Goal: Task Accomplishment & Management: Use online tool/utility

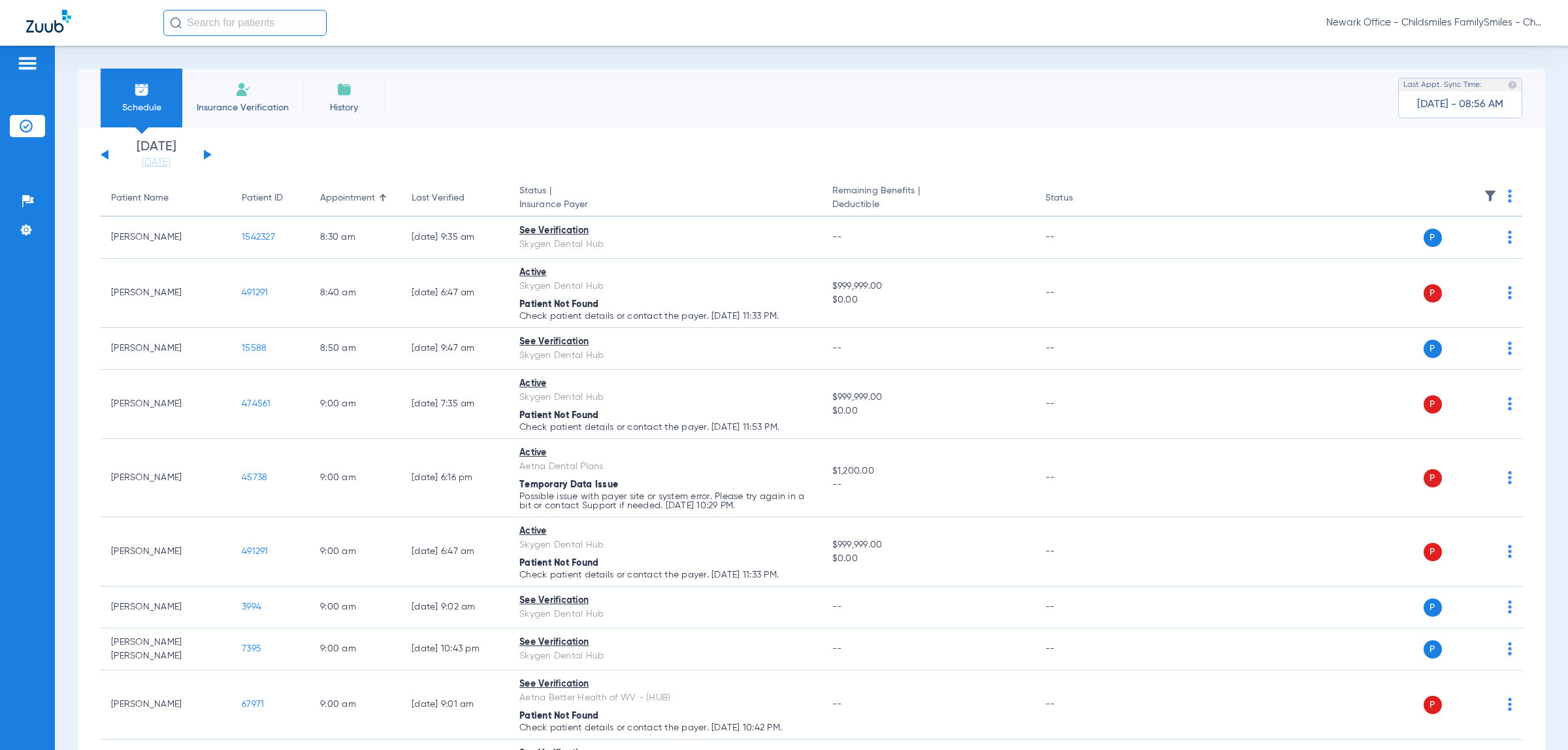
drag, startPoint x: 1506, startPoint y: 21, endPoint x: 1471, endPoint y: 46, distance: 43.0
click at [1506, 21] on span "Newark Office - Childsmiles FamilySmiles - ChildSmiles Spec LLC - Newark Ortho …" at bounding box center [1434, 23] width 215 height 13
click at [1471, 46] on span "Account Selection" at bounding box center [1492, 47] width 73 height 9
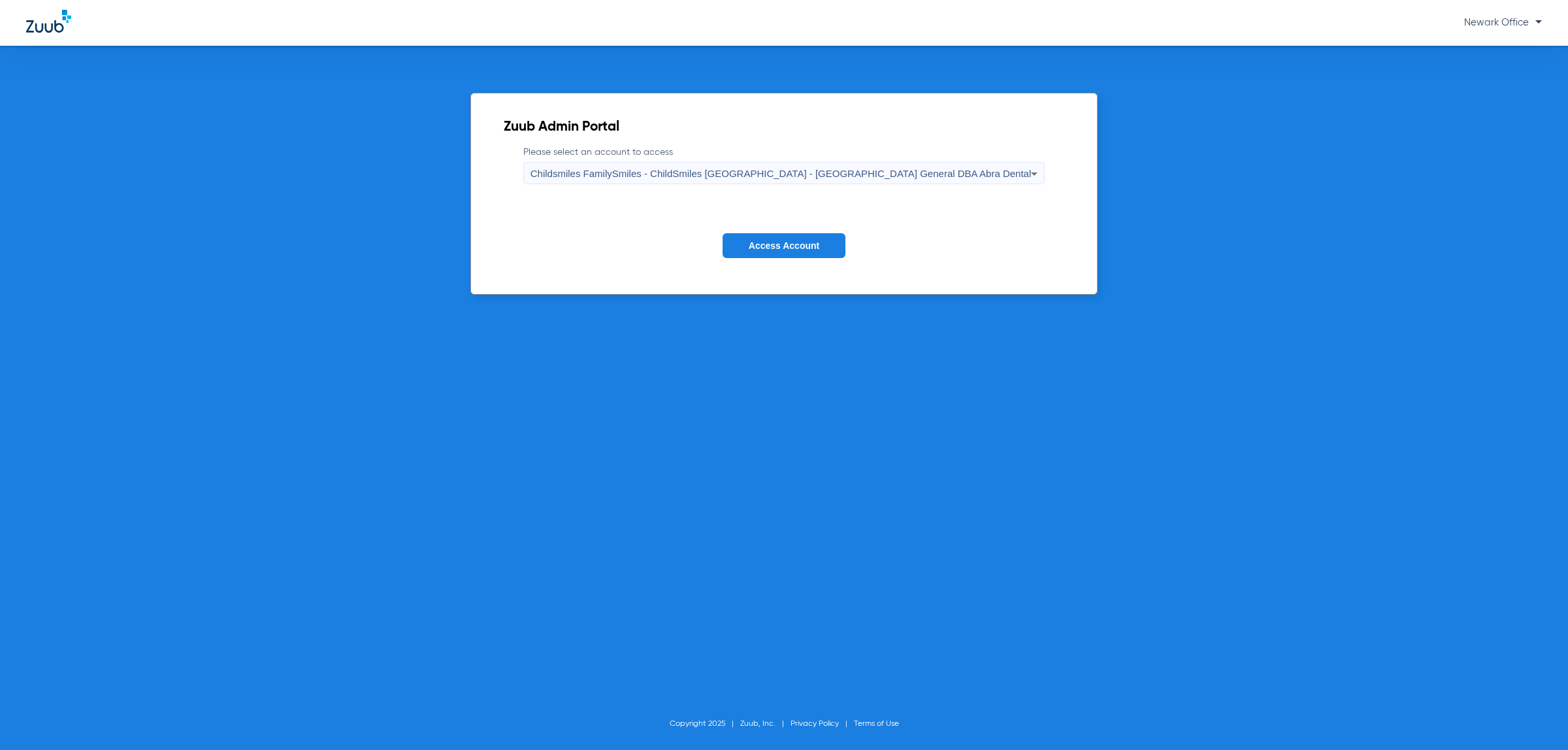
click at [686, 177] on span "Childsmiles FamilySmiles - ChildSmiles PA - Newark General DBA Abra Dental" at bounding box center [780, 173] width 501 height 11
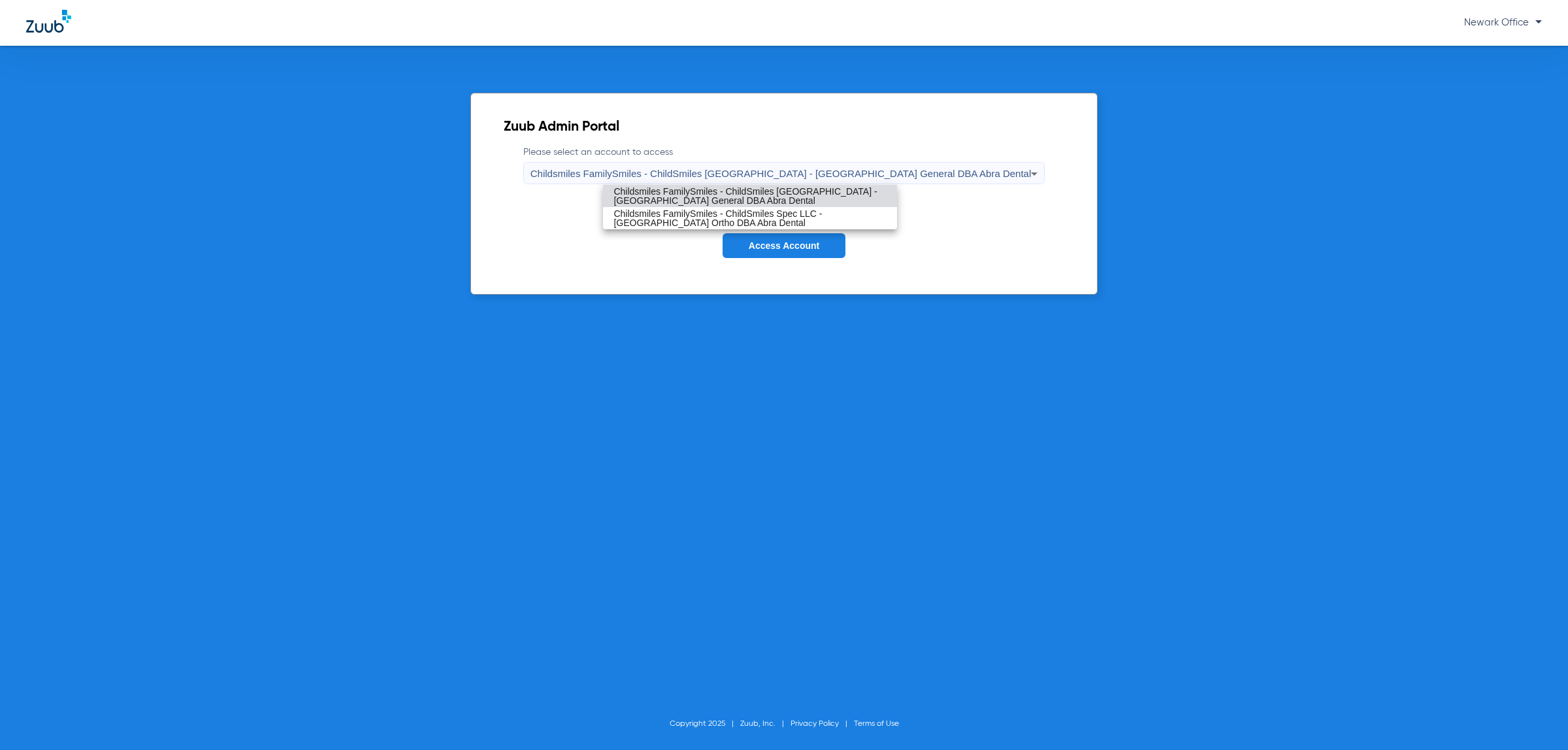
click at [687, 185] on div "Childsmiles FamilySmiles - ChildSmiles PA - Newark General DBA Abra Dental Chil…" at bounding box center [784, 375] width 1568 height 750
click at [759, 185] on mat-option "Childsmiles FamilySmiles - ChildSmiles PA - Newark General DBA Abra Dental" at bounding box center [750, 195] width 294 height 22
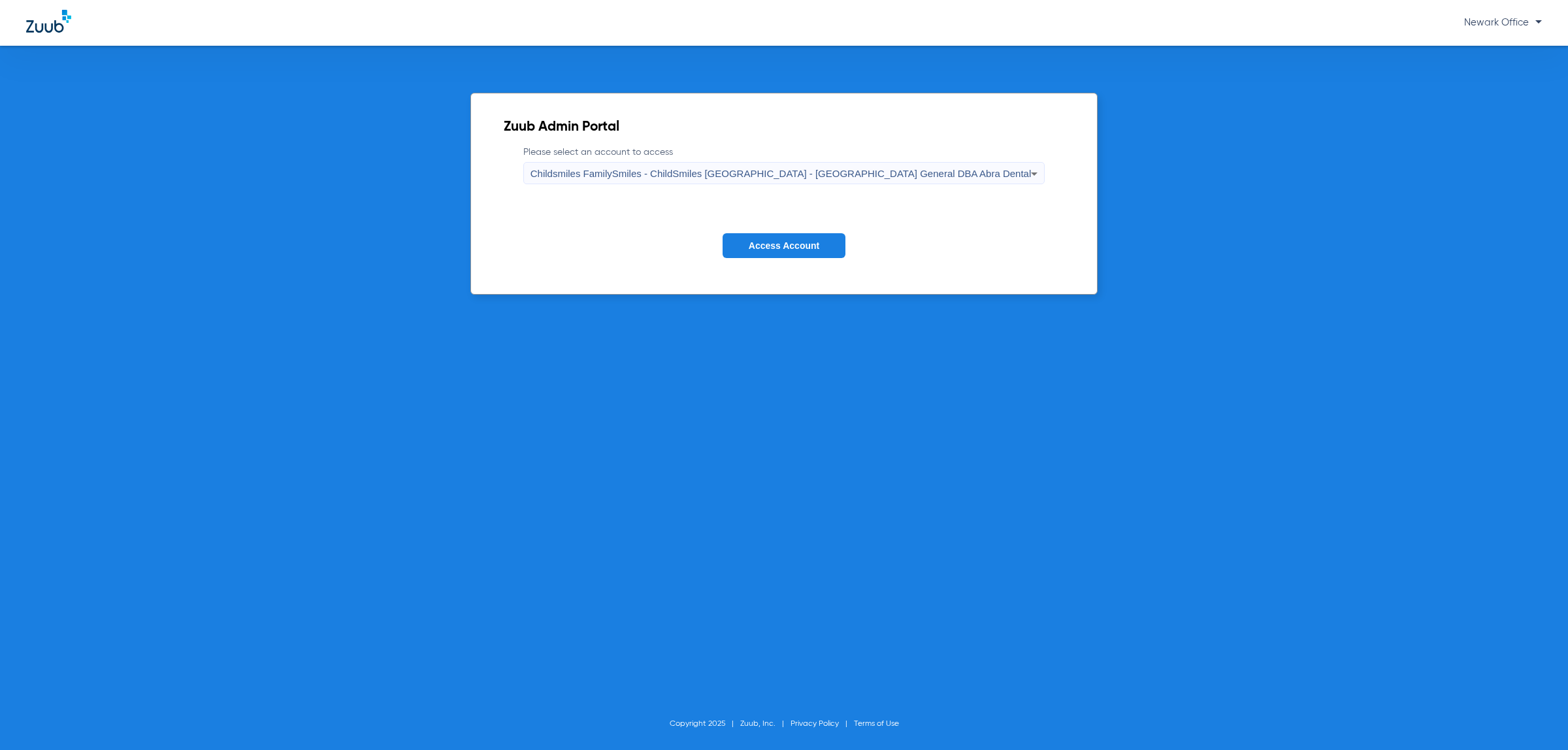
click at [792, 233] on button "Access Account" at bounding box center [784, 245] width 123 height 25
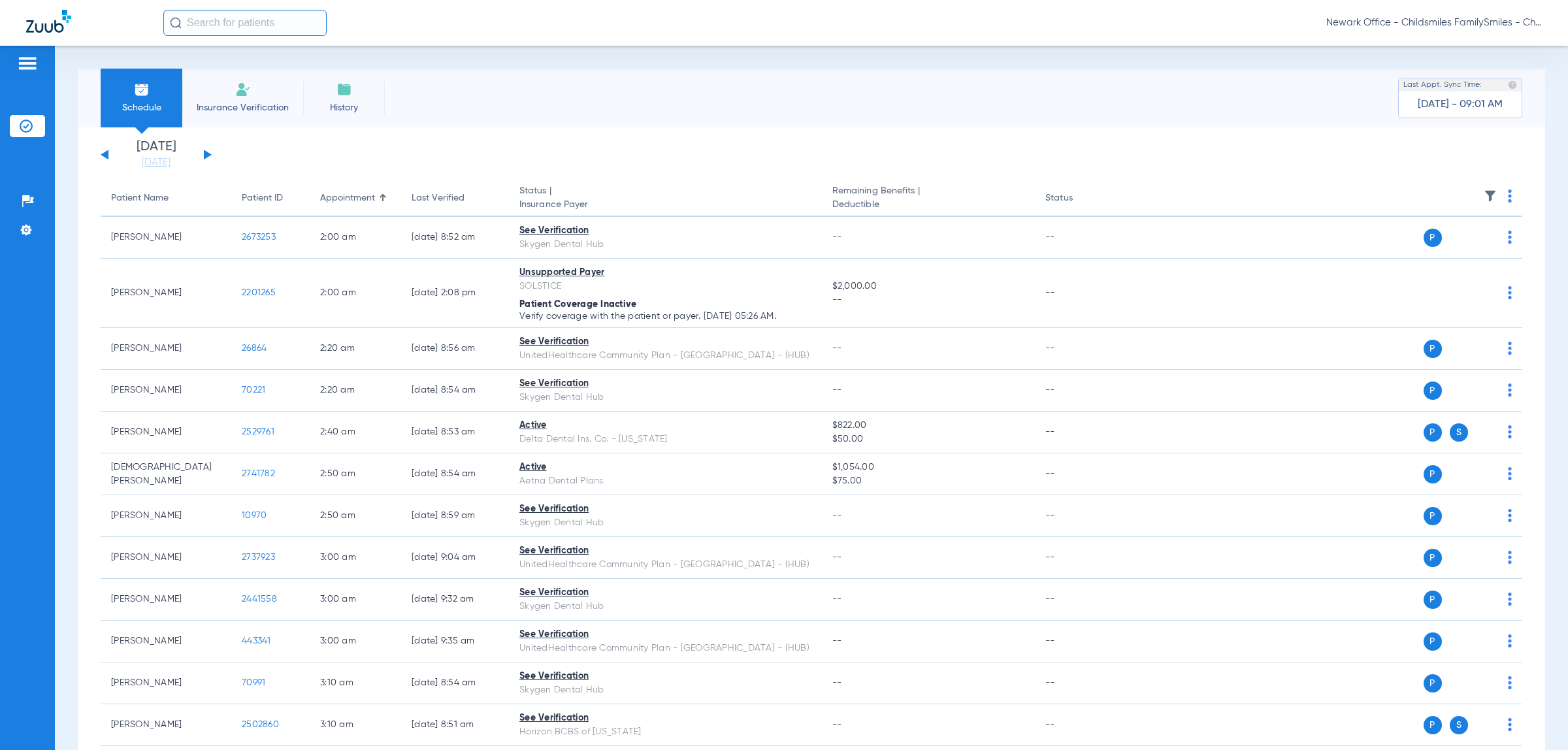
click at [204, 157] on button at bounding box center [207, 154] width 8 height 10
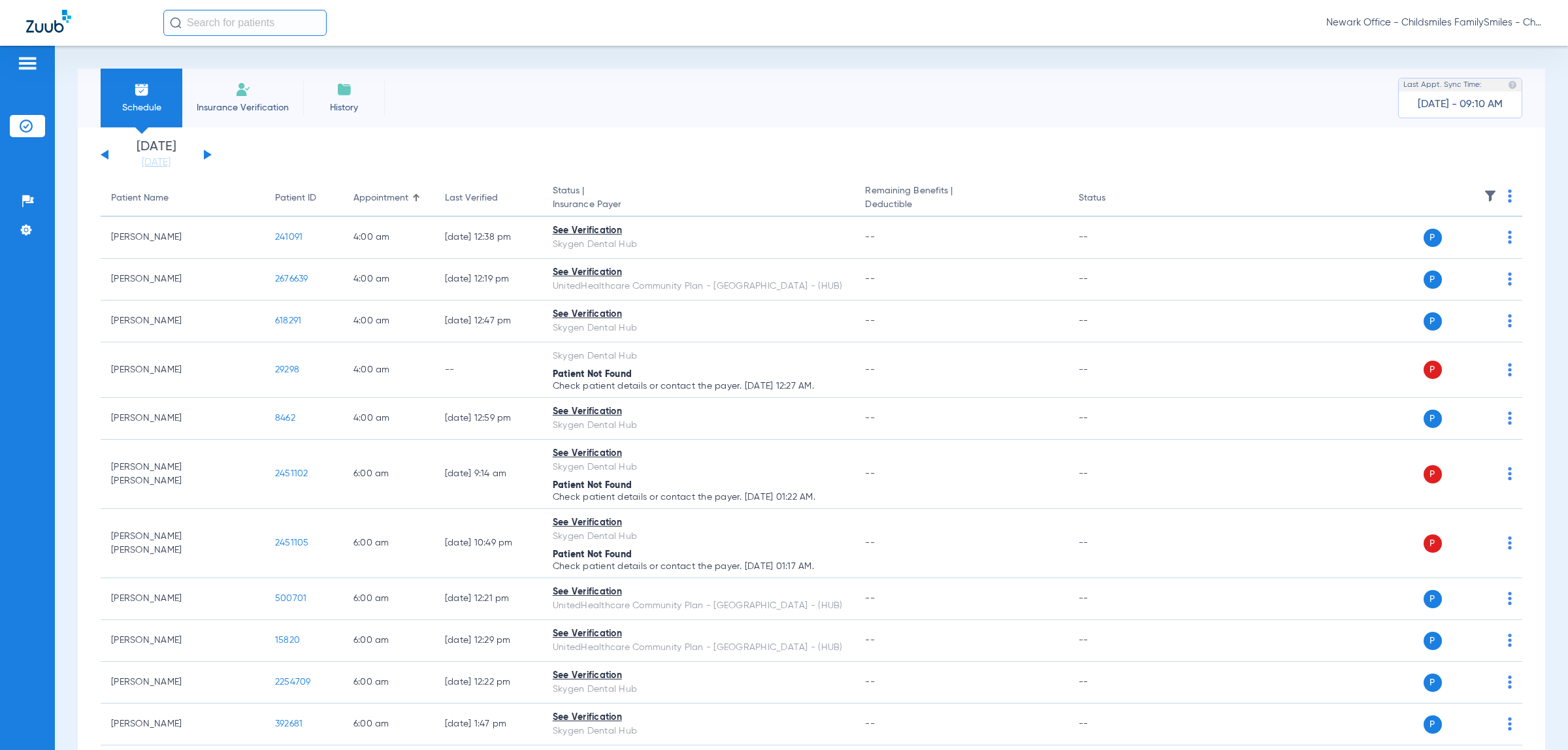
click at [1484, 192] on img at bounding box center [1490, 196] width 13 height 13
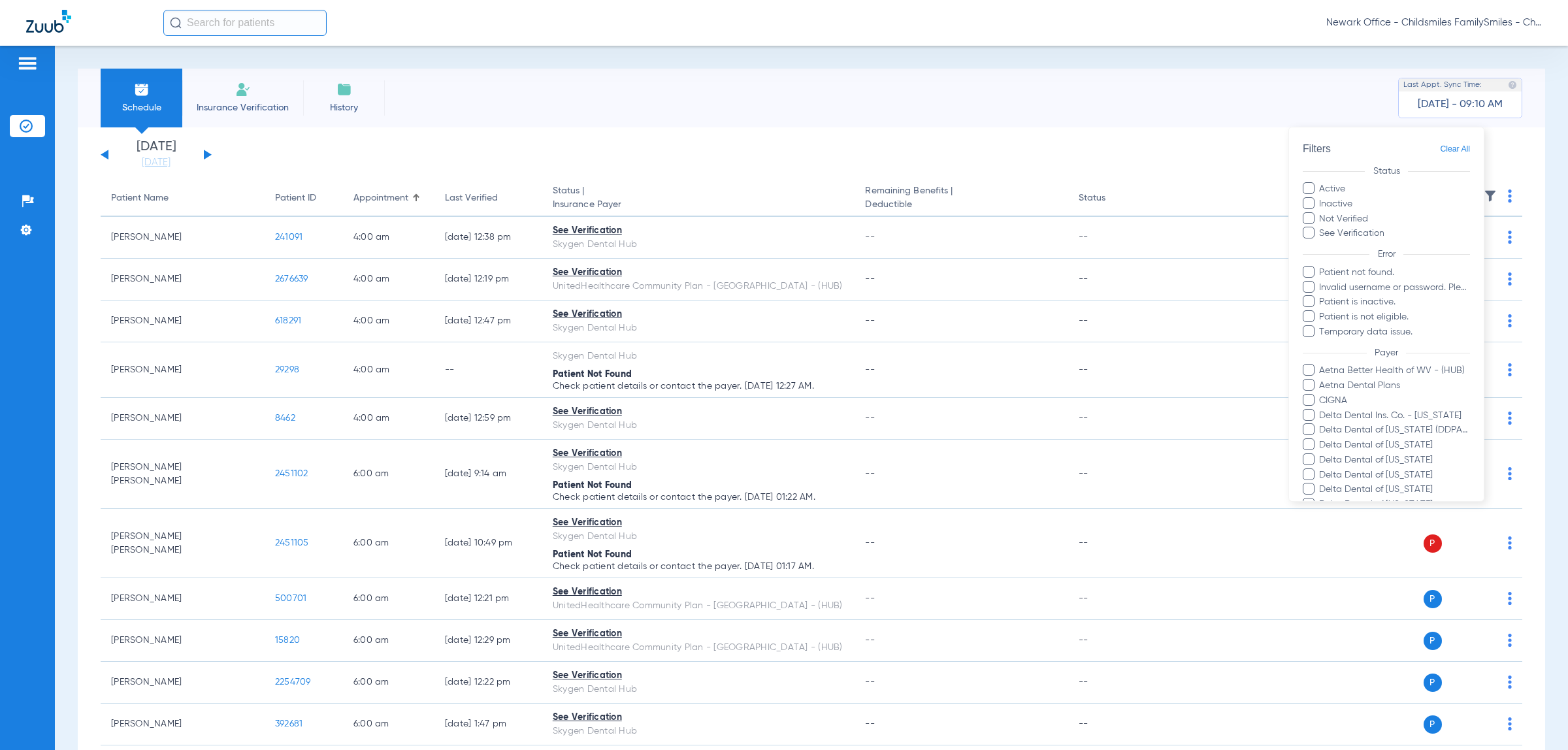
click at [1317, 93] on div at bounding box center [784, 375] width 1568 height 750
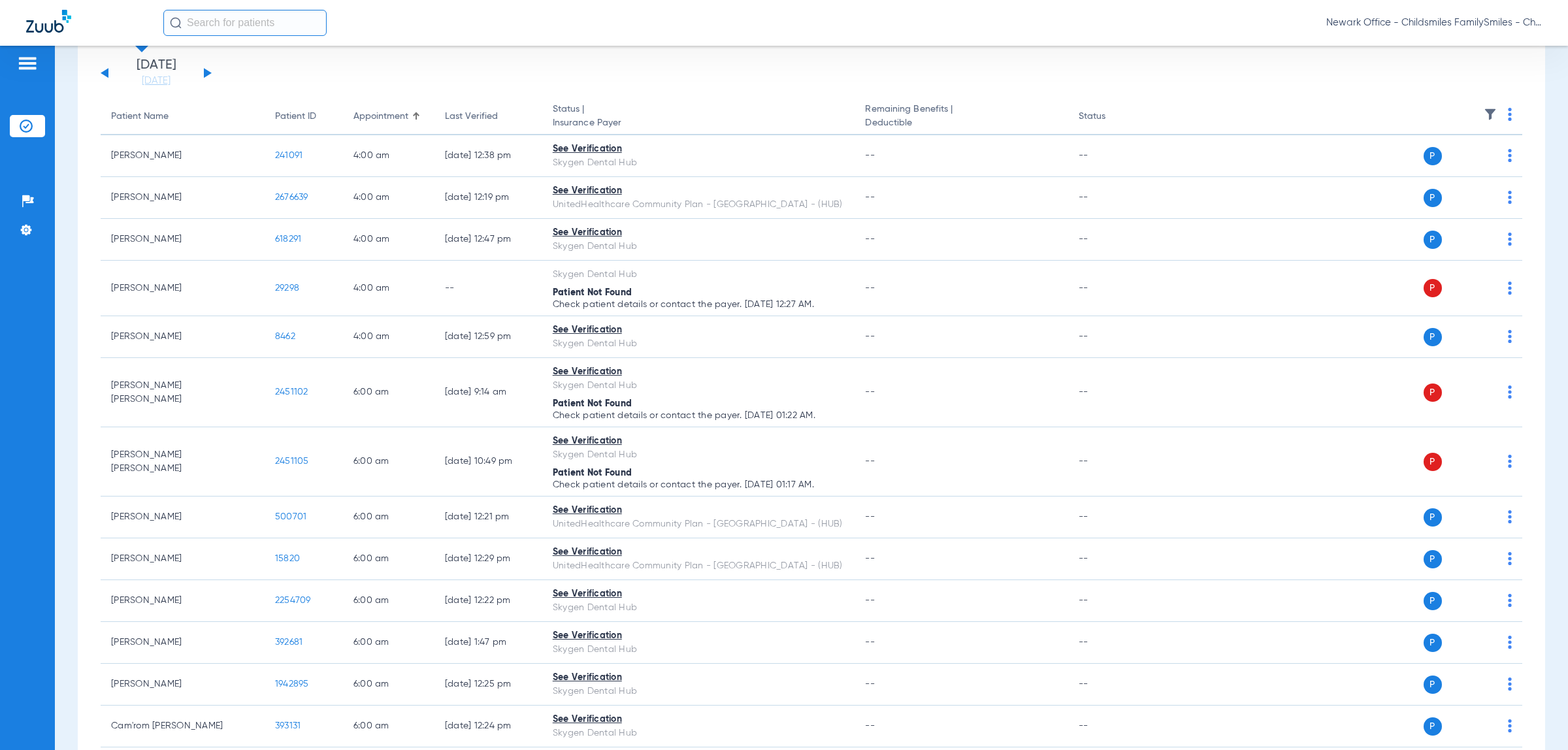
click at [1484, 110] on img at bounding box center [1490, 114] width 13 height 13
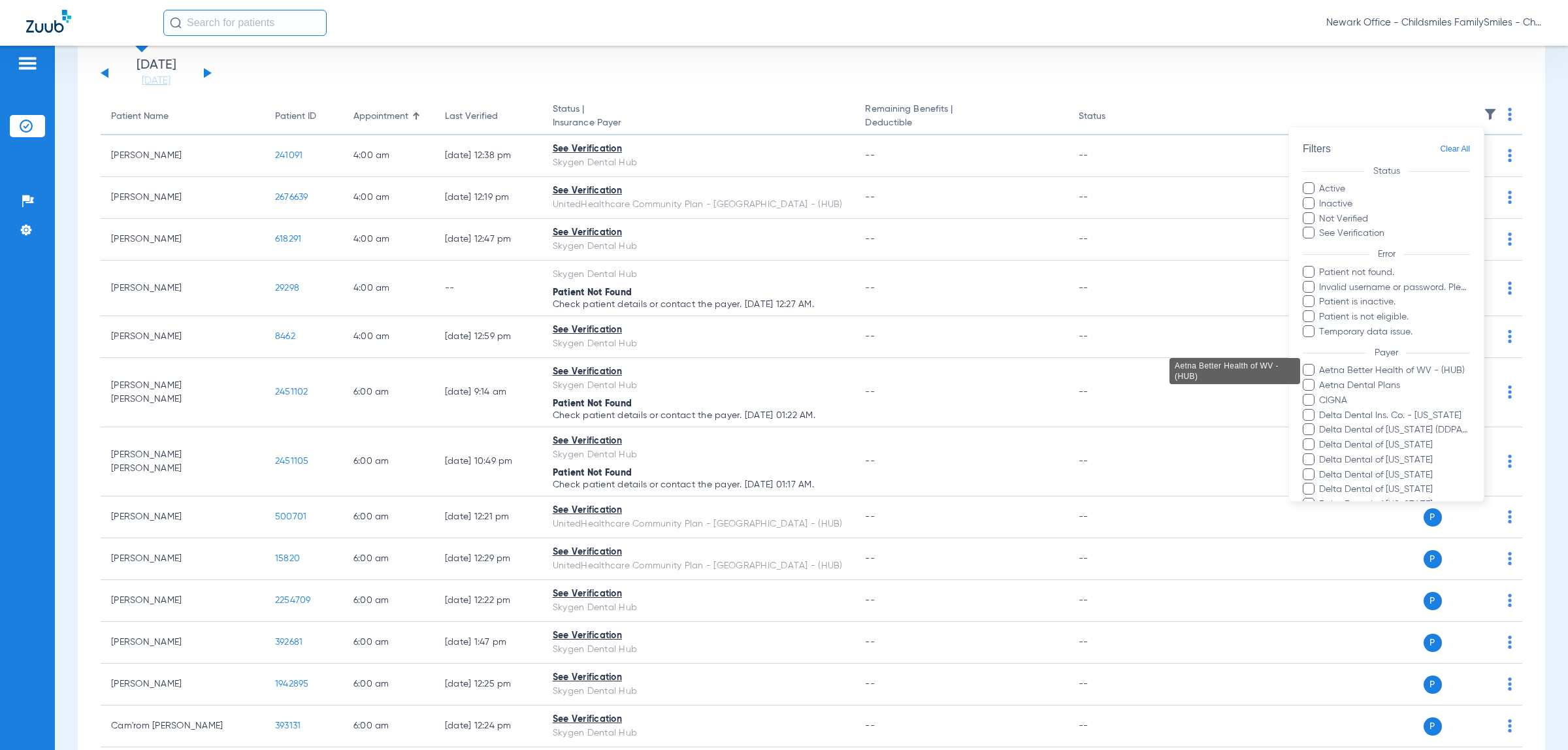
click at [1309, 383] on mat-tooltip-component "Aetna Better Health of WV - (HUB)" at bounding box center [1248, 371] width 131 height 26
click at [1307, 399] on span at bounding box center [1308, 399] width 11 height 11
click at [1321, 410] on input "CIGNA" at bounding box center [1321, 410] width 0 height 0
click at [1308, 416] on span at bounding box center [1308, 414] width 11 height 11
click at [1321, 425] on input "Delta Dental Ins. Co. - [US_STATE]" at bounding box center [1321, 425] width 0 height 0
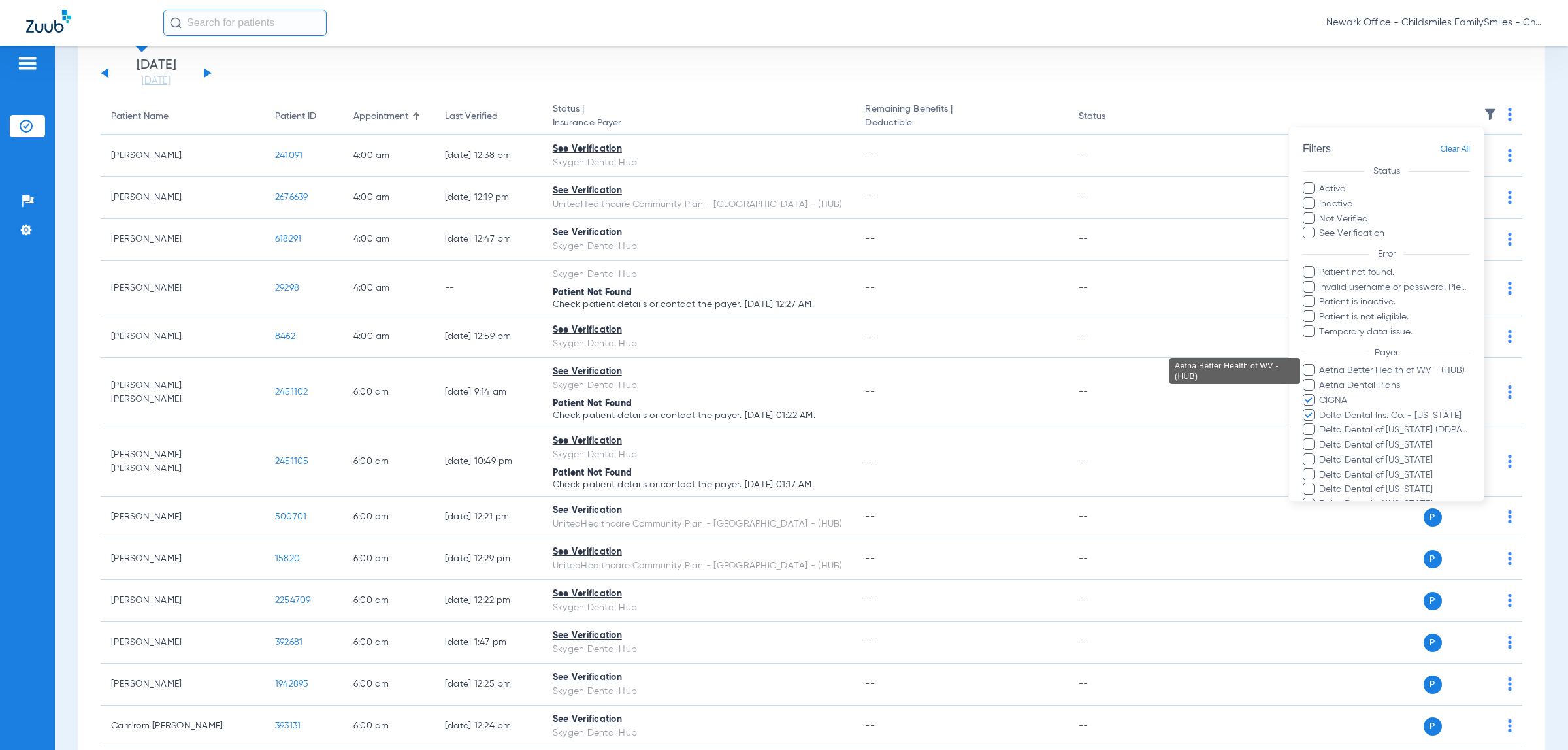
click at [1307, 426] on span at bounding box center [1308, 429] width 11 height 11
click at [1321, 439] on input "Delta Dental of Arkansas (DDPA) - AI" at bounding box center [1321, 439] width 0 height 0
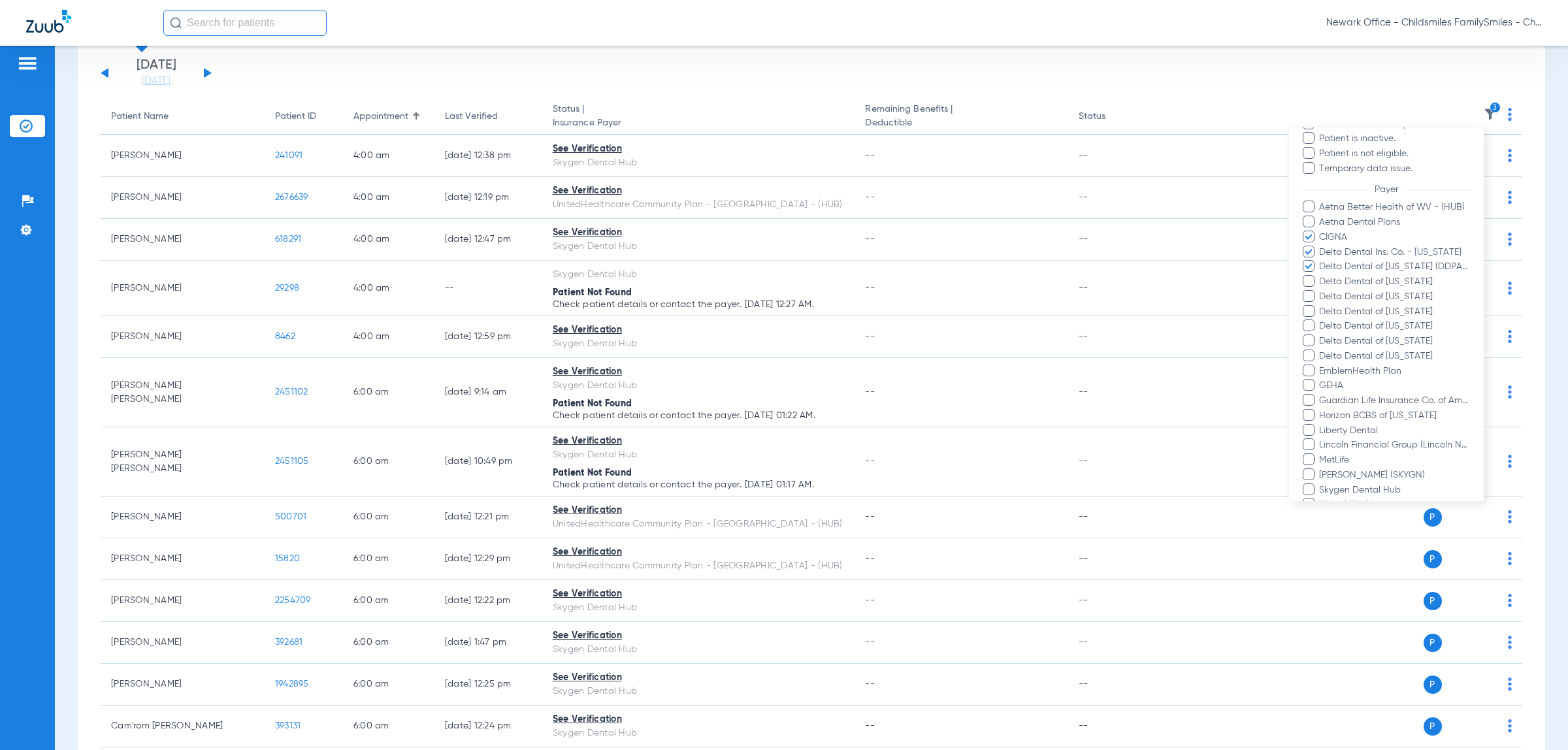
click at [1309, 281] on span at bounding box center [1308, 280] width 11 height 11
click at [1321, 291] on input "Delta Dental of California" at bounding box center [1321, 291] width 0 height 0
click at [1309, 298] on span at bounding box center [1308, 295] width 11 height 11
click at [1321, 306] on input "Delta Dental of Massachusetts" at bounding box center [1321, 306] width 0 height 0
click at [1309, 309] on span at bounding box center [1308, 310] width 11 height 11
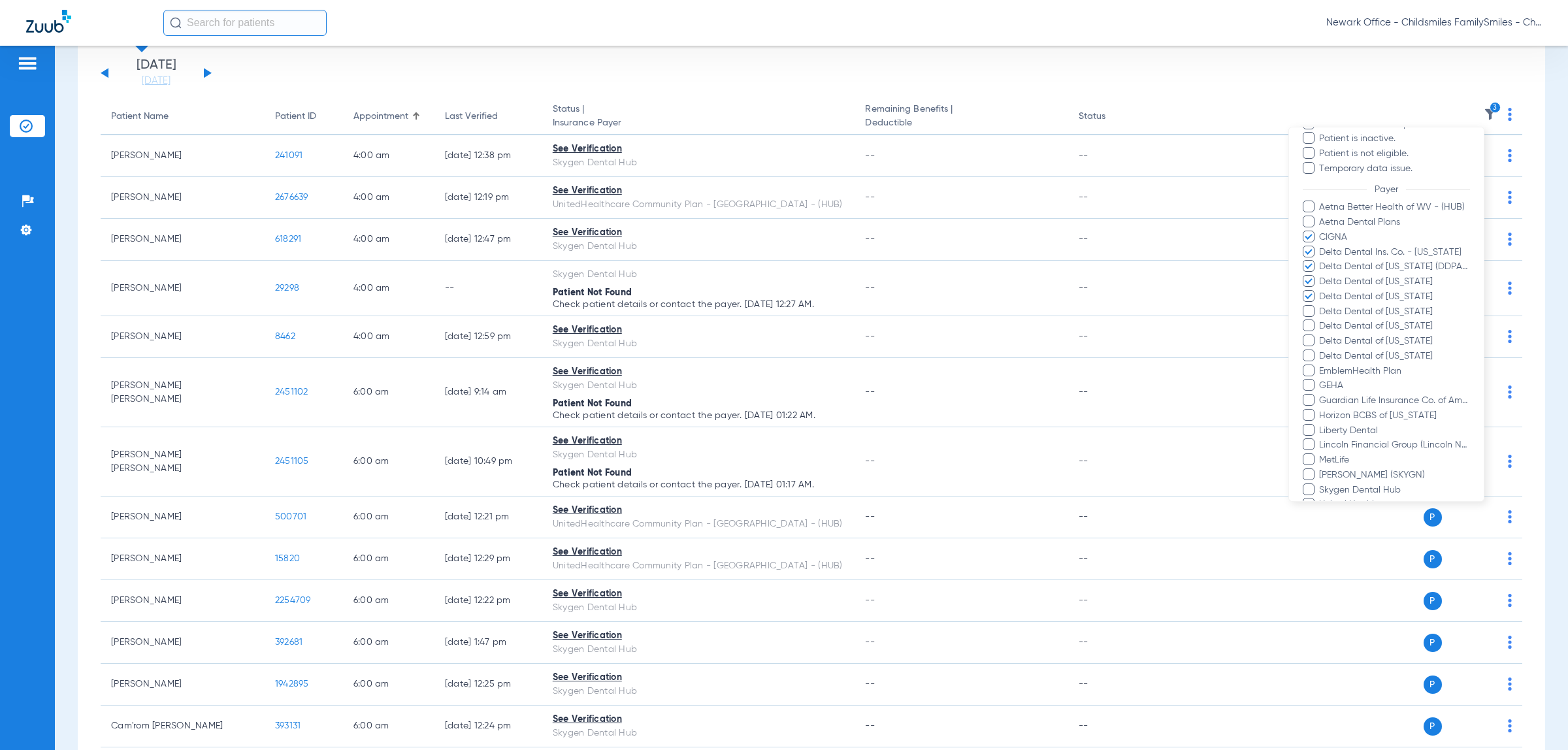
click at [1321, 321] on input "Delta Dental of [US_STATE]" at bounding box center [1321, 321] width 0 height 0
click at [1307, 327] on span at bounding box center [1308, 324] width 11 height 11
click at [1321, 335] on input "Delta Dental of Pennsylvania" at bounding box center [1321, 335] width 0 height 0
click at [1307, 339] on span at bounding box center [1308, 340] width 11 height 11
click at [1321, 350] on input "Delta Dental of Tennessee" at bounding box center [1321, 350] width 0 height 0
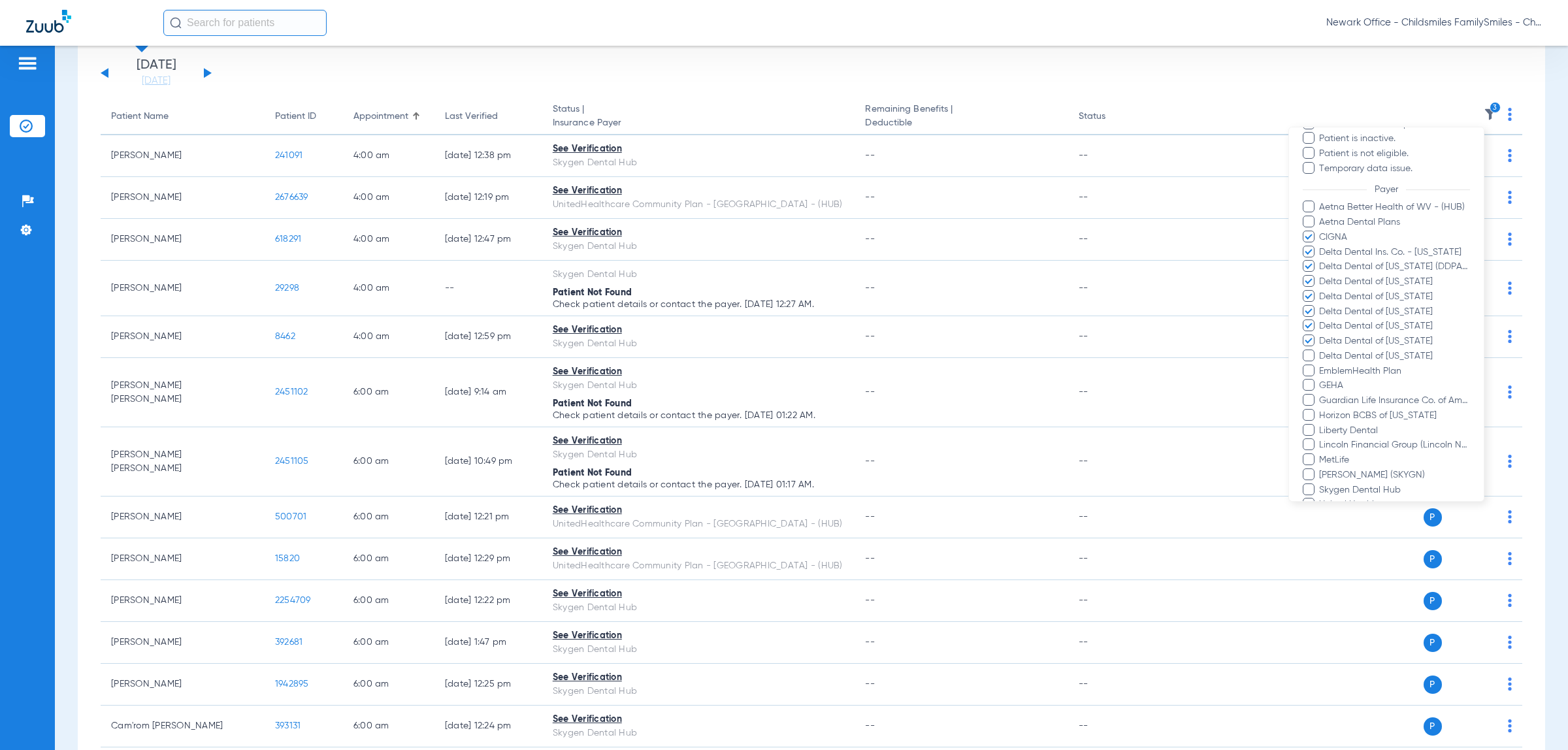
click at [1308, 356] on span at bounding box center [1308, 355] width 11 height 11
click at [1321, 365] on input "Delta Dental of [US_STATE]" at bounding box center [1321, 365] width 0 height 0
click at [1308, 369] on span at bounding box center [1308, 370] width 11 height 11
click at [1321, 381] on input "EmblemHealth Plan" at bounding box center [1321, 381] width 0 height 0
click at [1307, 383] on span at bounding box center [1308, 384] width 11 height 11
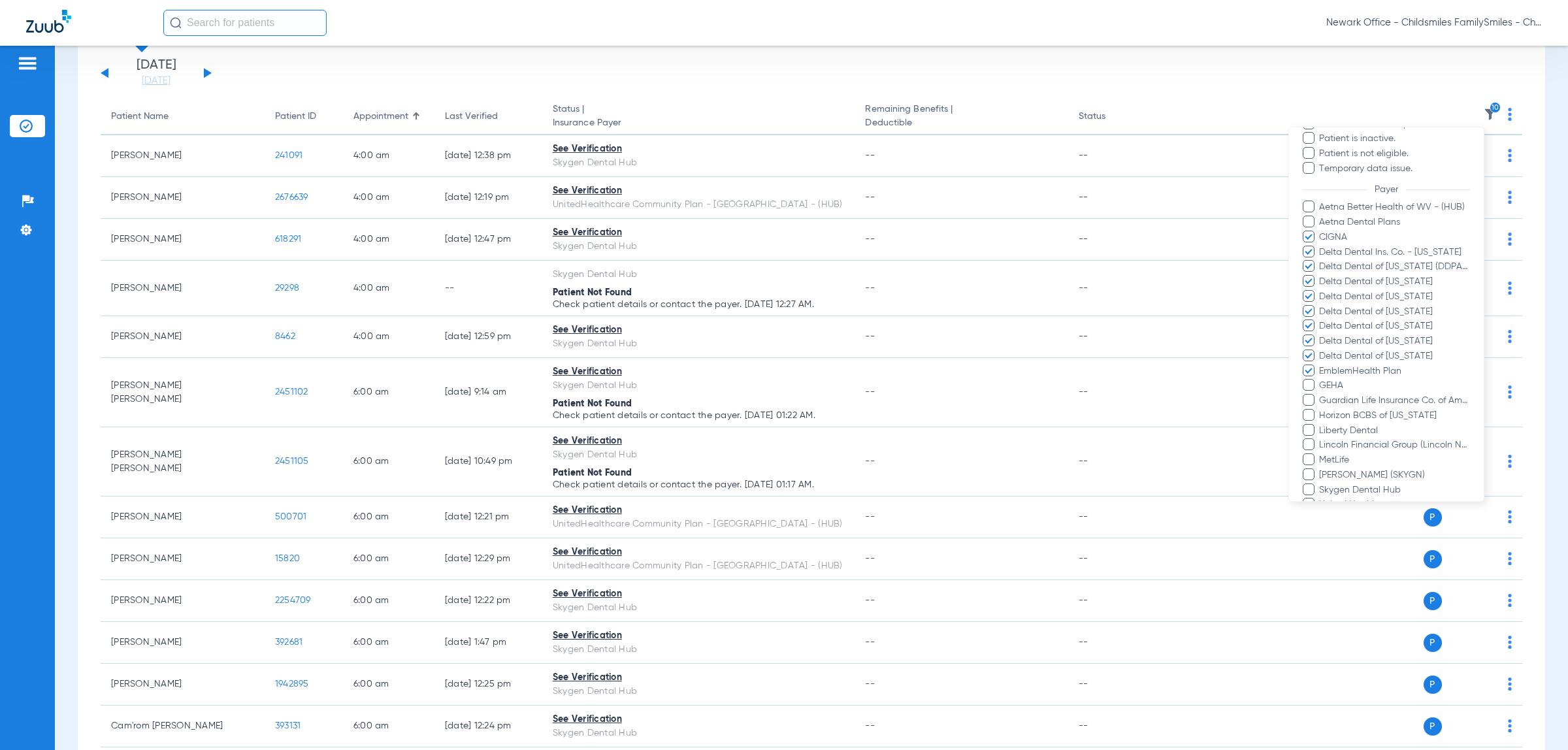
click at [1321, 395] on input "GEHA" at bounding box center [1321, 395] width 0 height 0
click at [1309, 401] on span at bounding box center [1308, 399] width 11 height 11
click at [1321, 410] on input "Guardian Life Insurance Co. of America" at bounding box center [1321, 410] width 0 height 0
click at [1308, 412] on span at bounding box center [1308, 414] width 11 height 11
click at [1321, 425] on input "Horizon BCBS of [US_STATE]" at bounding box center [1321, 425] width 0 height 0
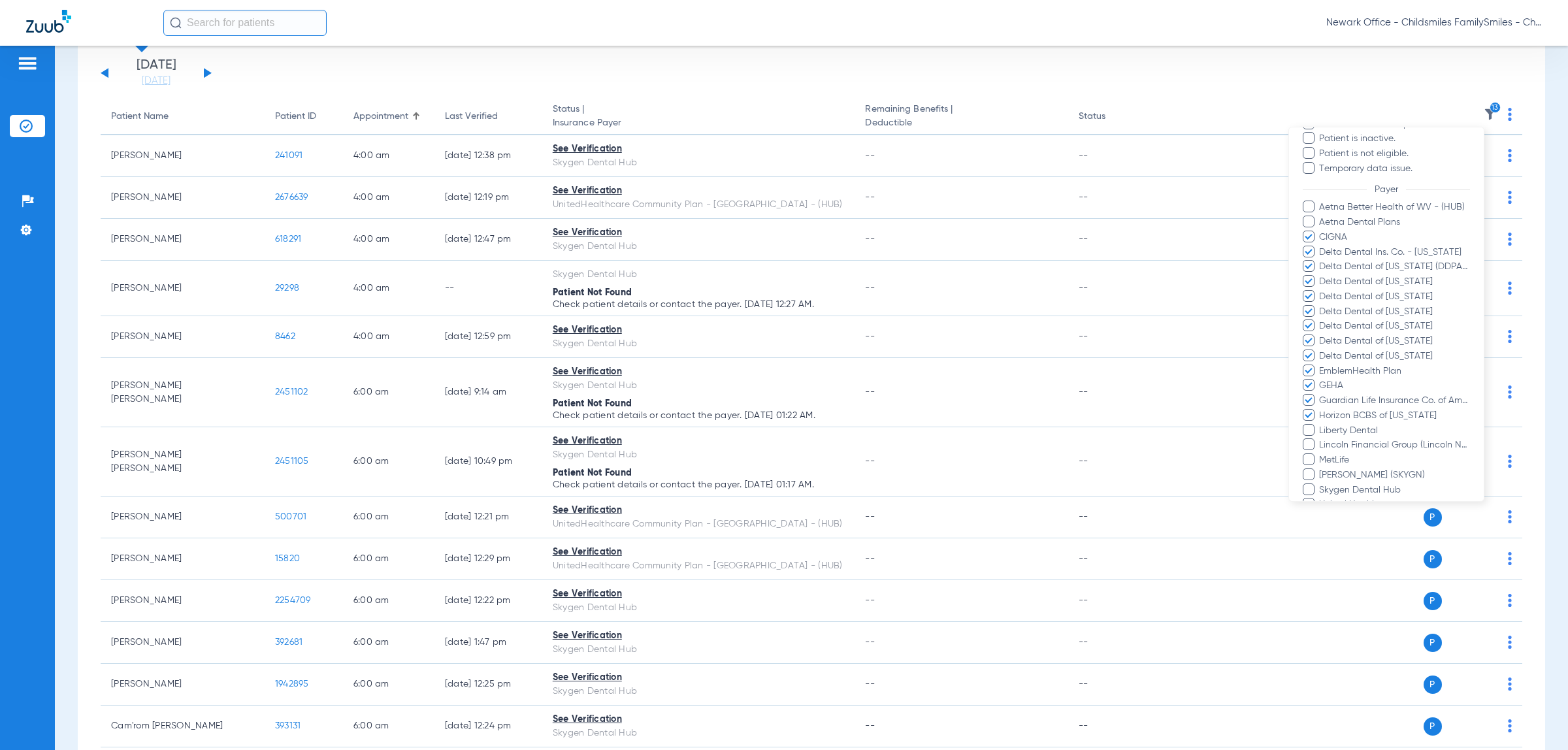
click at [1308, 221] on span at bounding box center [1308, 221] width 11 height 11
click at [1321, 231] on input "Aetna Dental Plans" at bounding box center [1321, 231] width 0 height 0
click at [1307, 444] on span at bounding box center [1308, 444] width 11 height 11
click at [1321, 455] on input "Lincoln Financial Group (Lincoln National Life)" at bounding box center [1321, 455] width 0 height 0
click at [1305, 459] on span at bounding box center [1308, 459] width 11 height 11
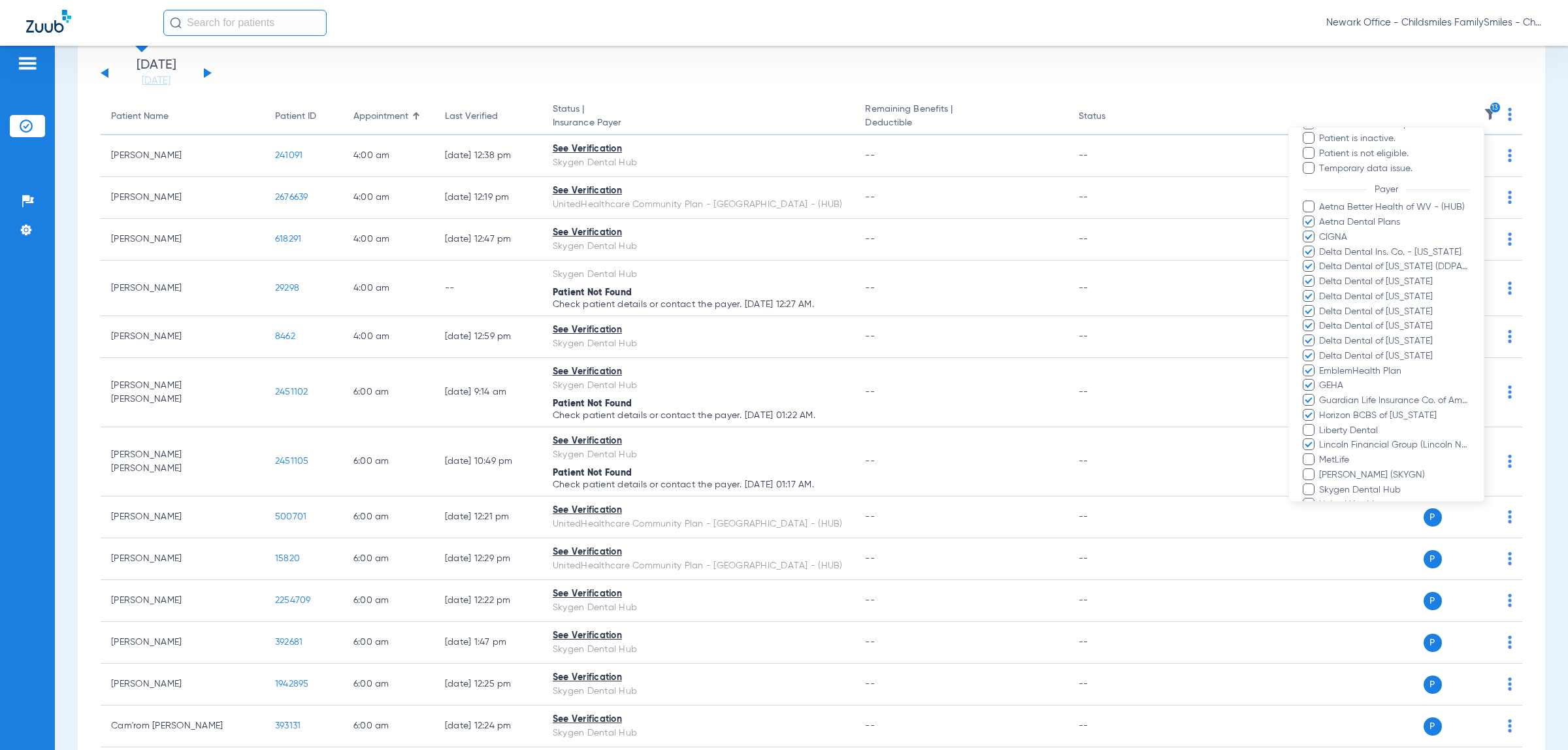
click at [1321, 470] on input "MetLife" at bounding box center [1321, 470] width 0 height 0
click at [1308, 337] on mat-tooltip-component "United Healthcare" at bounding box center [1274, 342] width 77 height 16
click at [1310, 367] on span at bounding box center [1308, 370] width 11 height 11
click at [1321, 381] on input "Unsupported Payer" at bounding box center [1321, 381] width 0 height 0
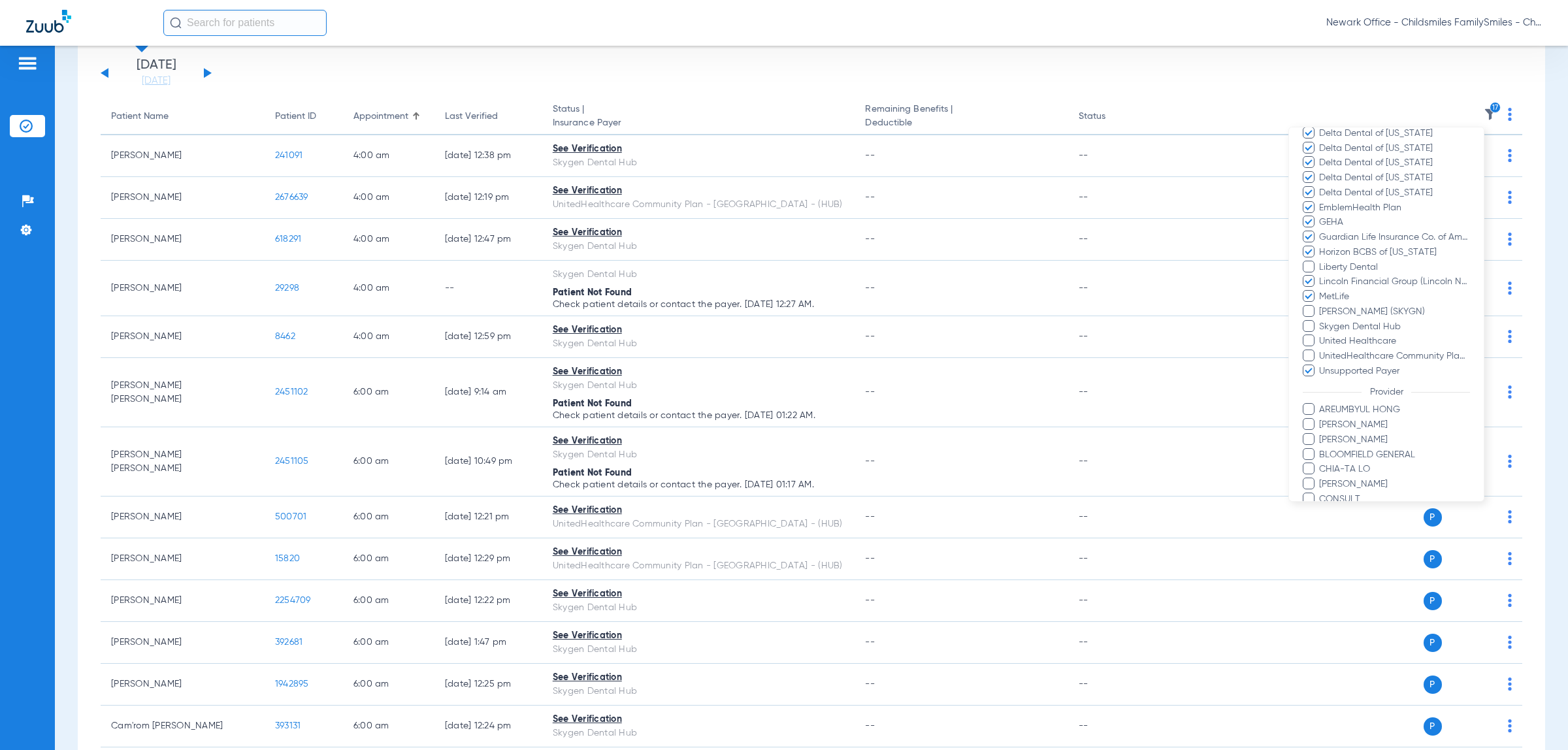
click at [1307, 343] on span at bounding box center [1308, 340] width 11 height 11
click at [1321, 350] on input "United Healthcare" at bounding box center [1321, 350] width 0 height 0
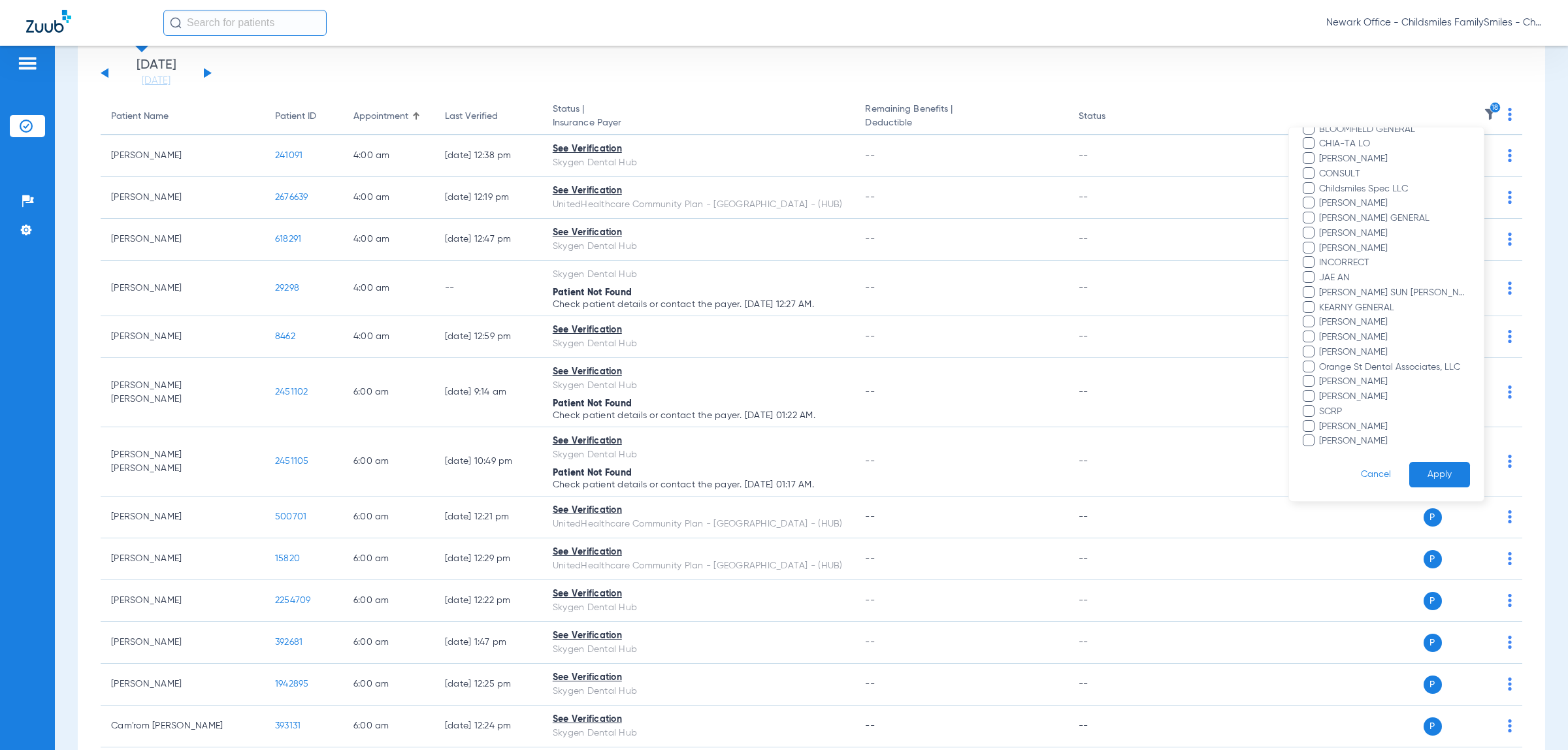
click at [1438, 462] on button "Apply" at bounding box center [1439, 474] width 61 height 25
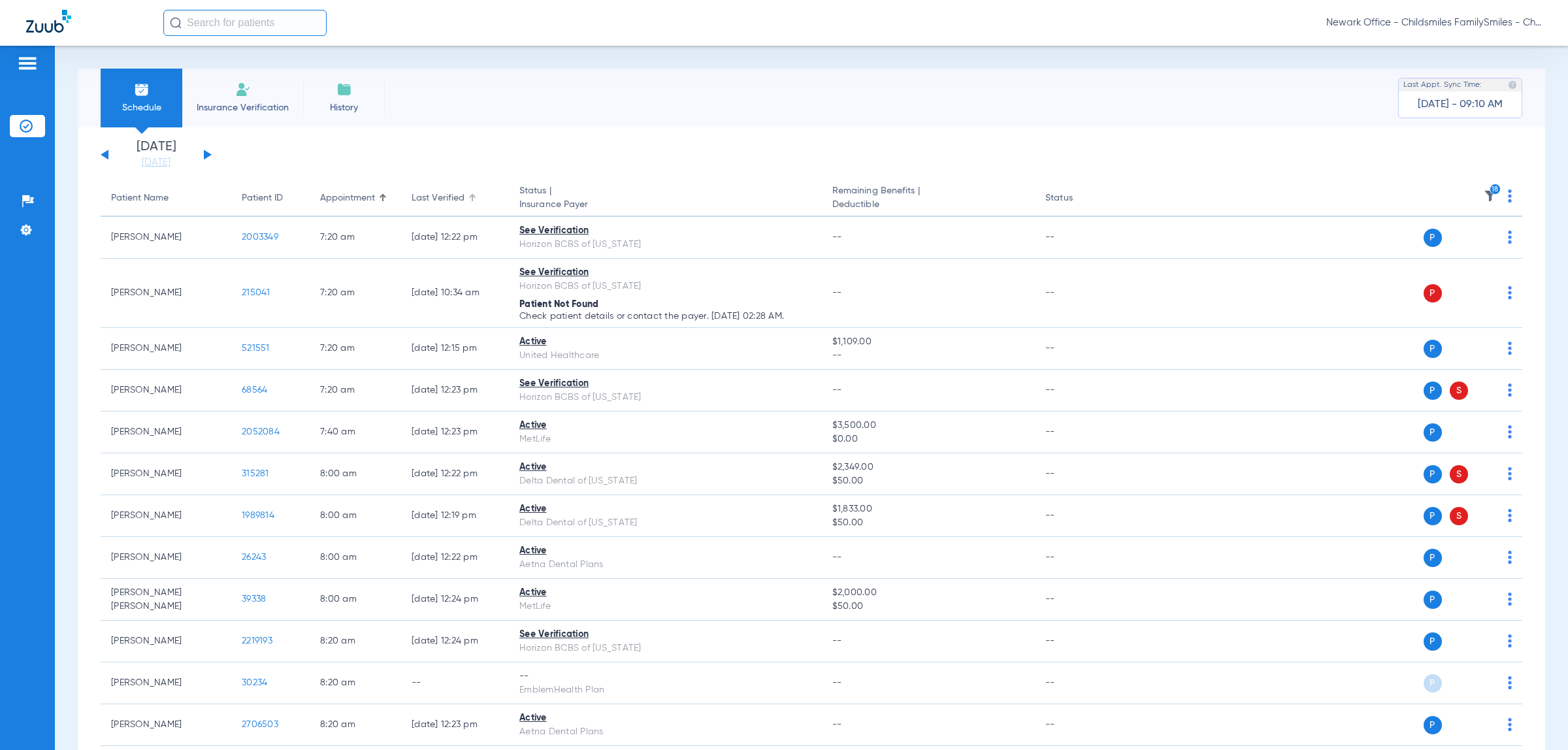
click at [475, 197] on div at bounding box center [474, 196] width 4 height 4
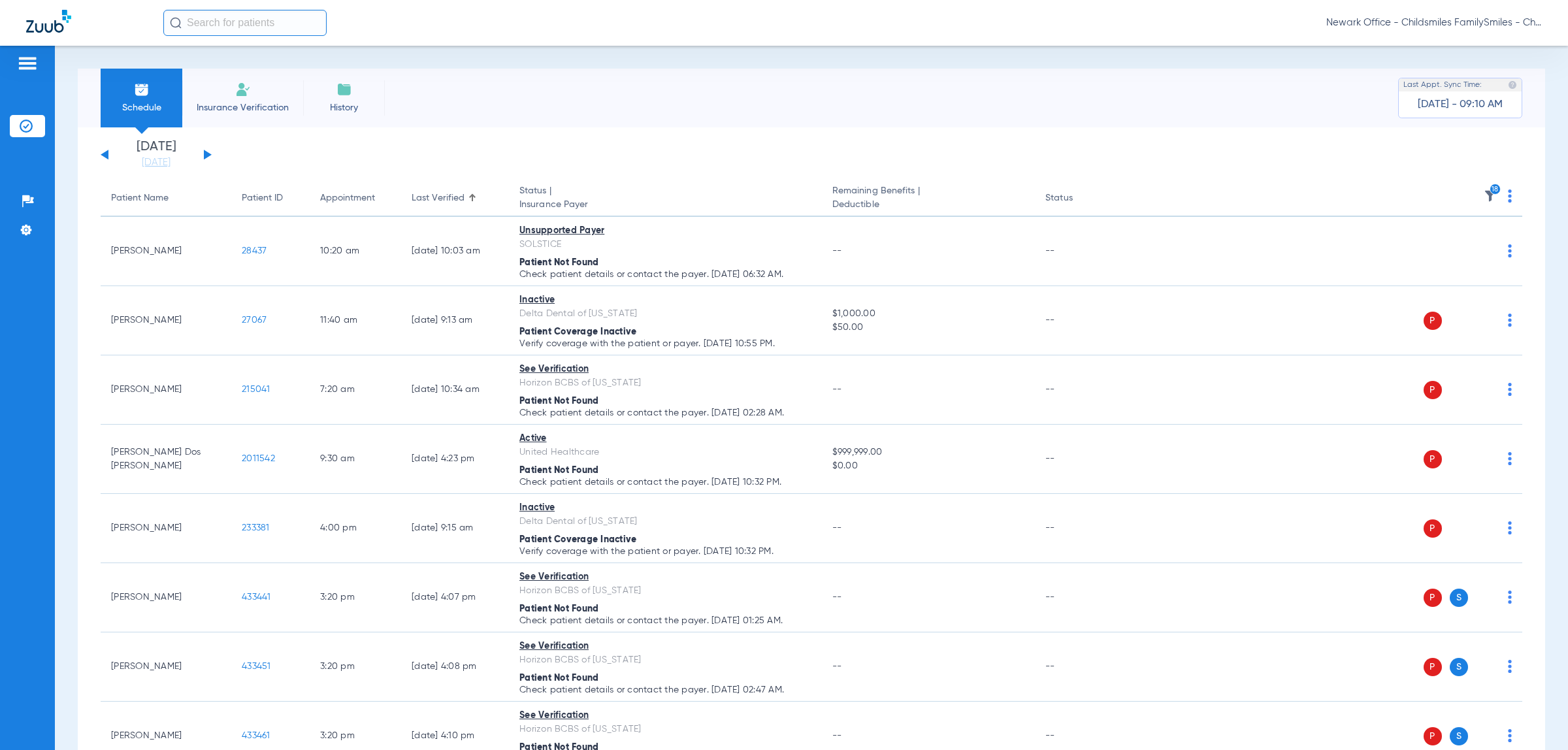
click at [638, 337] on td "Inactive Delta Dental of Pennsylvania Patient Coverage Inactive Verify coverage…" at bounding box center [665, 321] width 313 height 69
click at [586, 113] on div "Schedule Insurance Verification History Last Appt. Sync Time: Today - 09:10 AM" at bounding box center [810, 98] width 1467 height 59
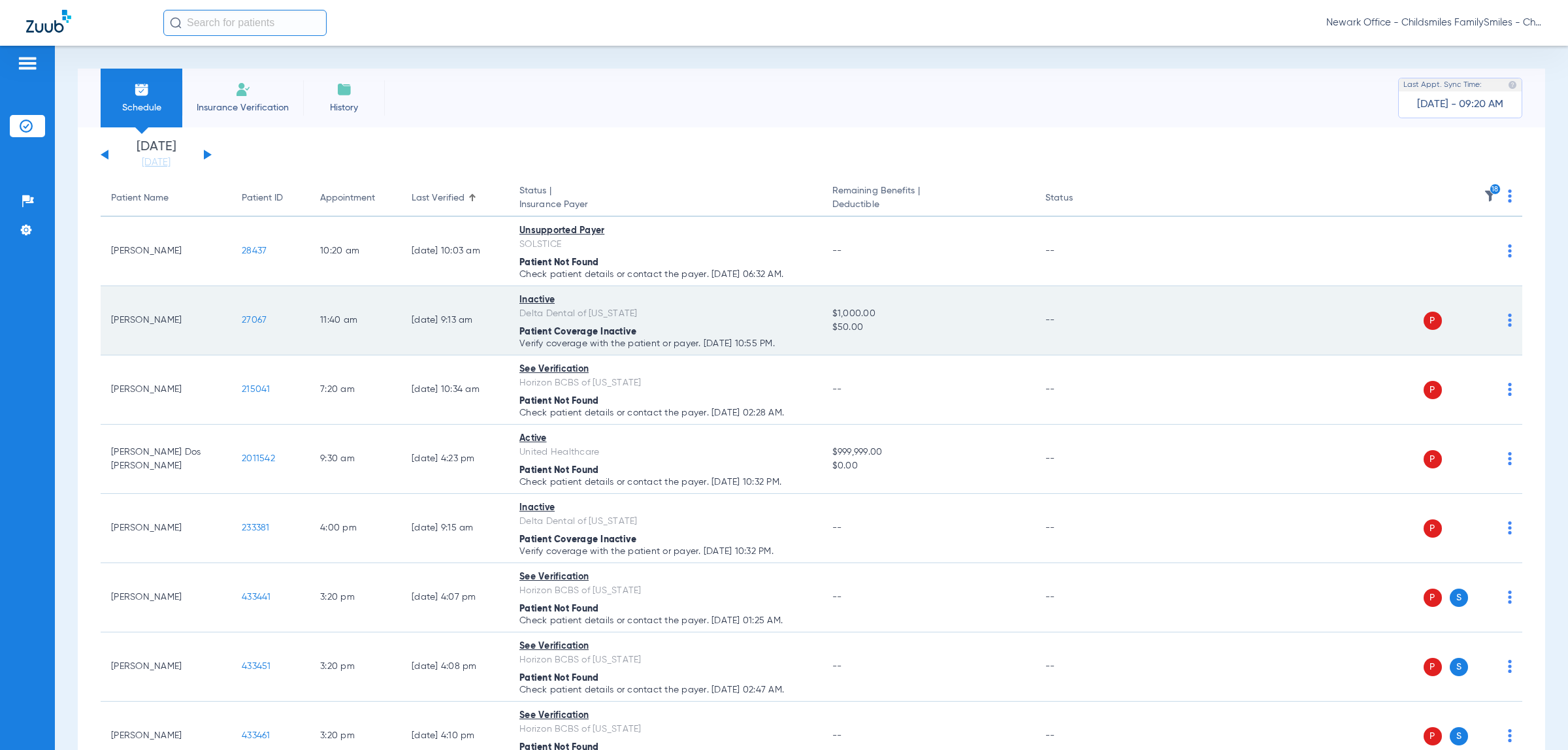
drag, startPoint x: 808, startPoint y: 340, endPoint x: 102, endPoint y: 322, distance: 706.2
click at [102, 322] on tr "Sy Smith 27067 11:40 AM 02/20/25 9:13 AM Inactive Delta Dental of Pennsylvania …" at bounding box center [810, 321] width 1421 height 69
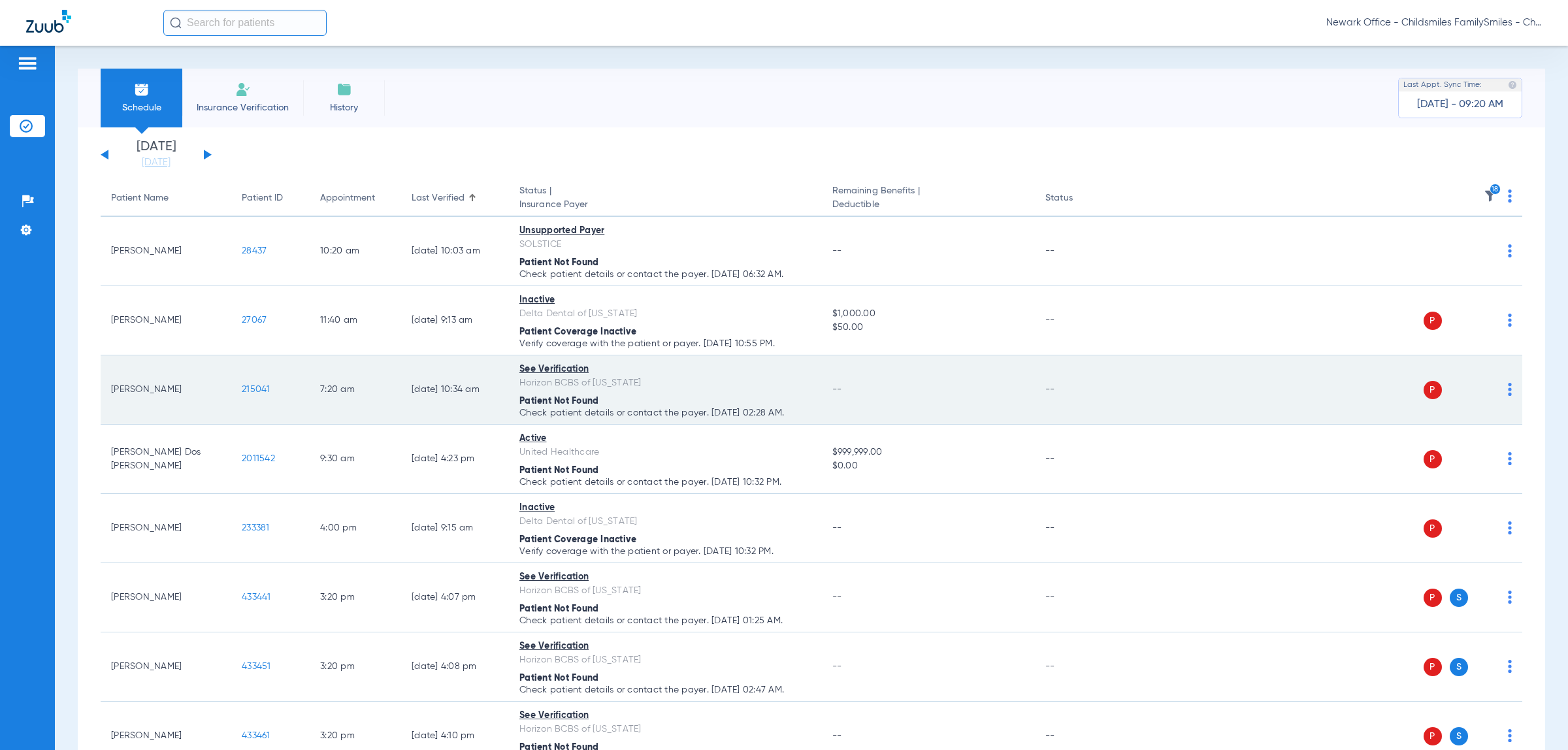
copy tr "Sy Smith 27067 11:40 AM 02/20/25 9:13 AM Inactive Delta Dental of Pennsylvania …"
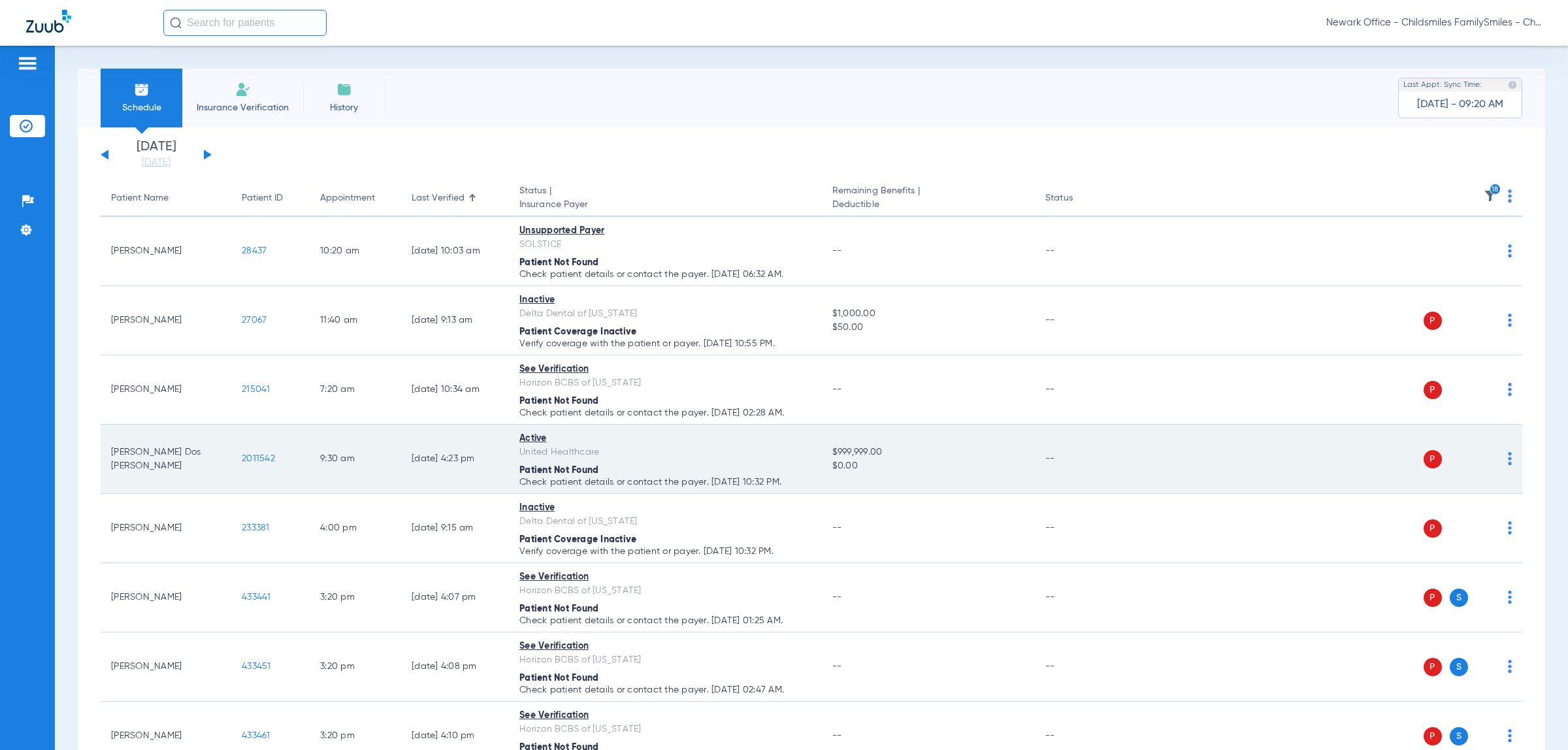
drag, startPoint x: 1494, startPoint y: 390, endPoint x: 1402, endPoint y: 455, distance: 112.6
click at [1507, 390] on img at bounding box center [1509, 390] width 4 height 13
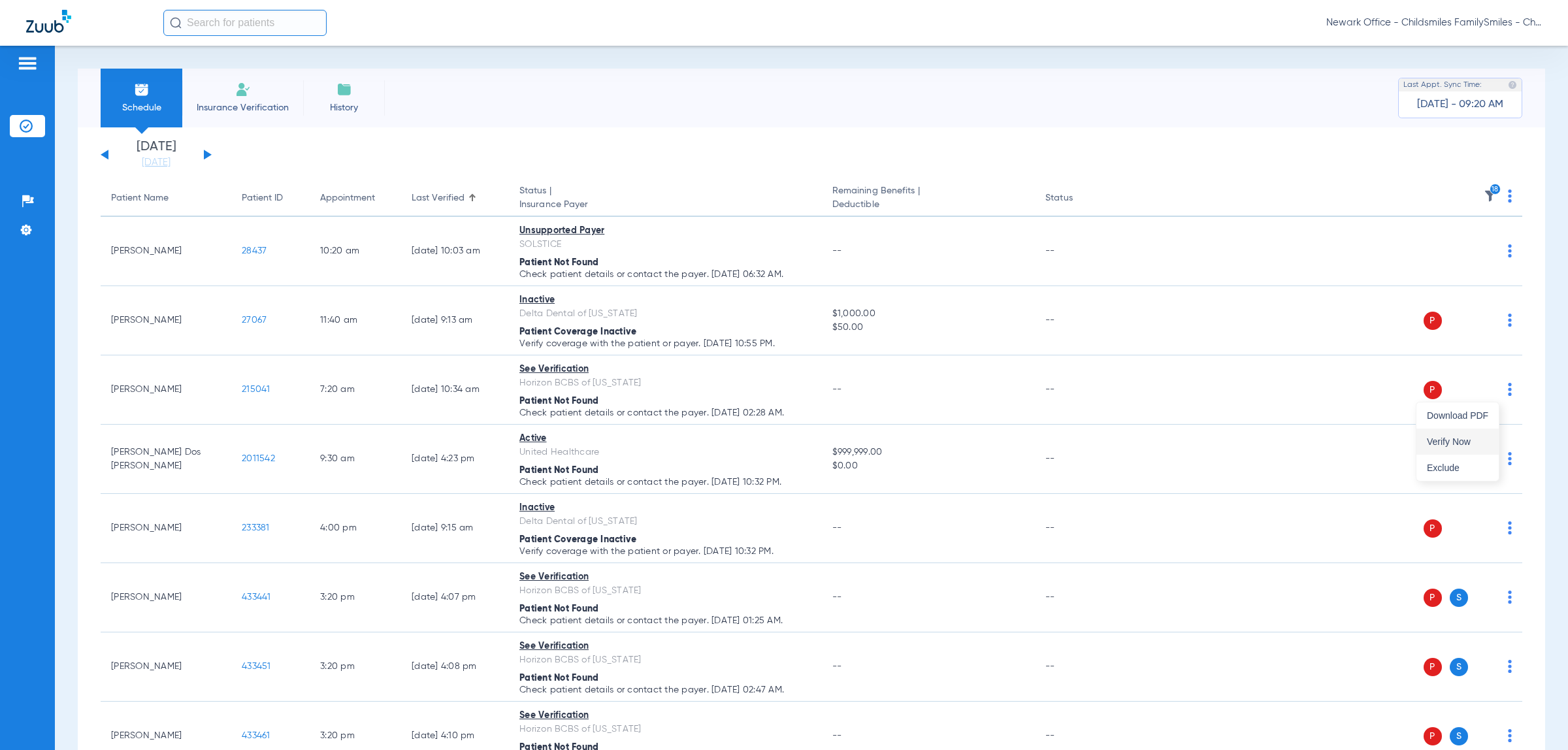
click at [1467, 447] on button "Verify Now" at bounding box center [1457, 442] width 83 height 26
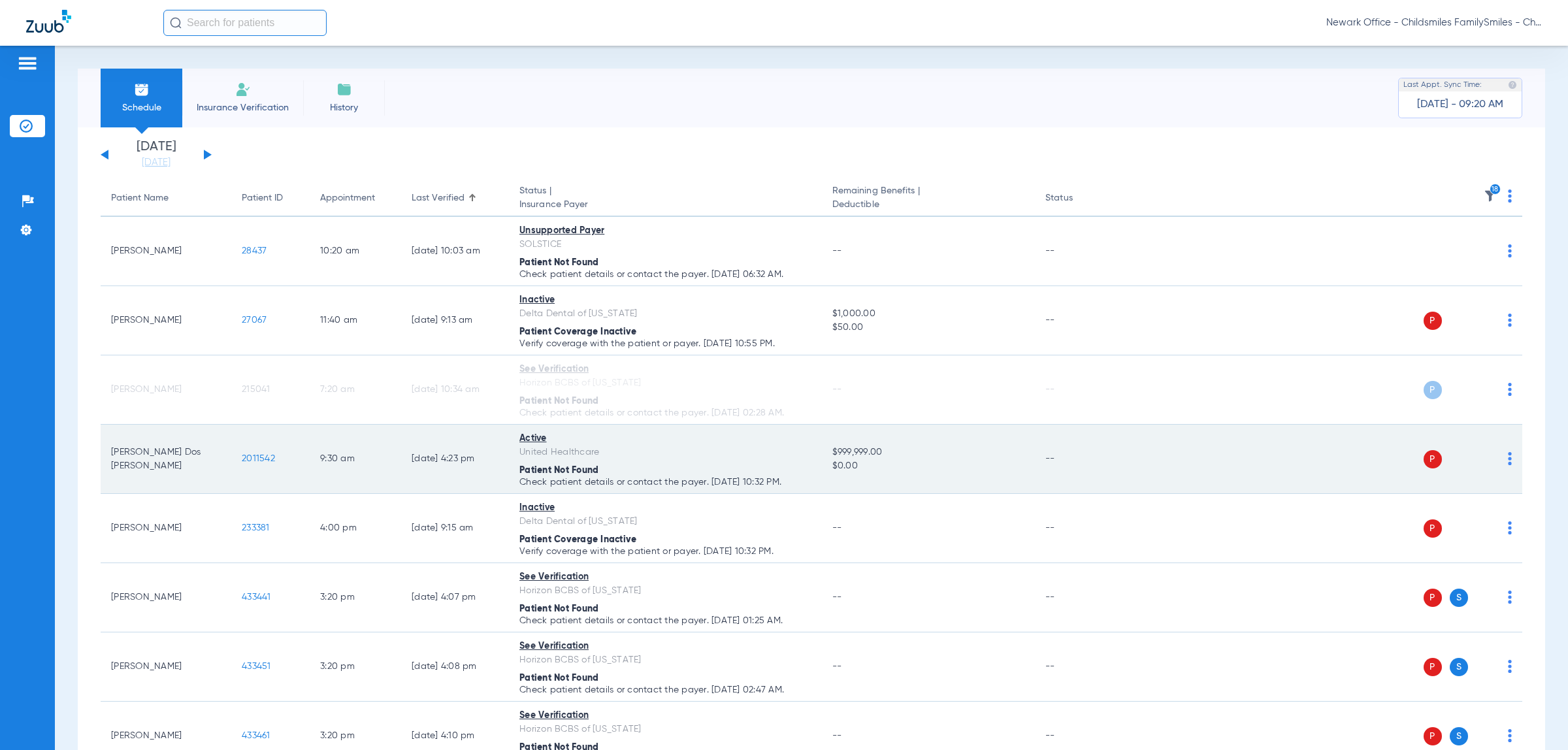
click at [1494, 462] on div "P S" at bounding box center [1318, 459] width 388 height 18
click at [1507, 464] on img at bounding box center [1509, 458] width 4 height 13
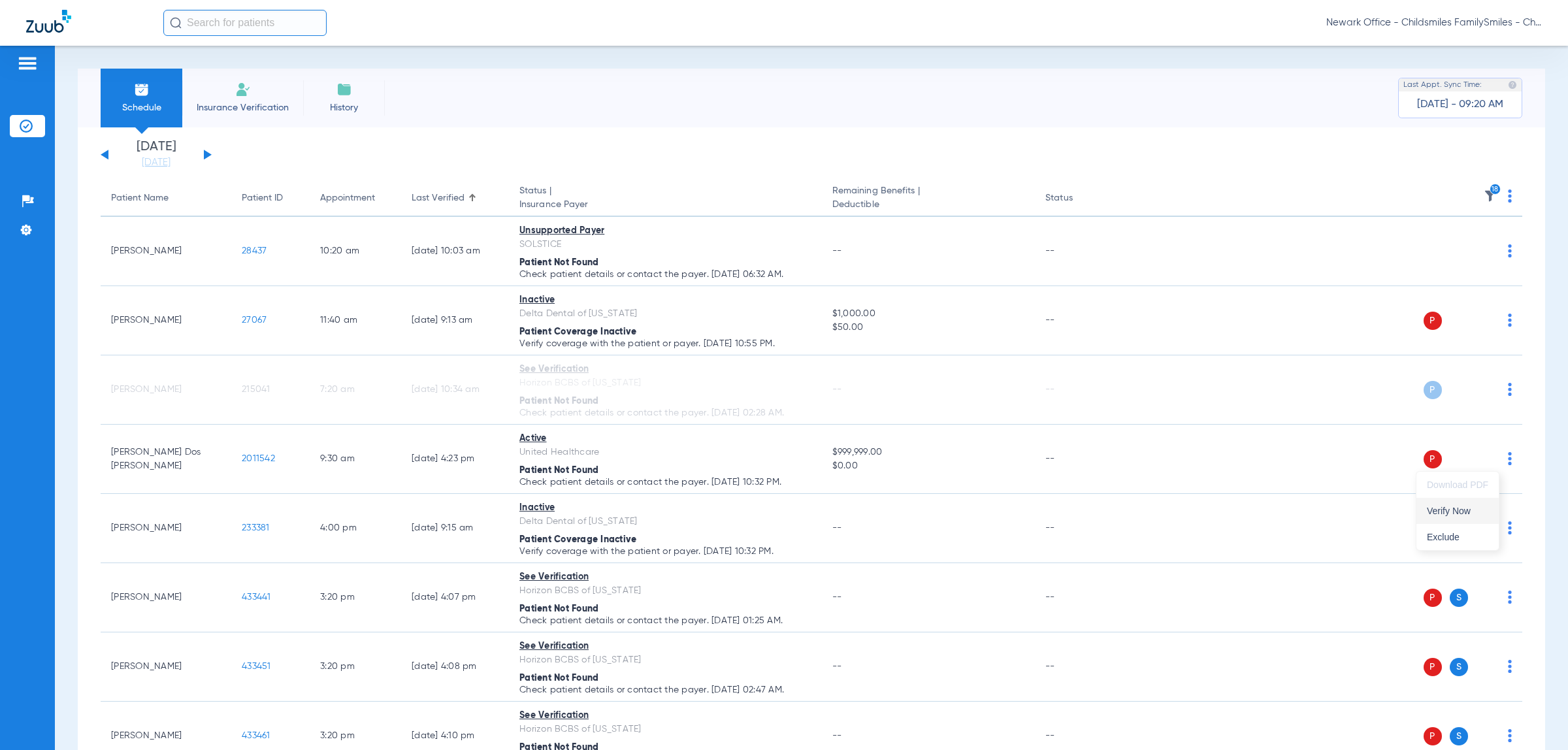
click at [1473, 505] on button "Verify Now" at bounding box center [1457, 511] width 83 height 26
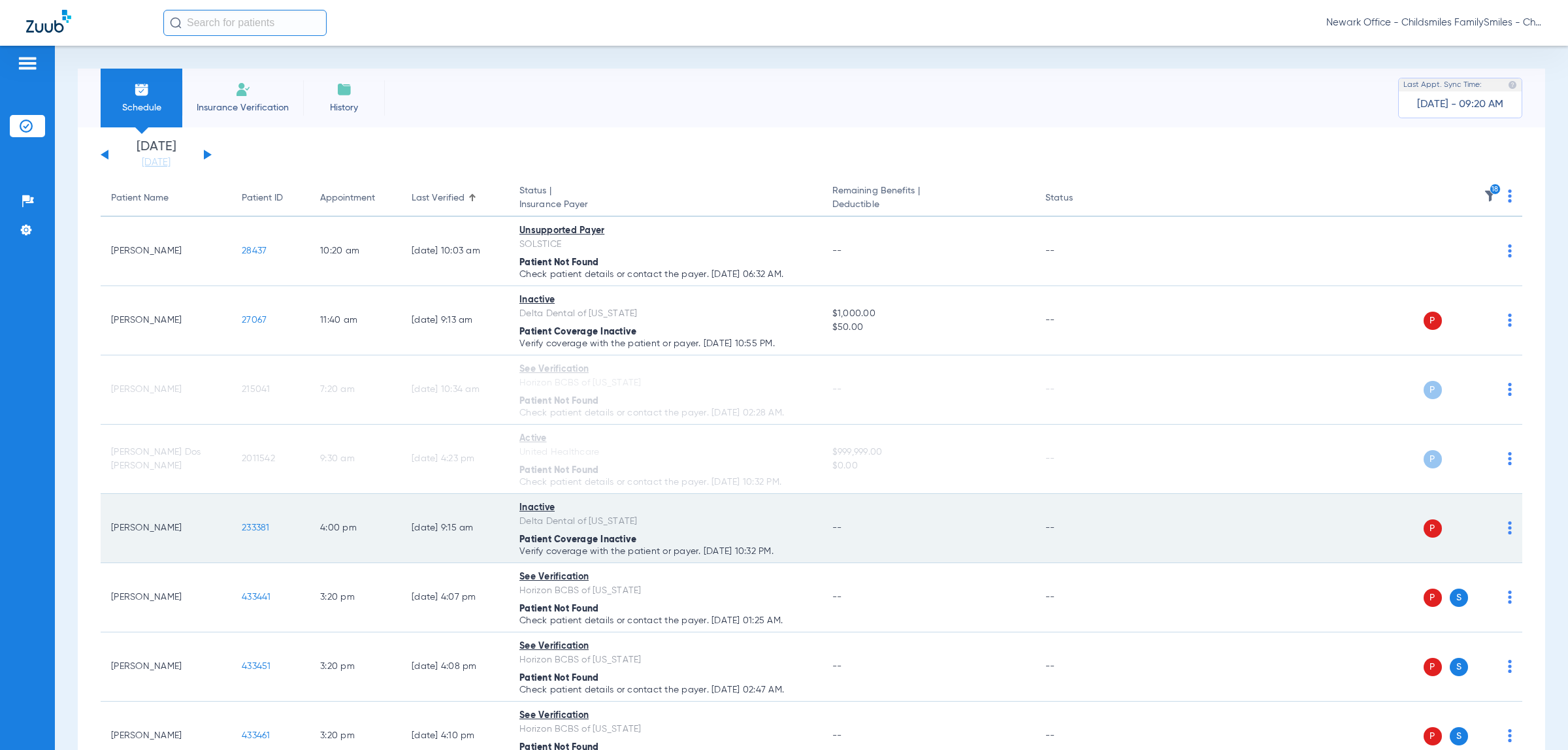
drag, startPoint x: 295, startPoint y: 546, endPoint x: 243, endPoint y: 544, distance: 52.0
click at [243, 544] on td "233381" at bounding box center [270, 528] width 78 height 69
copy span "233381"
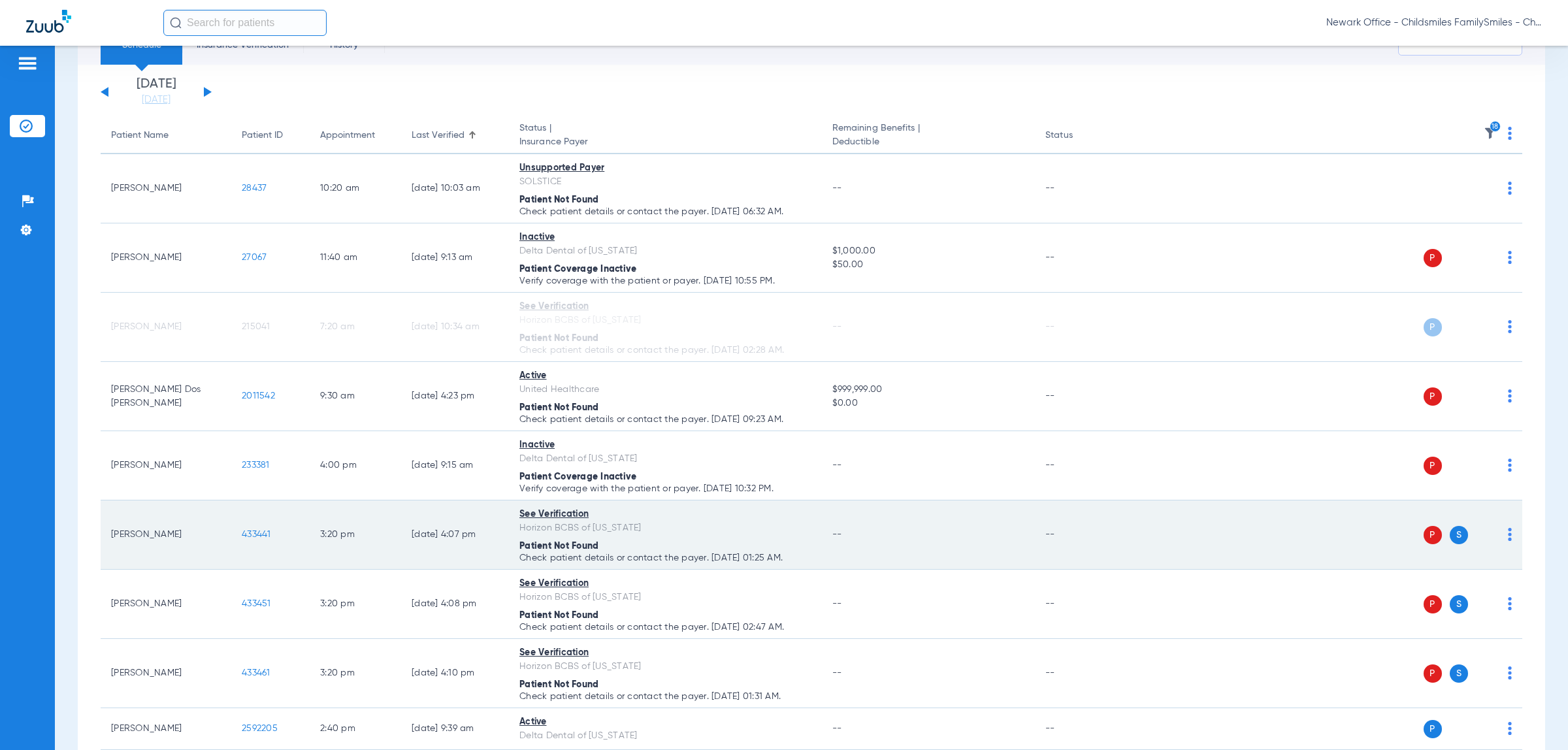
scroll to position [82, 0]
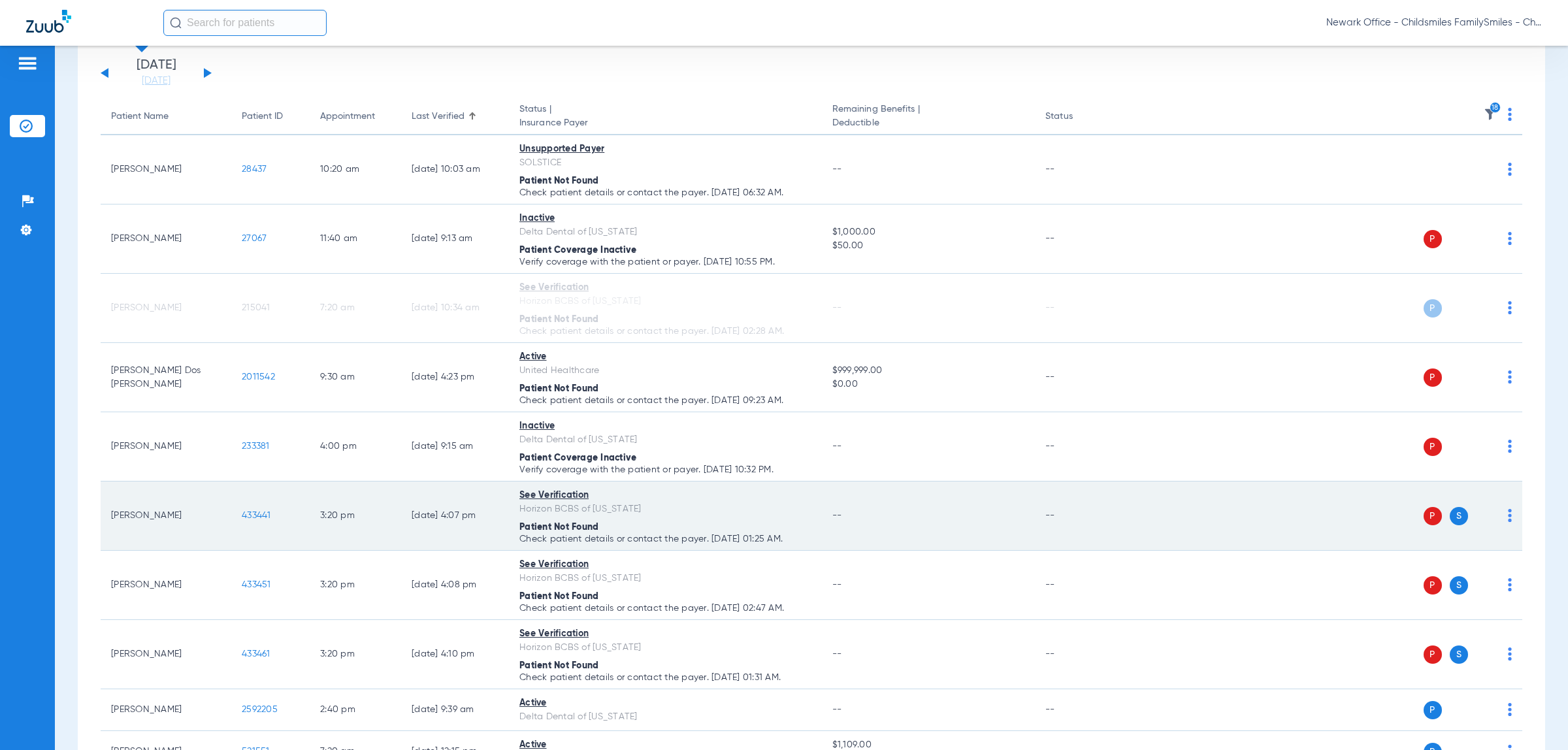
click at [1507, 518] on img at bounding box center [1509, 515] width 4 height 13
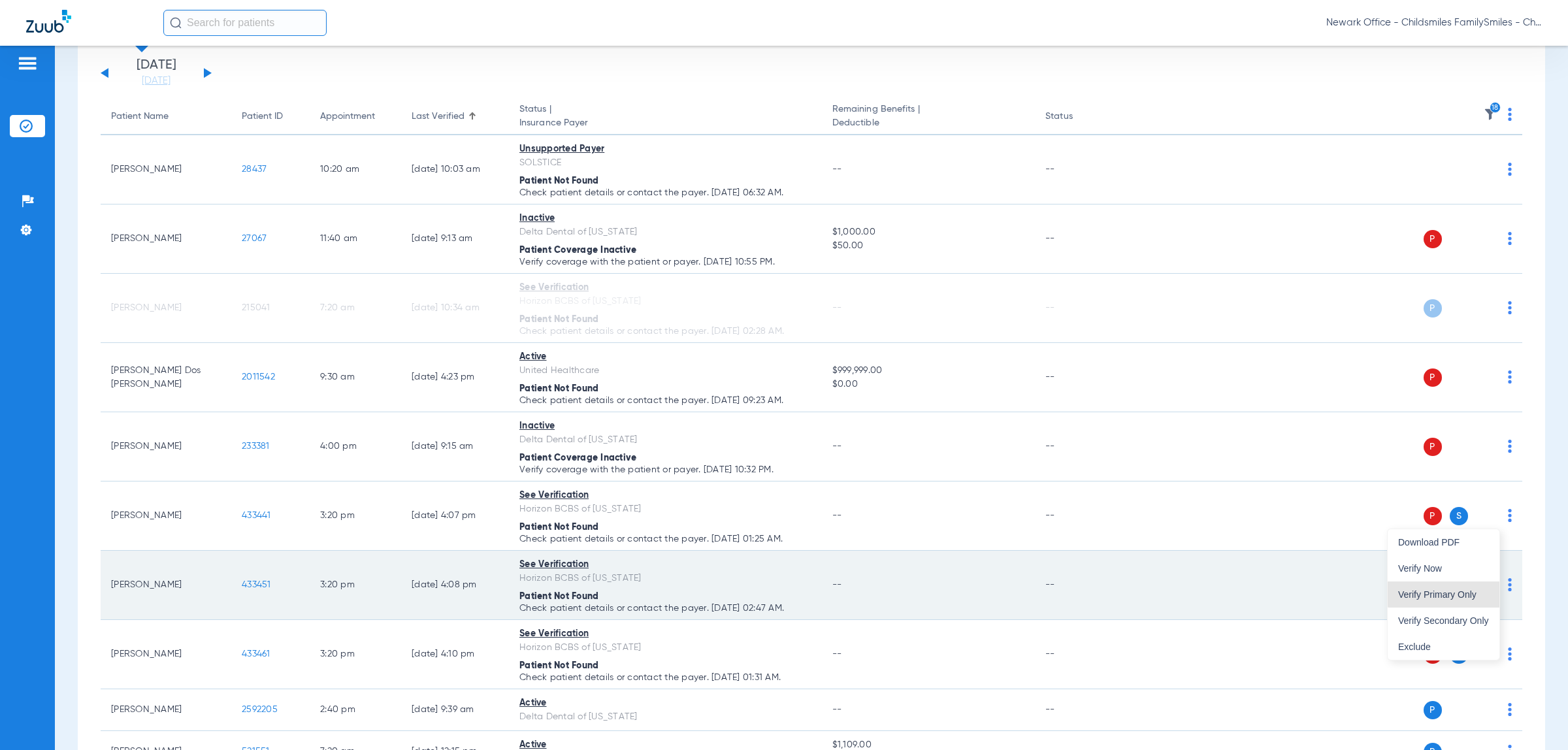
drag, startPoint x: 1477, startPoint y: 585, endPoint x: 1492, endPoint y: 590, distance: 15.8
click at [1477, 586] on button "Verify Primary Only" at bounding box center [1443, 594] width 112 height 26
click at [1507, 590] on img at bounding box center [1509, 585] width 4 height 13
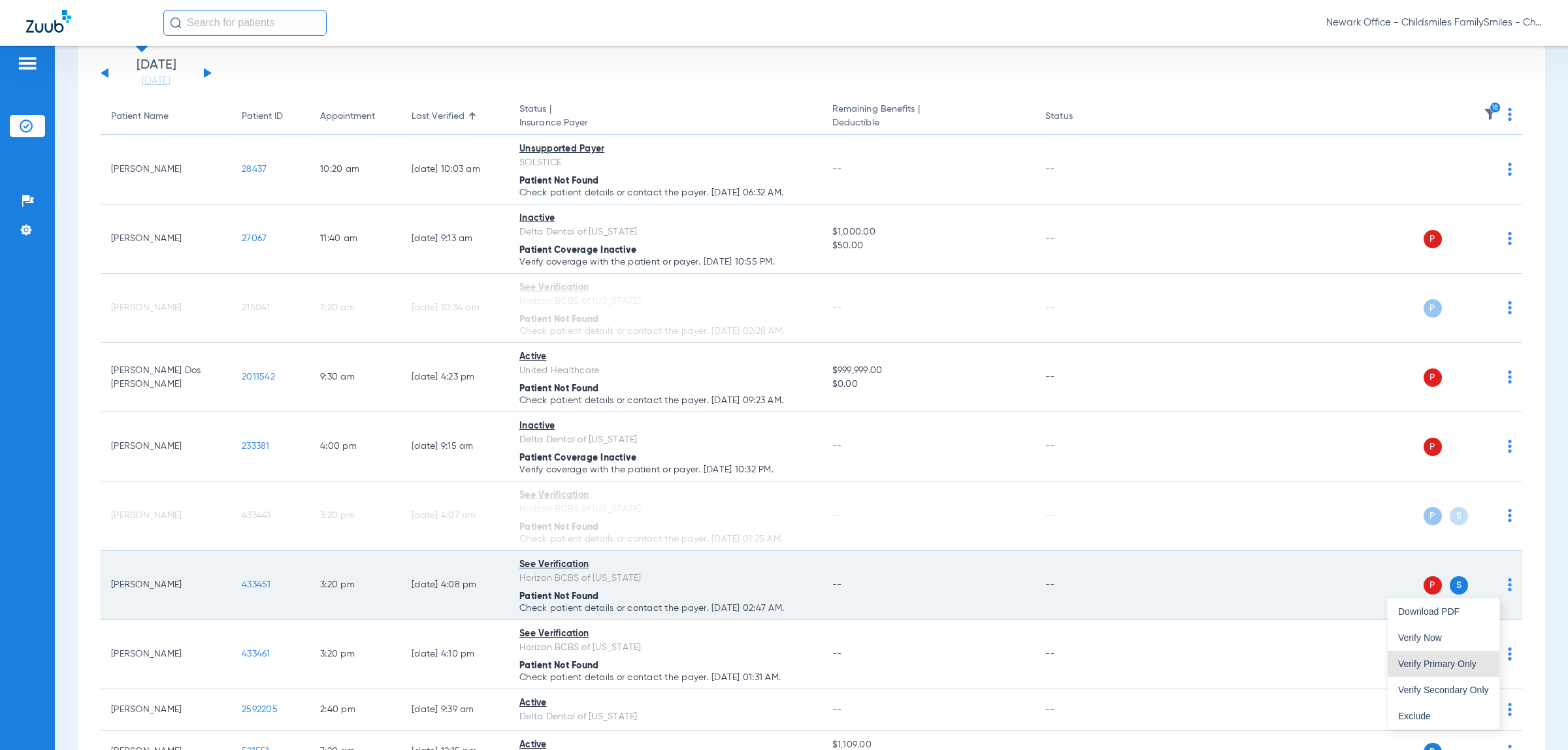
drag, startPoint x: 1470, startPoint y: 662, endPoint x: 1130, endPoint y: 576, distance: 350.7
click at [1470, 663] on span "Verify Primary Only" at bounding box center [1442, 664] width 91 height 9
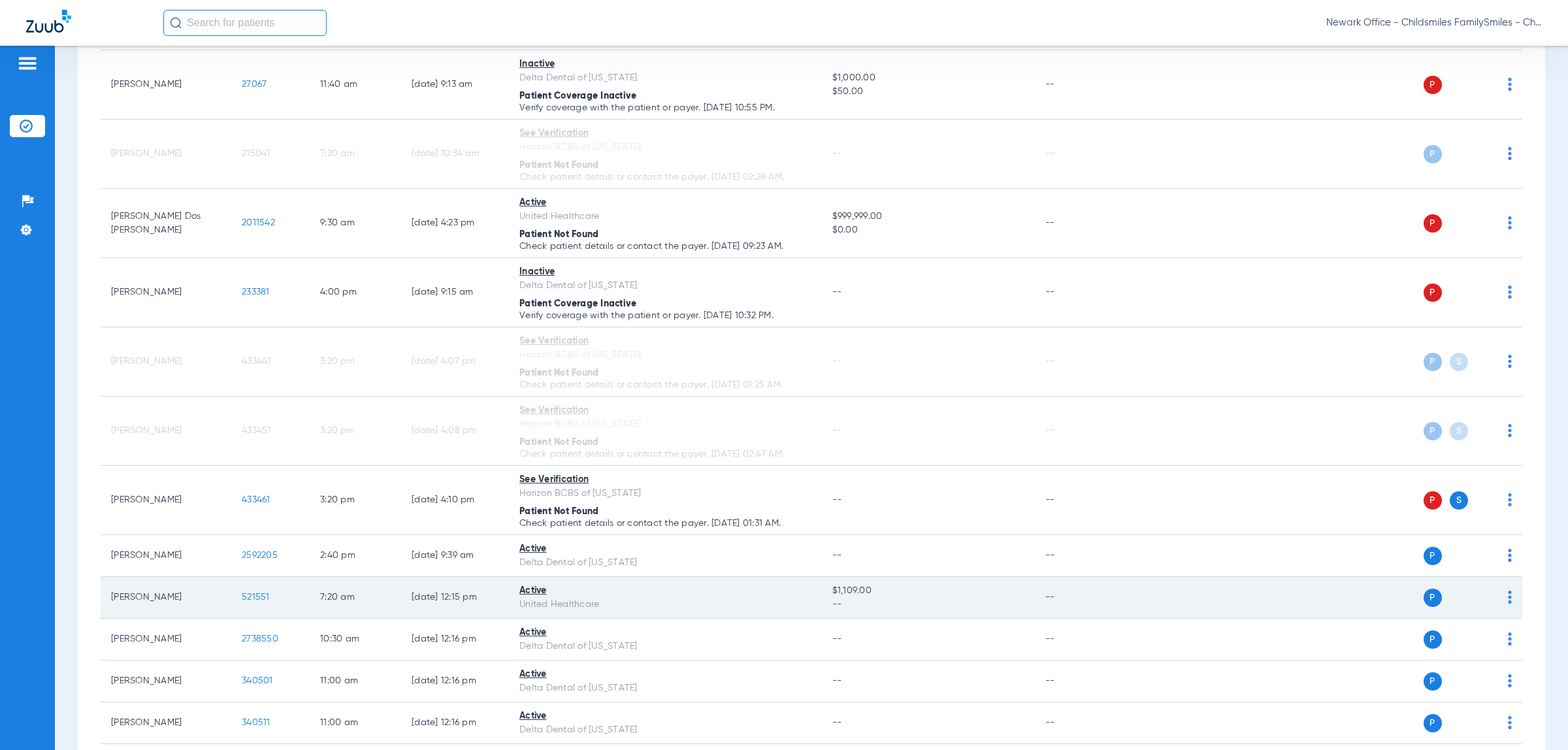
scroll to position [245, 0]
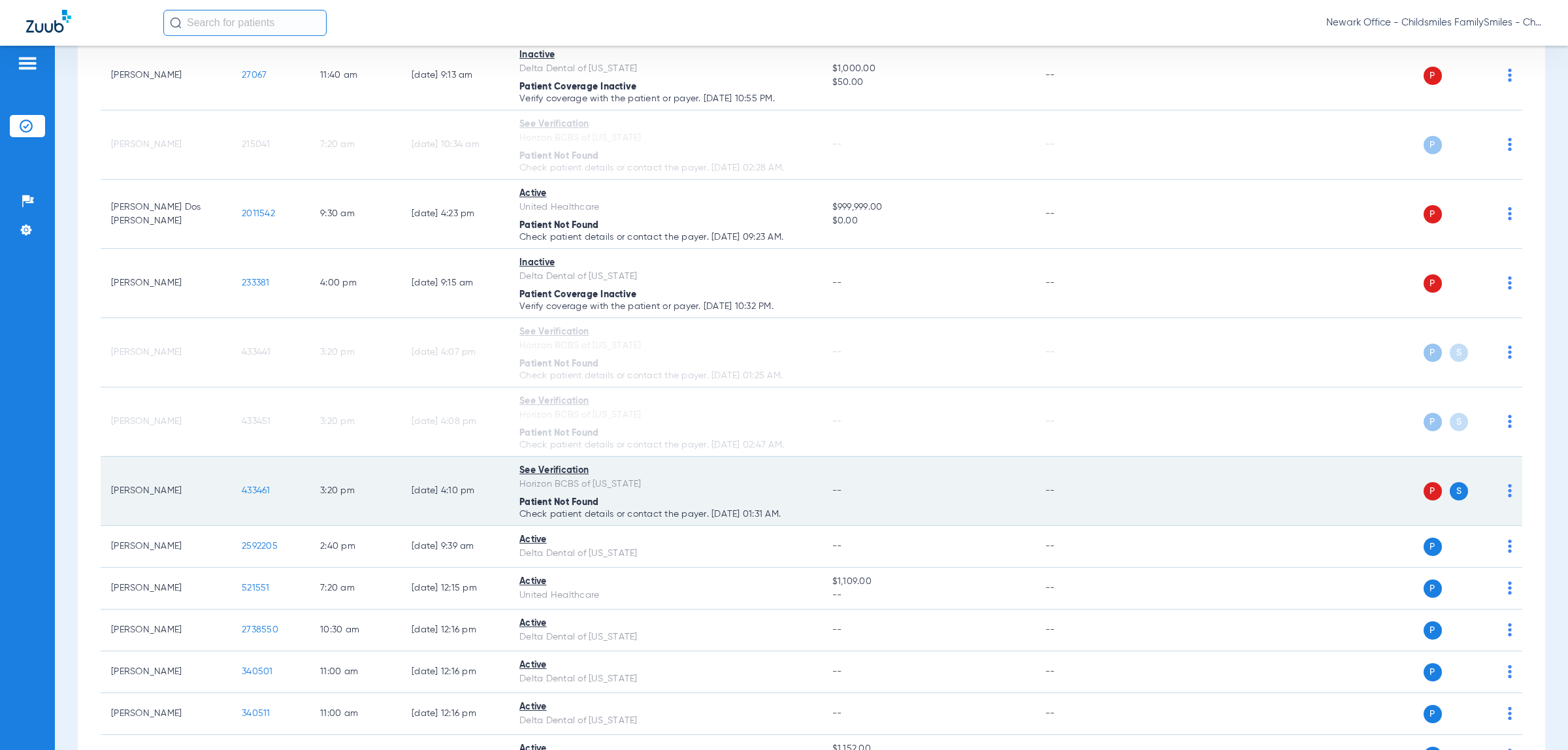
click at [1507, 492] on img at bounding box center [1509, 491] width 4 height 13
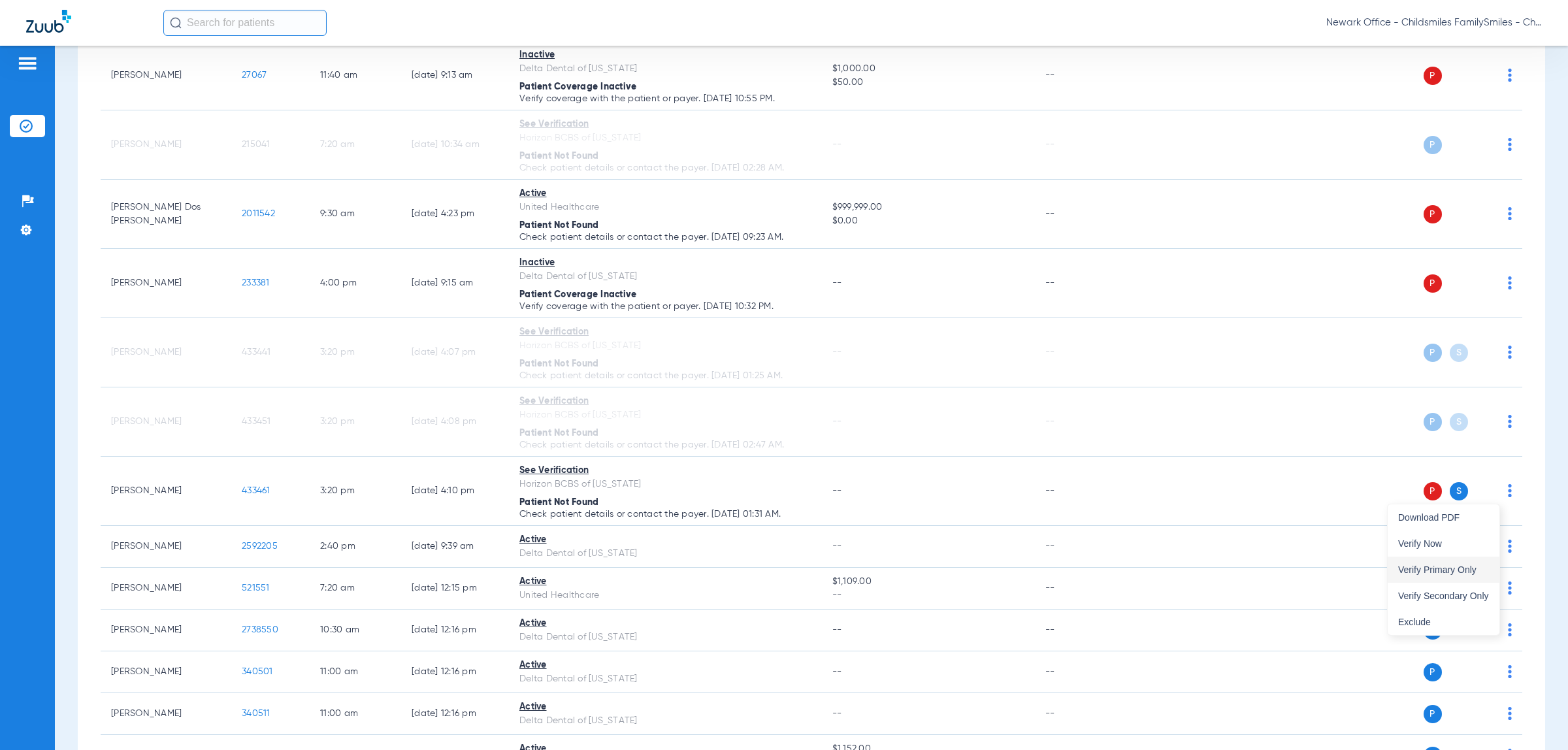
click at [1439, 572] on span "Verify Primary Only" at bounding box center [1442, 570] width 91 height 9
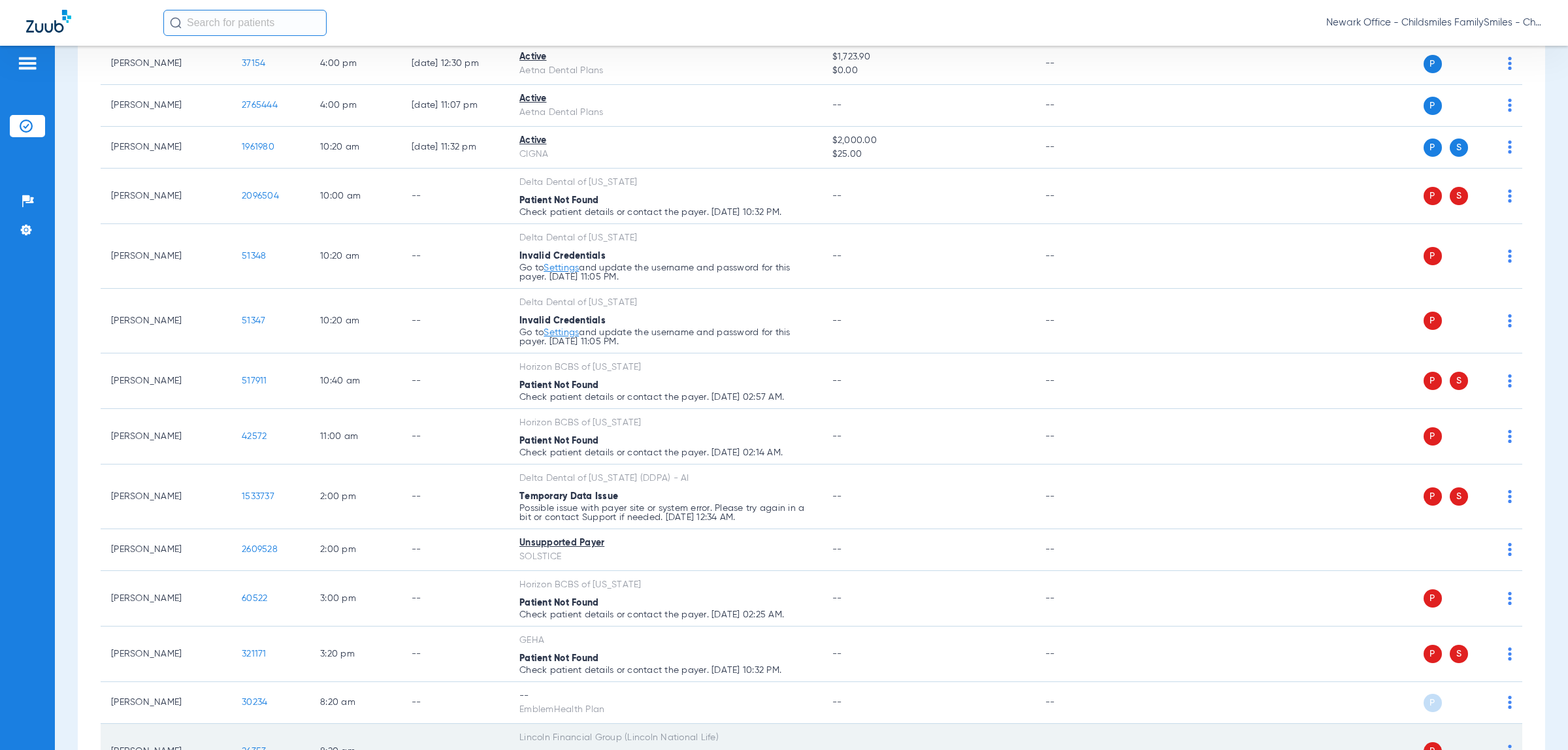
scroll to position [2871, 0]
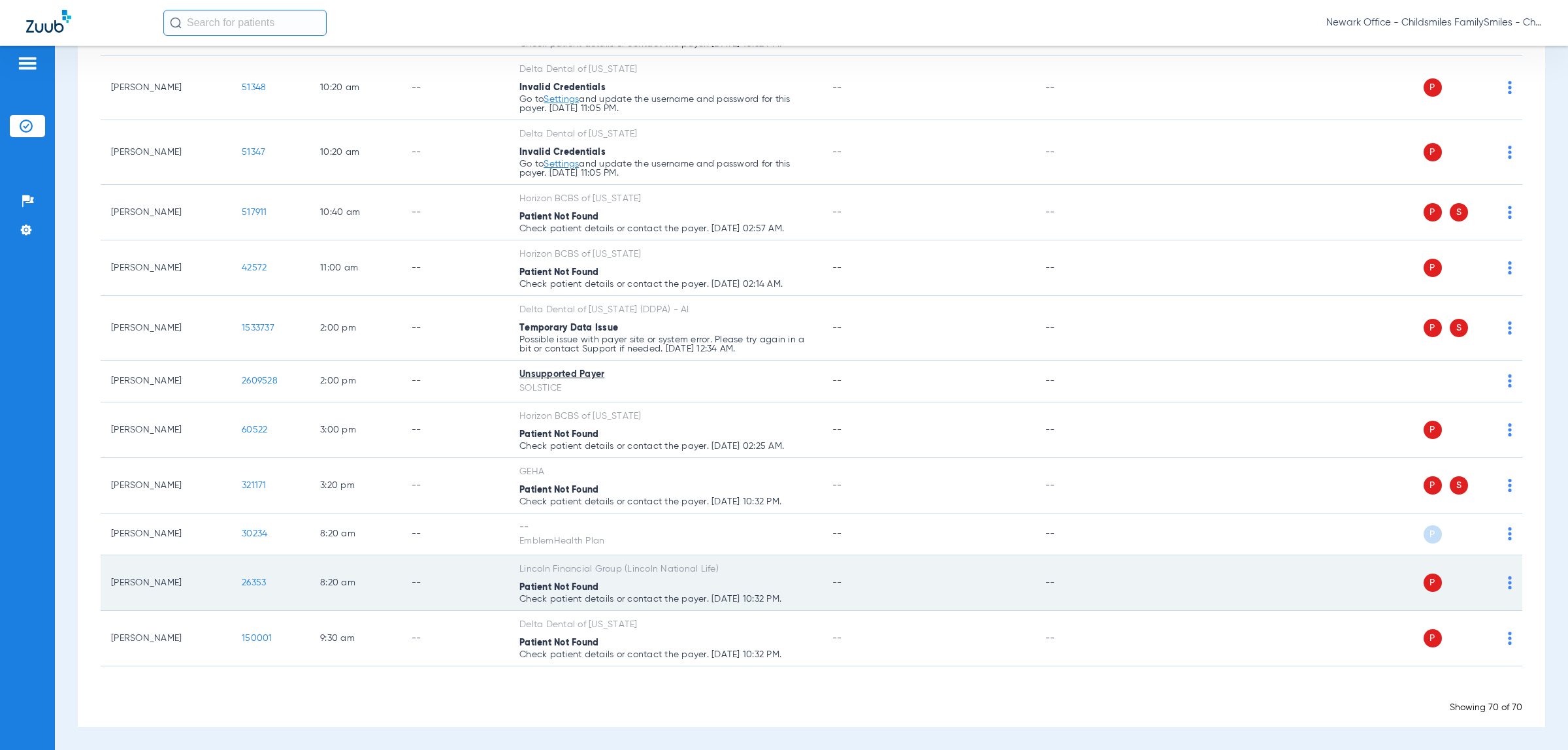
click at [1507, 589] on app-appointment-dropdown at bounding box center [1509, 583] width 4 height 14
click at [1507, 588] on img at bounding box center [1509, 582] width 4 height 13
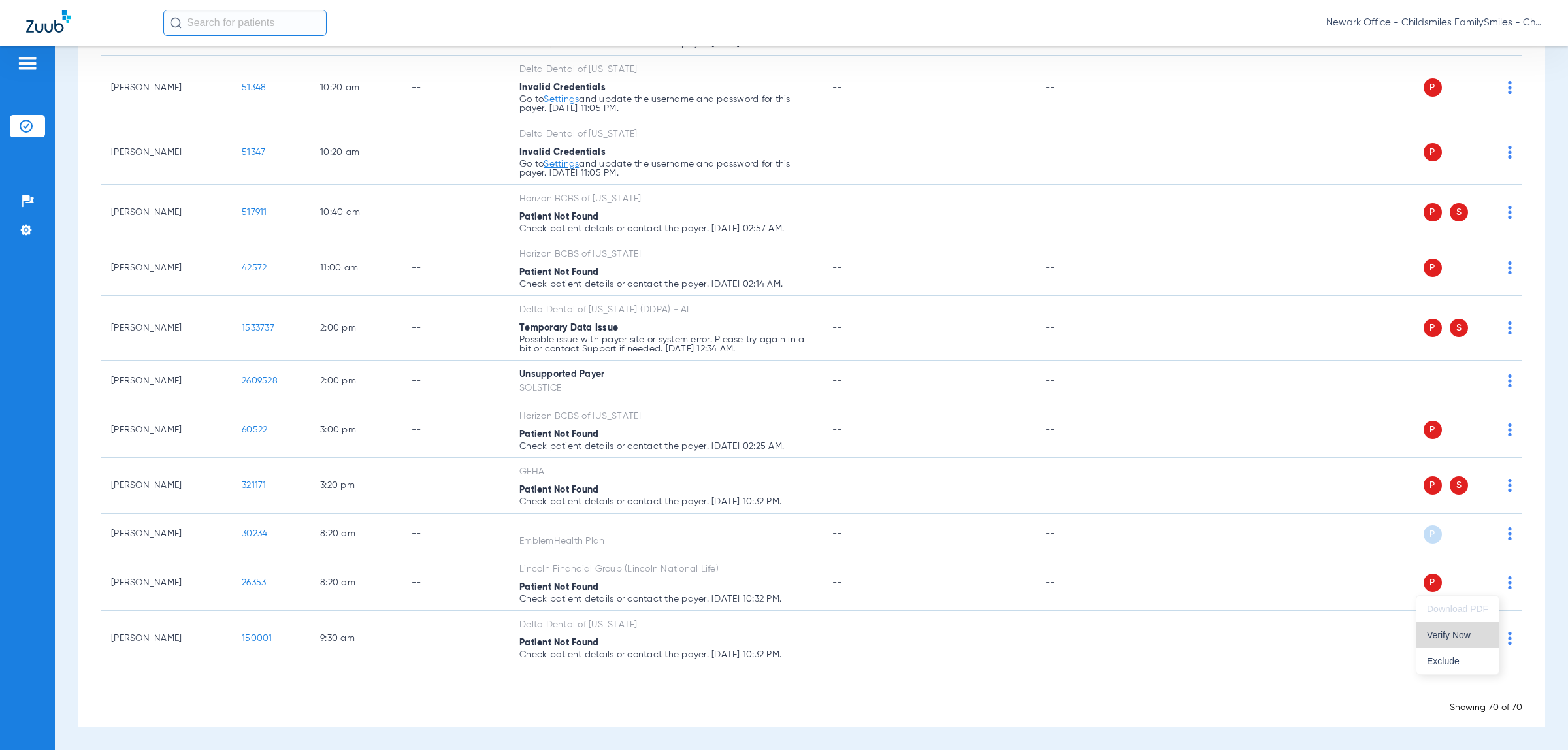
click at [1461, 625] on button "Verify Now" at bounding box center [1457, 636] width 83 height 26
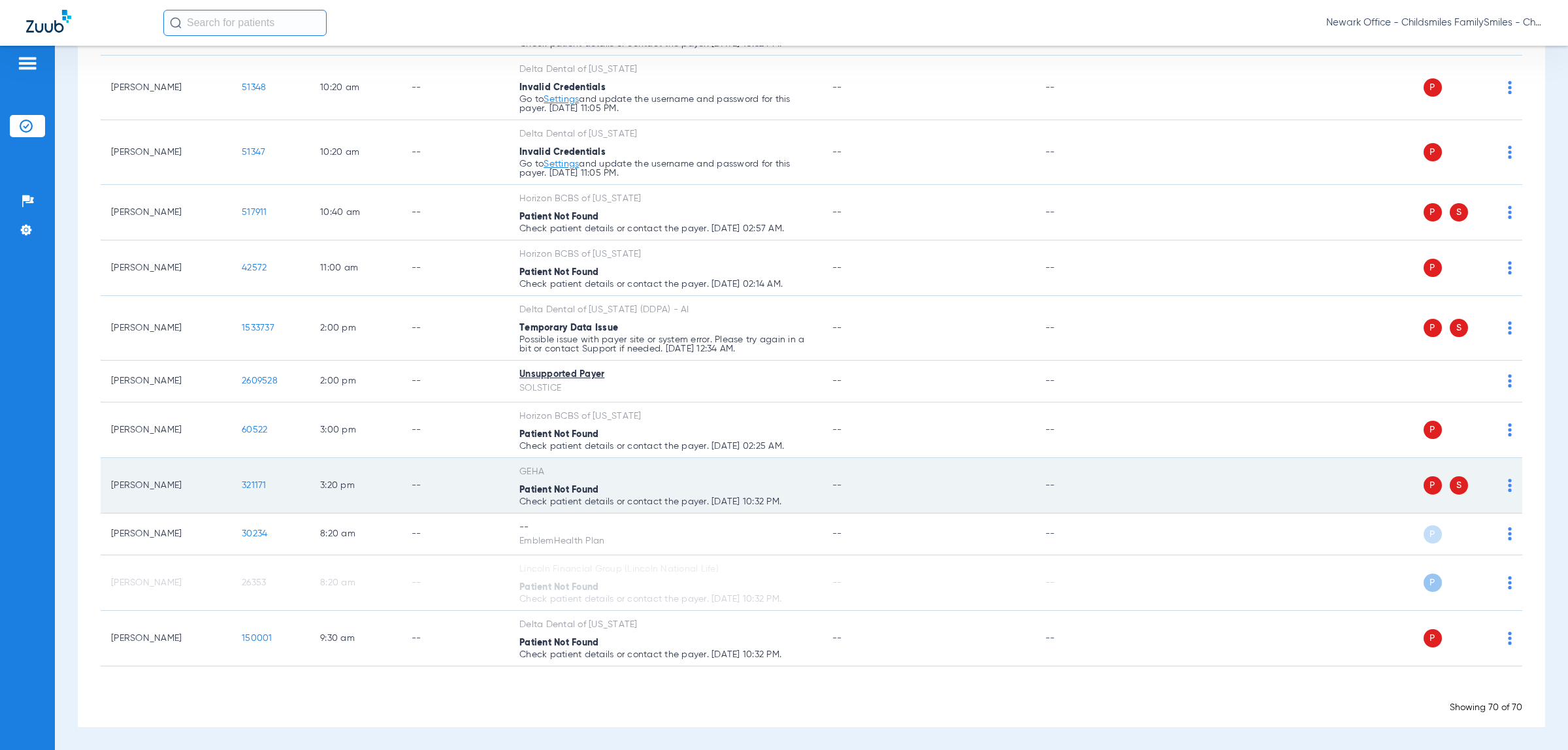
click at [1507, 482] on img at bounding box center [1509, 485] width 4 height 13
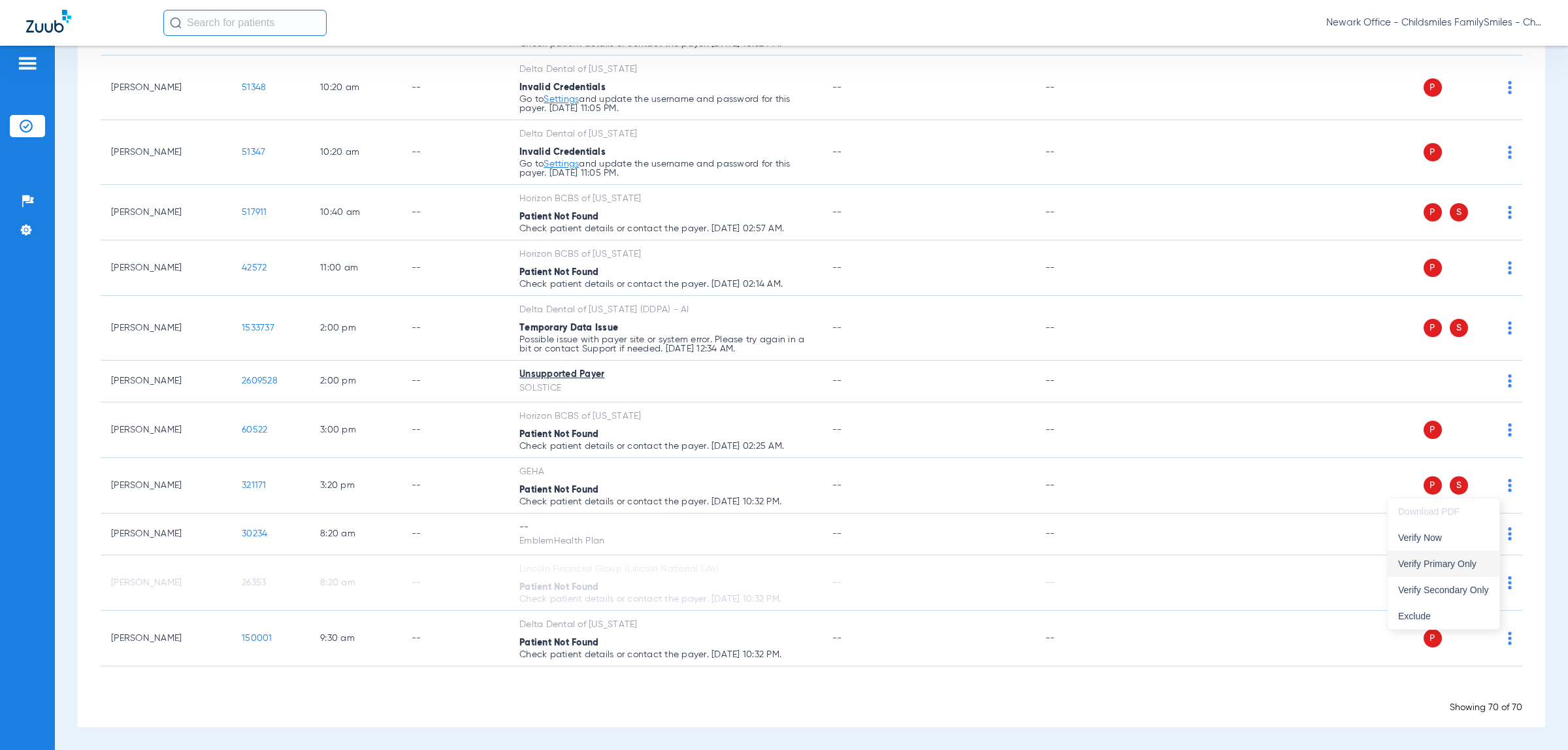
click at [1448, 564] on span "Verify Primary Only" at bounding box center [1442, 564] width 91 height 9
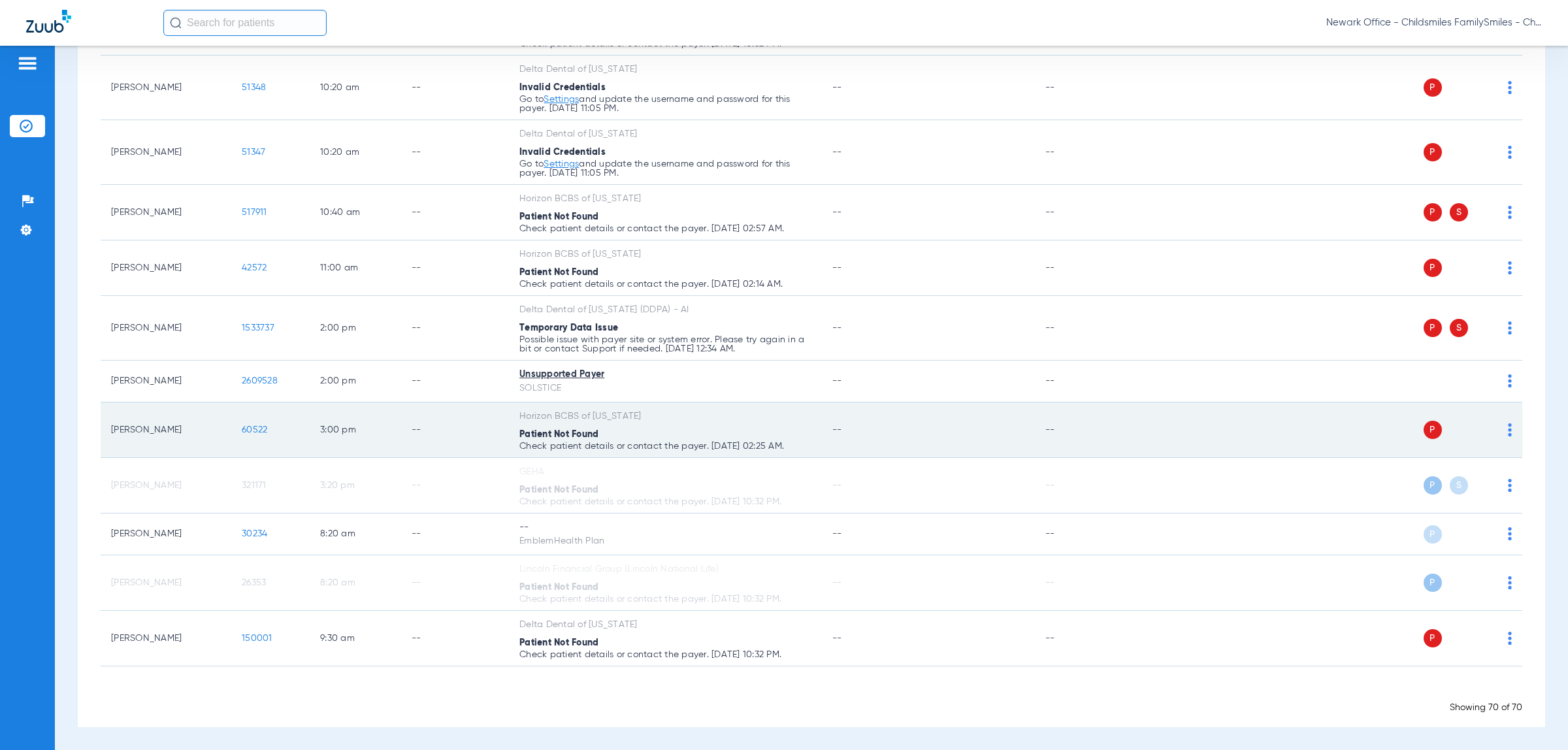
click at [1507, 429] on img at bounding box center [1509, 430] width 4 height 13
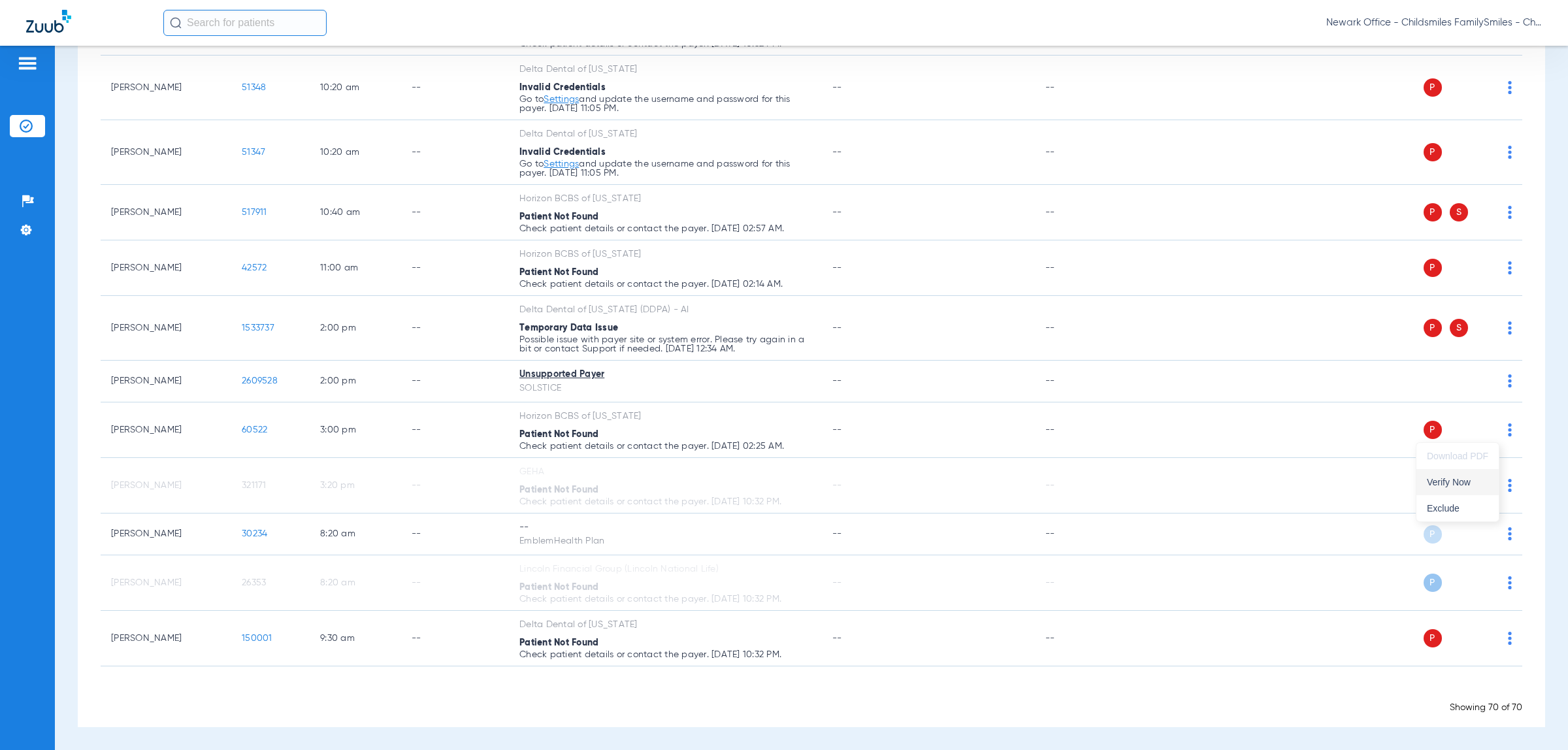
click at [1450, 481] on span "Verify Now" at bounding box center [1457, 482] width 62 height 9
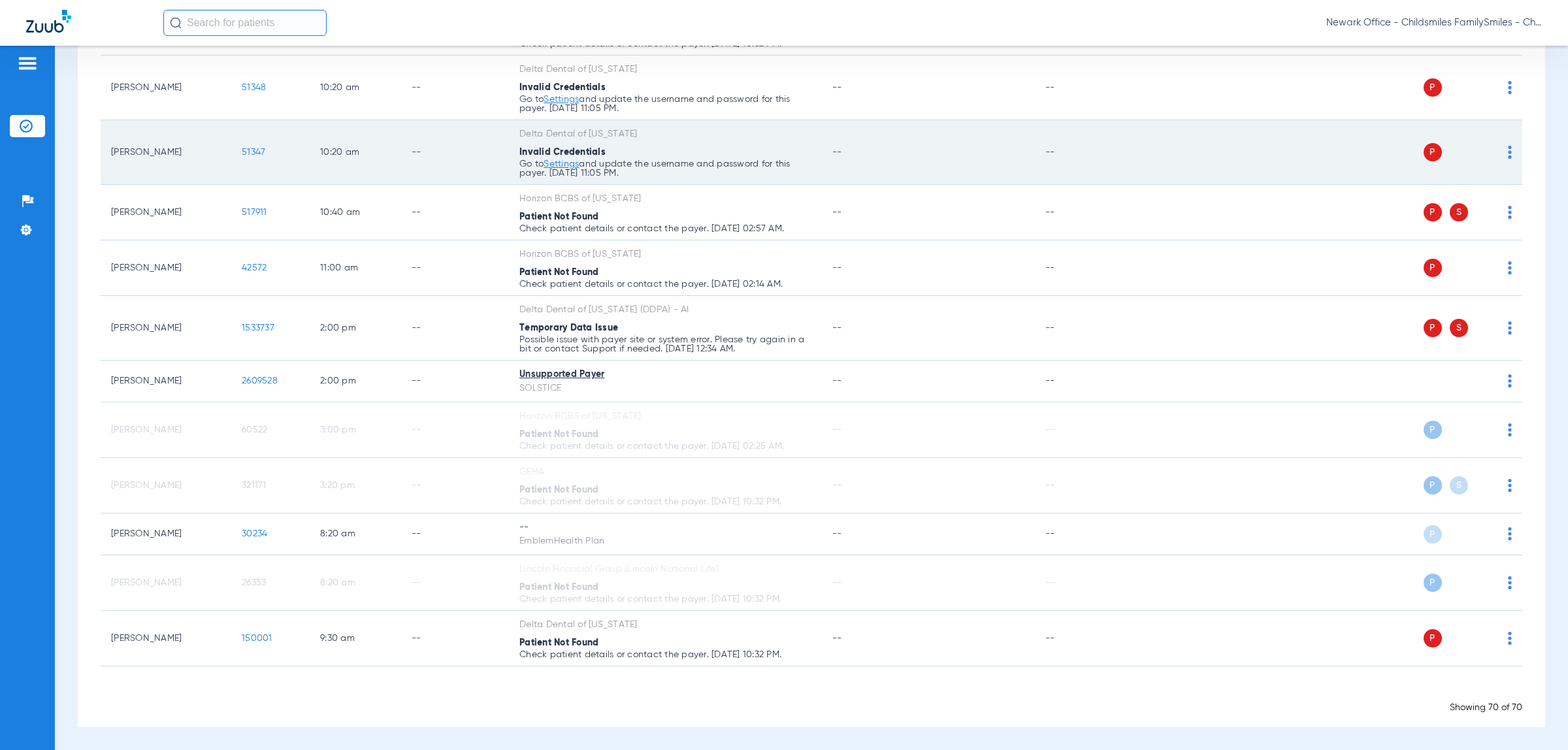
scroll to position [2625, 0]
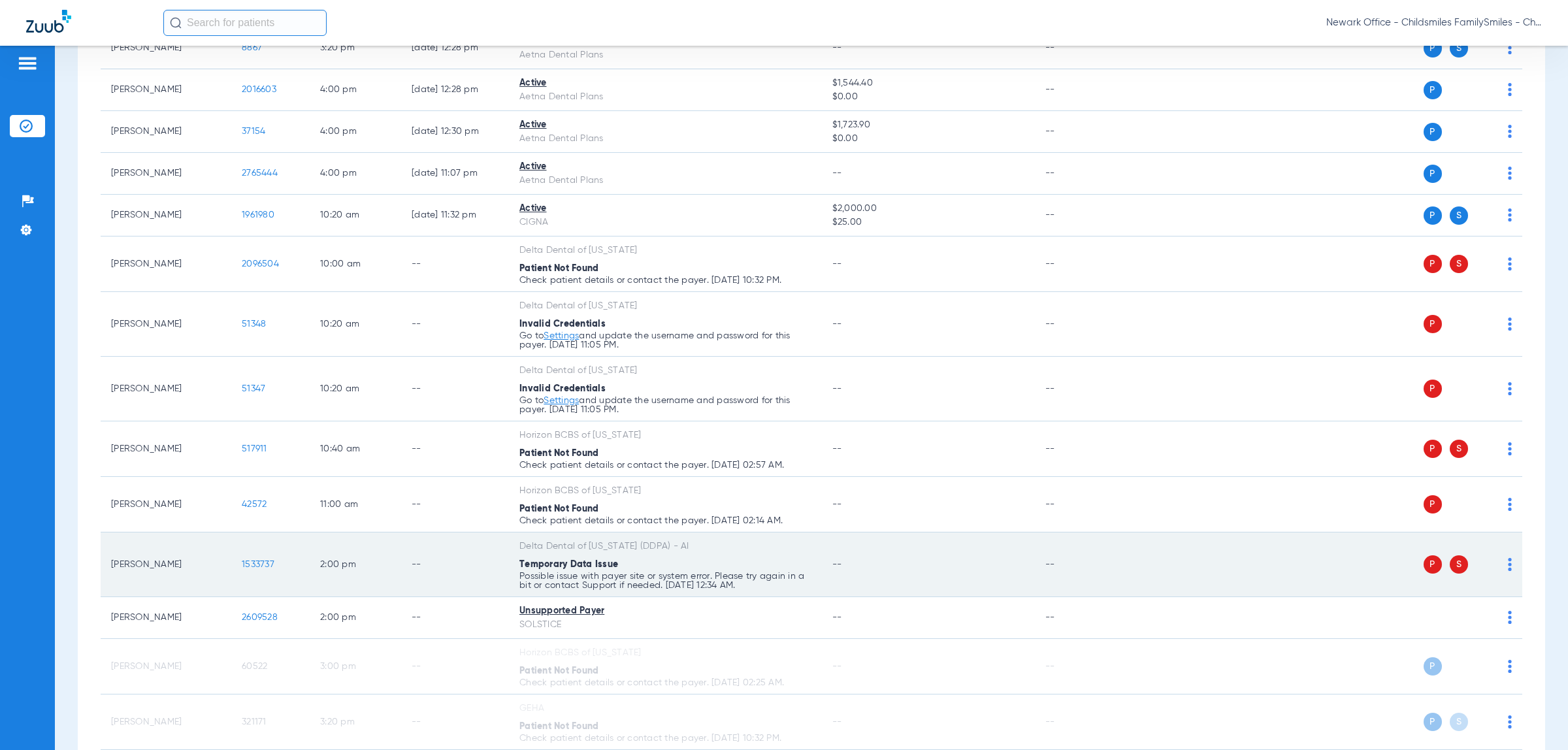
click at [1507, 566] on img at bounding box center [1509, 564] width 4 height 13
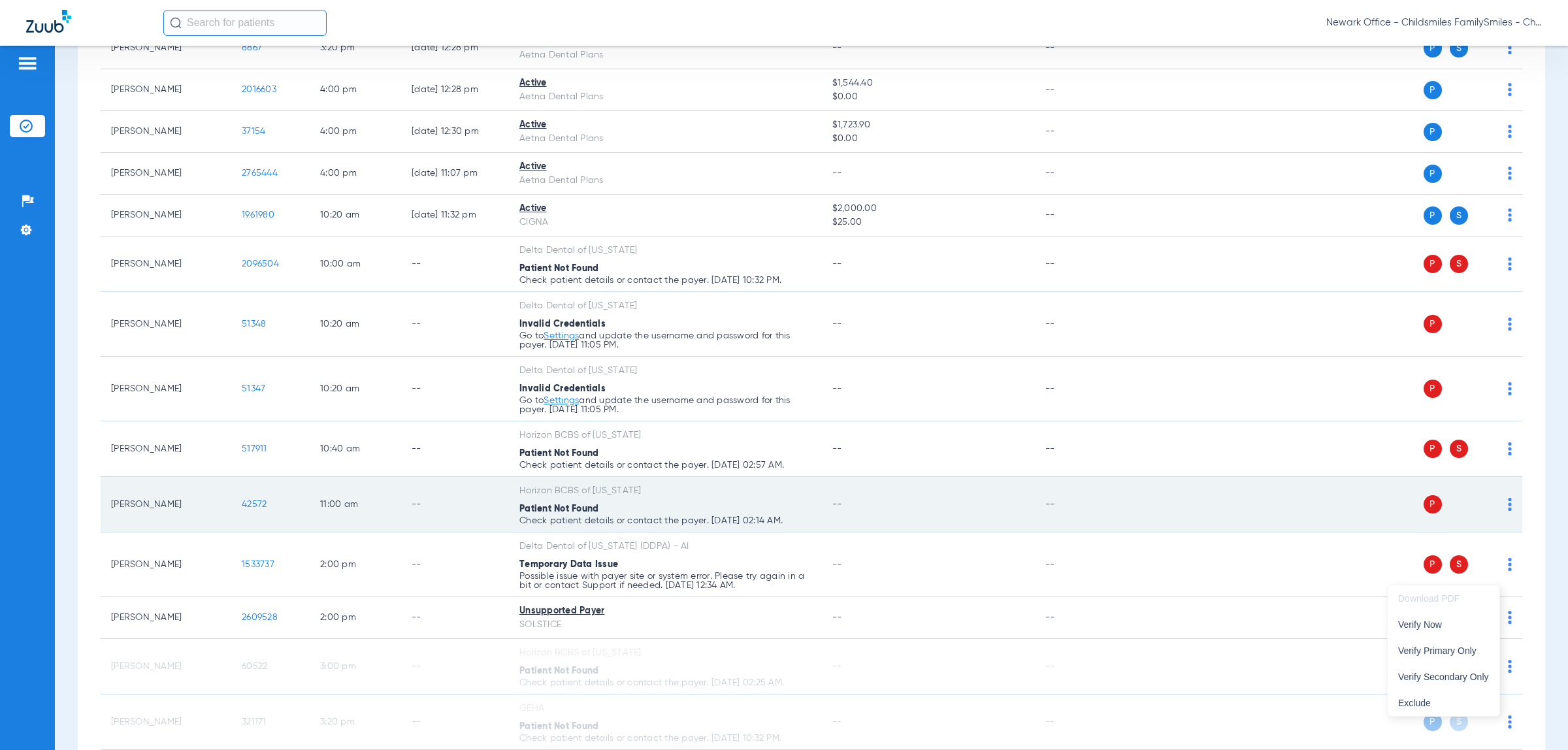
drag, startPoint x: 1446, startPoint y: 645, endPoint x: 1464, endPoint y: 510, distance: 136.2
click at [1446, 647] on span "Verify Primary Only" at bounding box center [1442, 651] width 91 height 9
click at [1499, 505] on td "P S" at bounding box center [1323, 505] width 399 height 55
click at [1507, 510] on img at bounding box center [1509, 504] width 4 height 13
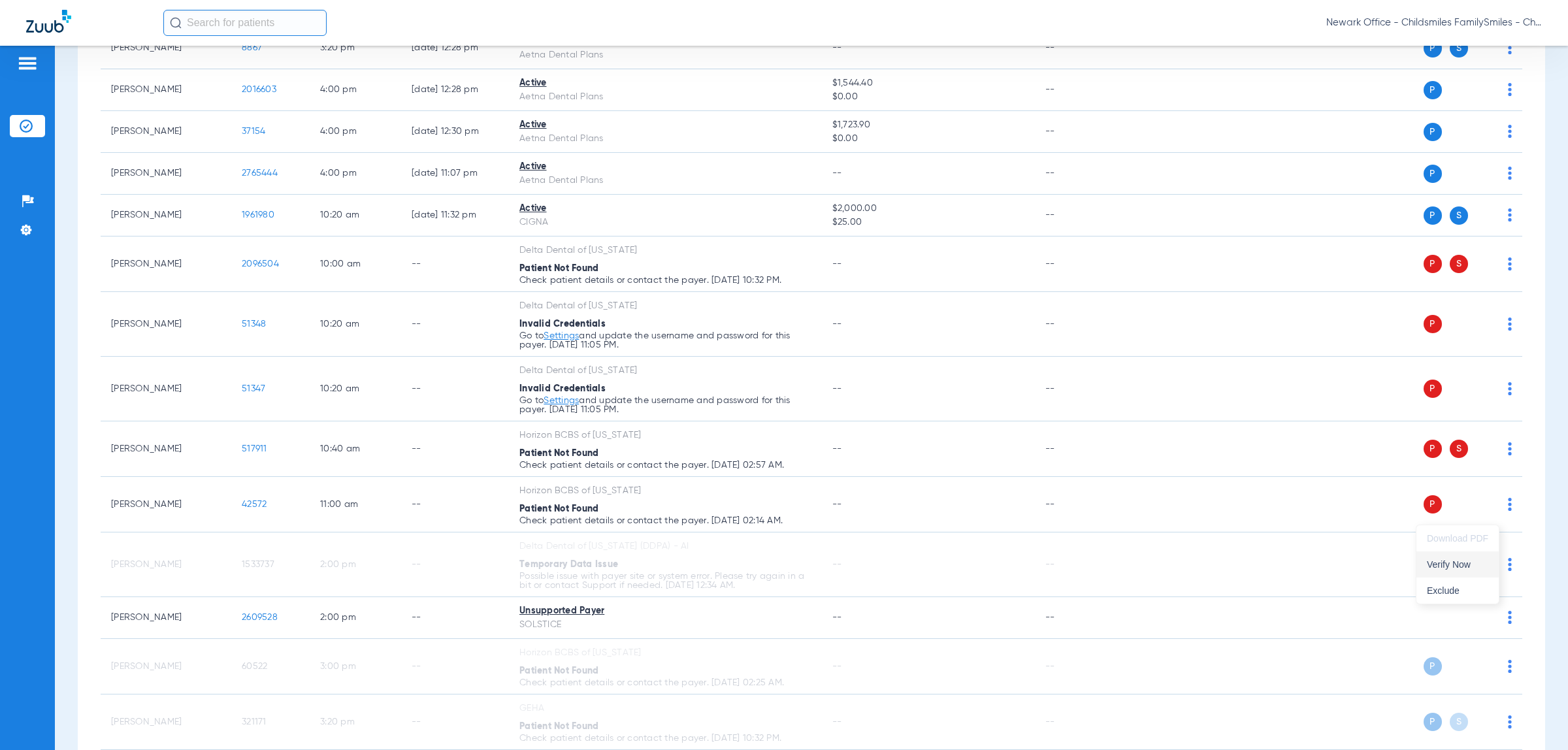
click at [1458, 563] on span "Verify Now" at bounding box center [1457, 564] width 62 height 9
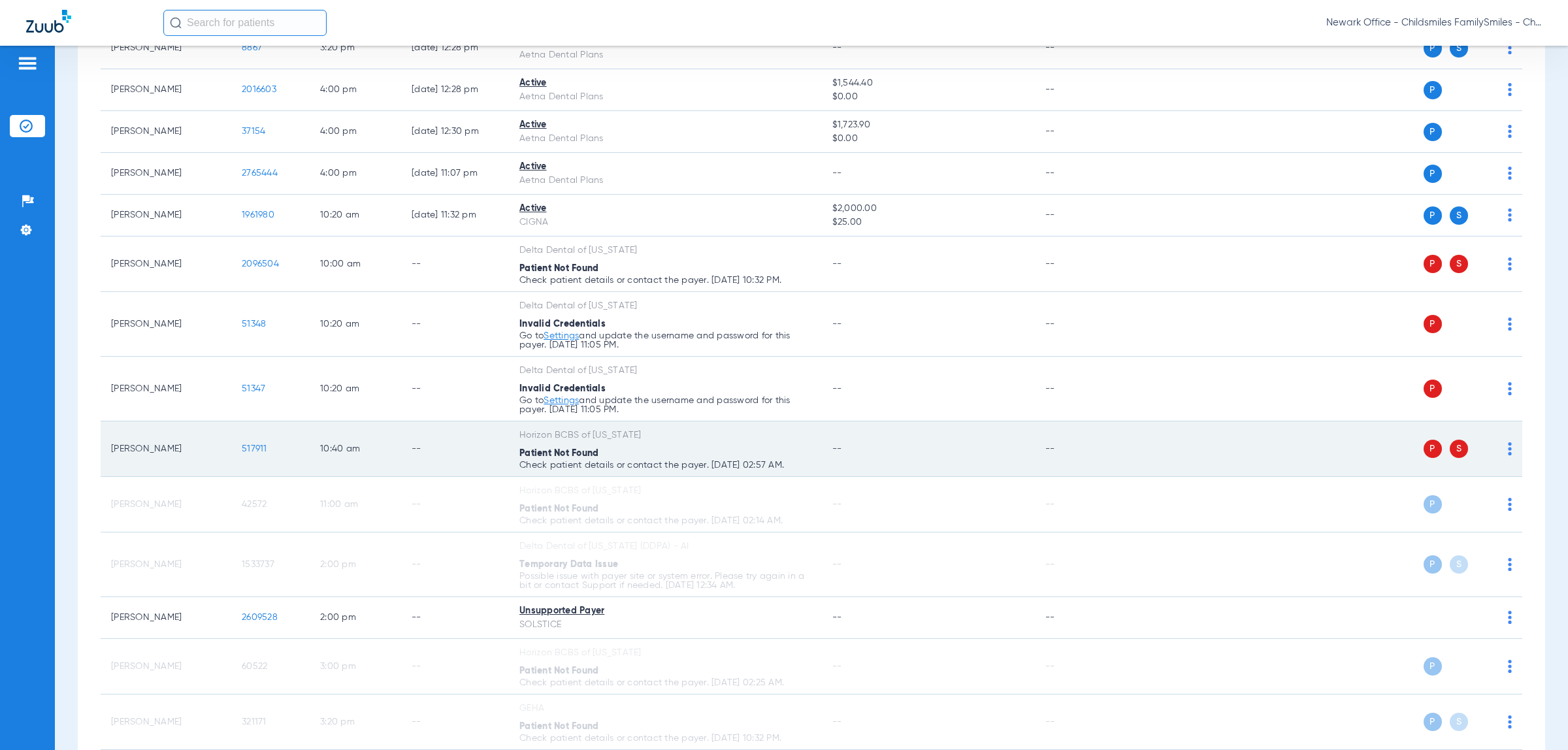
click at [1507, 455] on img at bounding box center [1509, 448] width 4 height 13
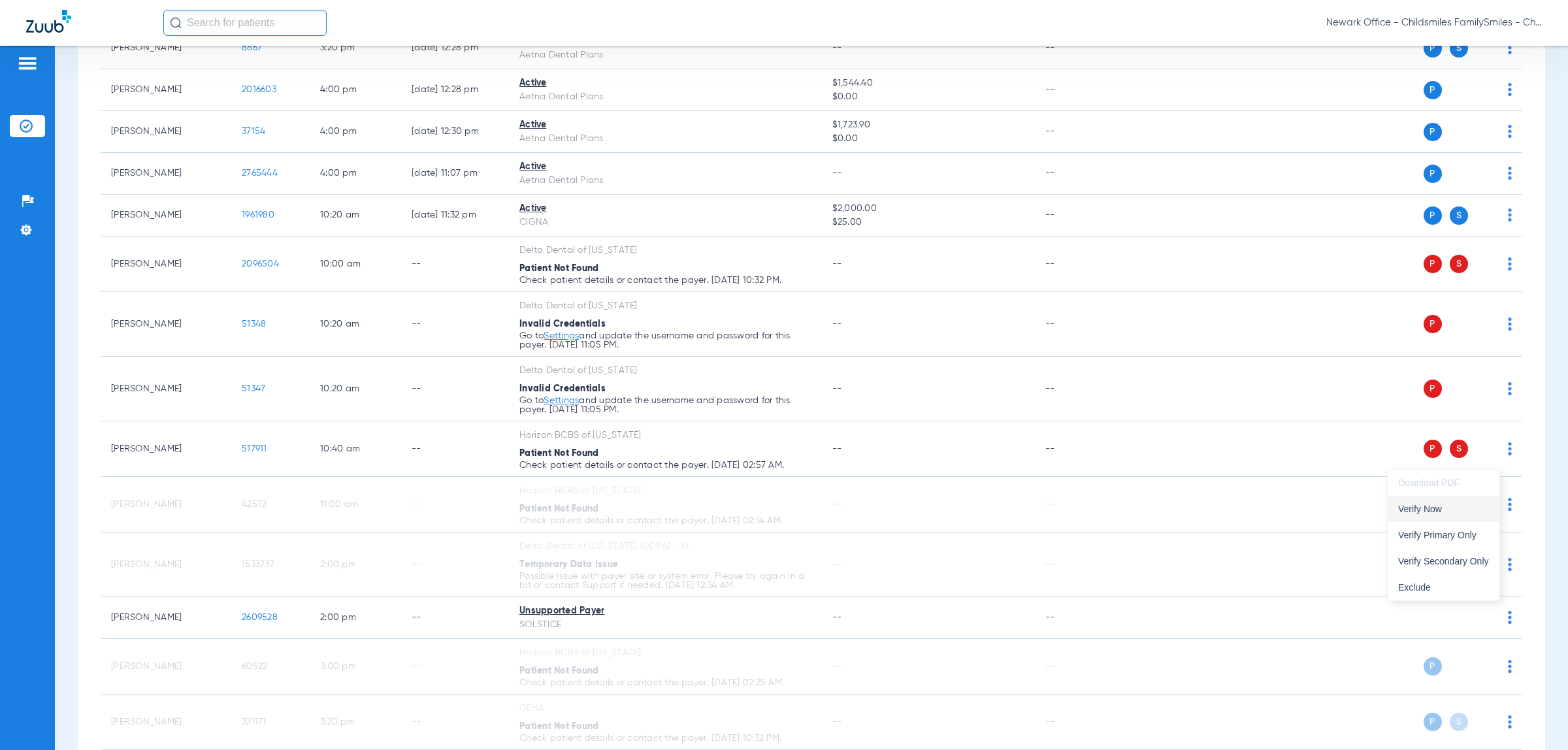
click at [1457, 521] on button "Verify Now" at bounding box center [1443, 509] width 112 height 26
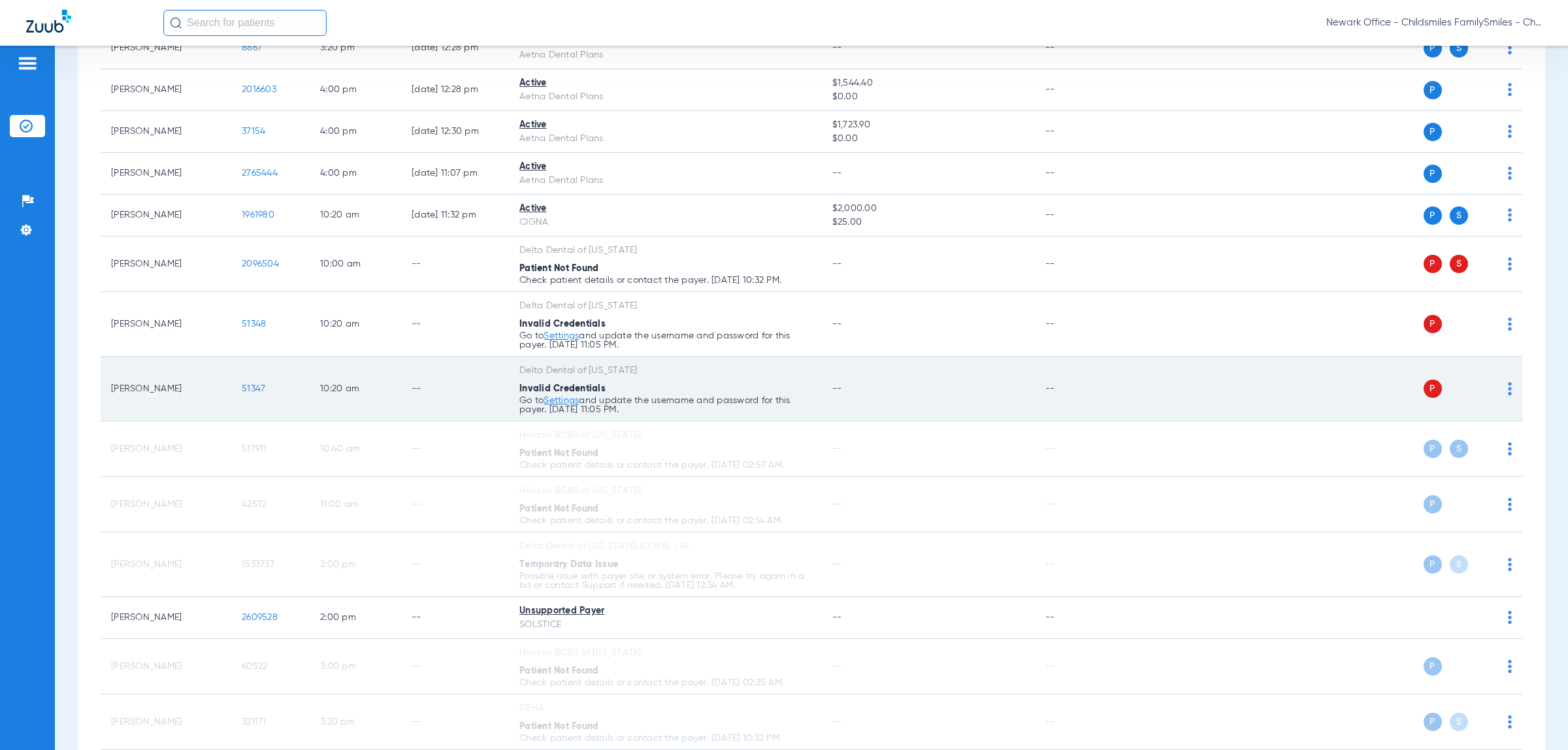
click at [1507, 396] on img at bounding box center [1509, 389] width 4 height 13
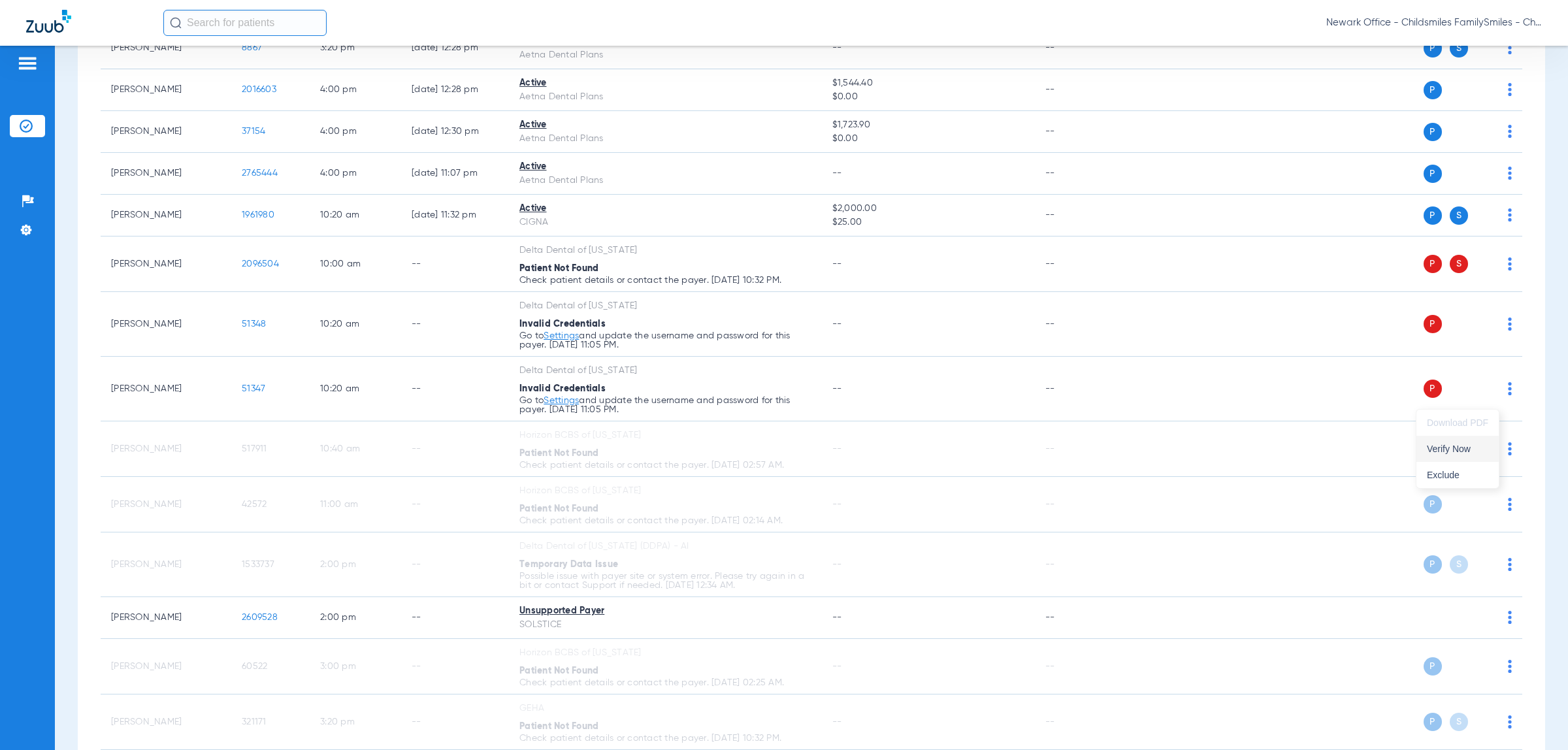
click at [1468, 449] on span "Verify Now" at bounding box center [1457, 448] width 62 height 9
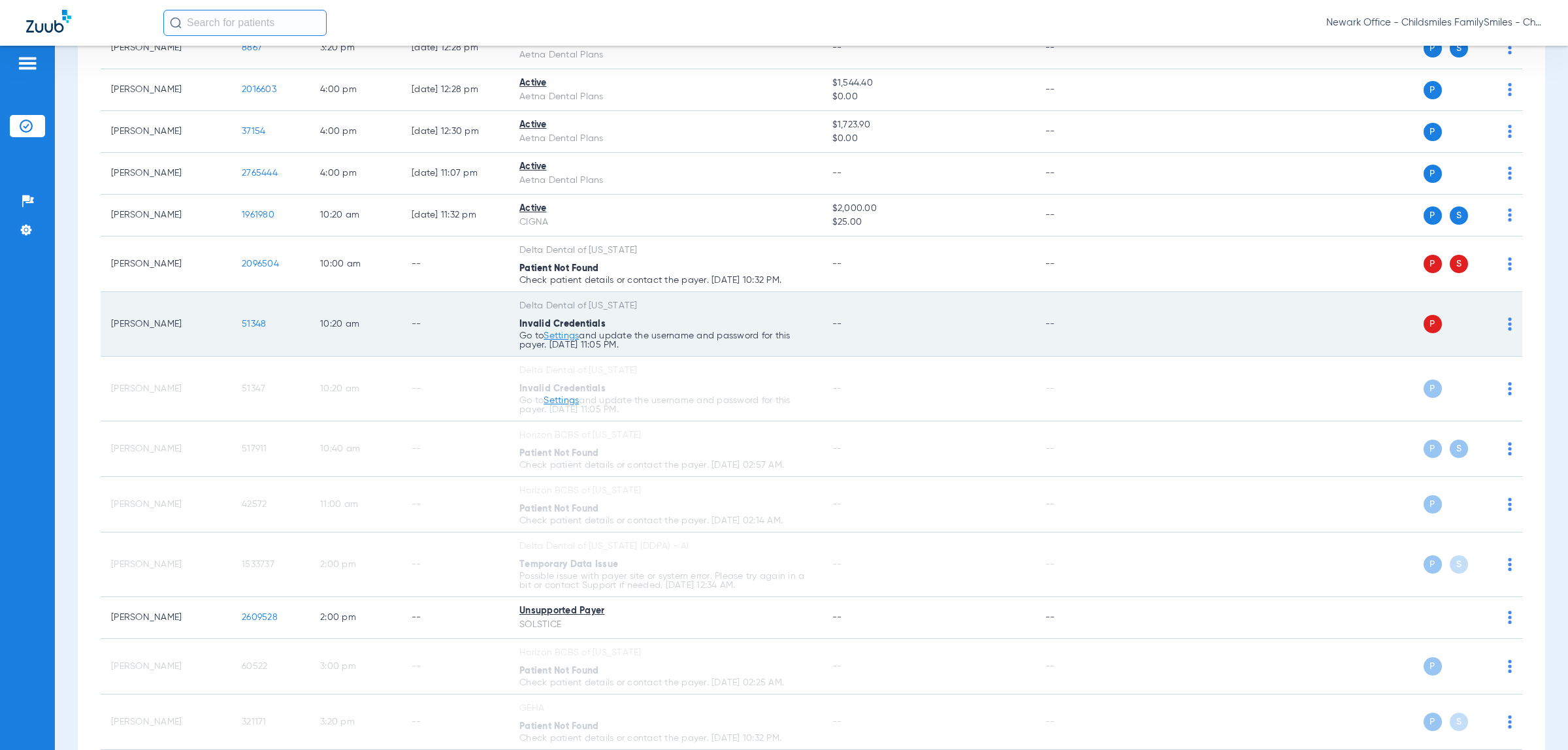
click at [1507, 325] on img at bounding box center [1509, 324] width 4 height 13
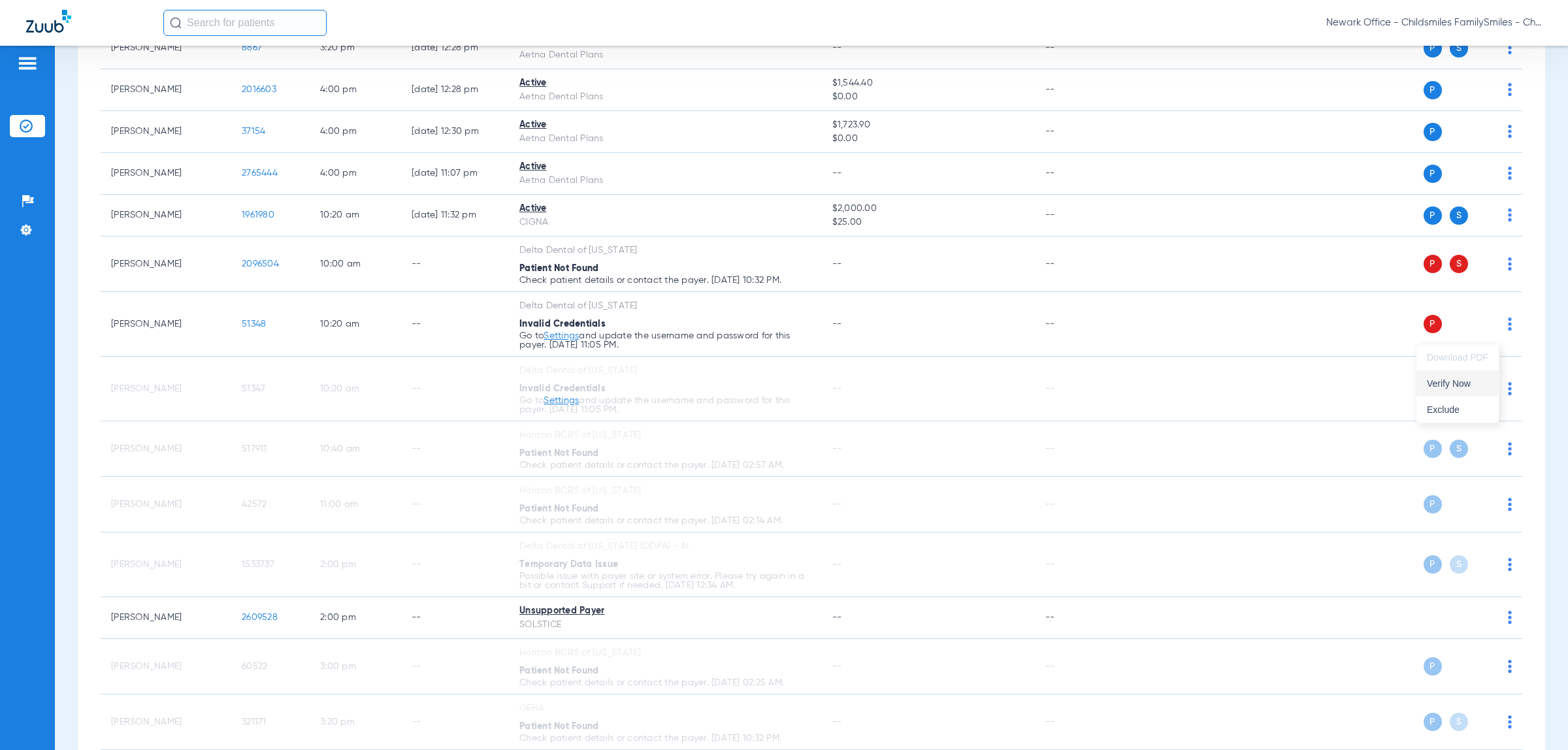
click at [1452, 382] on span "Verify Now" at bounding box center [1457, 383] width 62 height 9
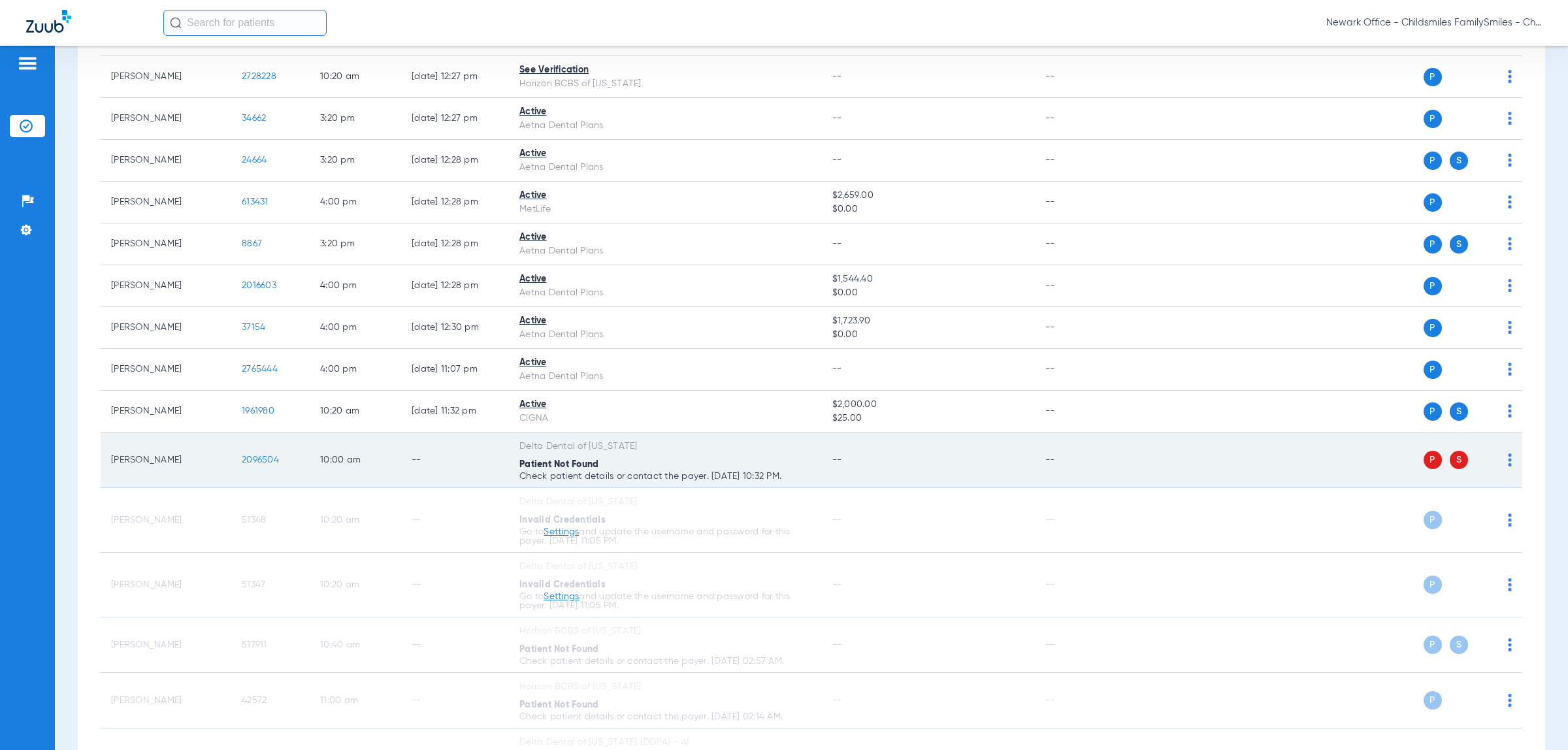
scroll to position [2380, 0]
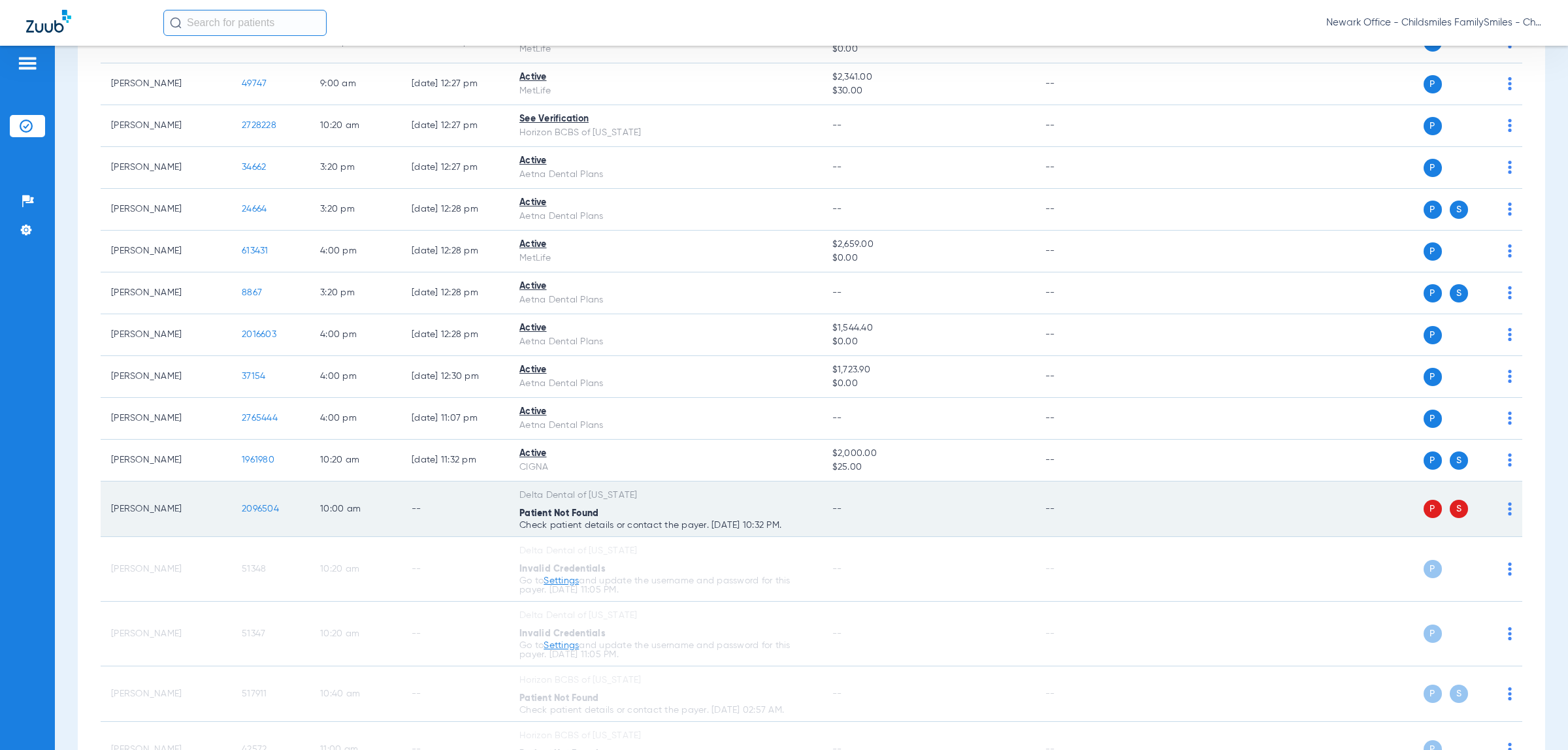
click at [1507, 510] on img at bounding box center [1509, 509] width 4 height 13
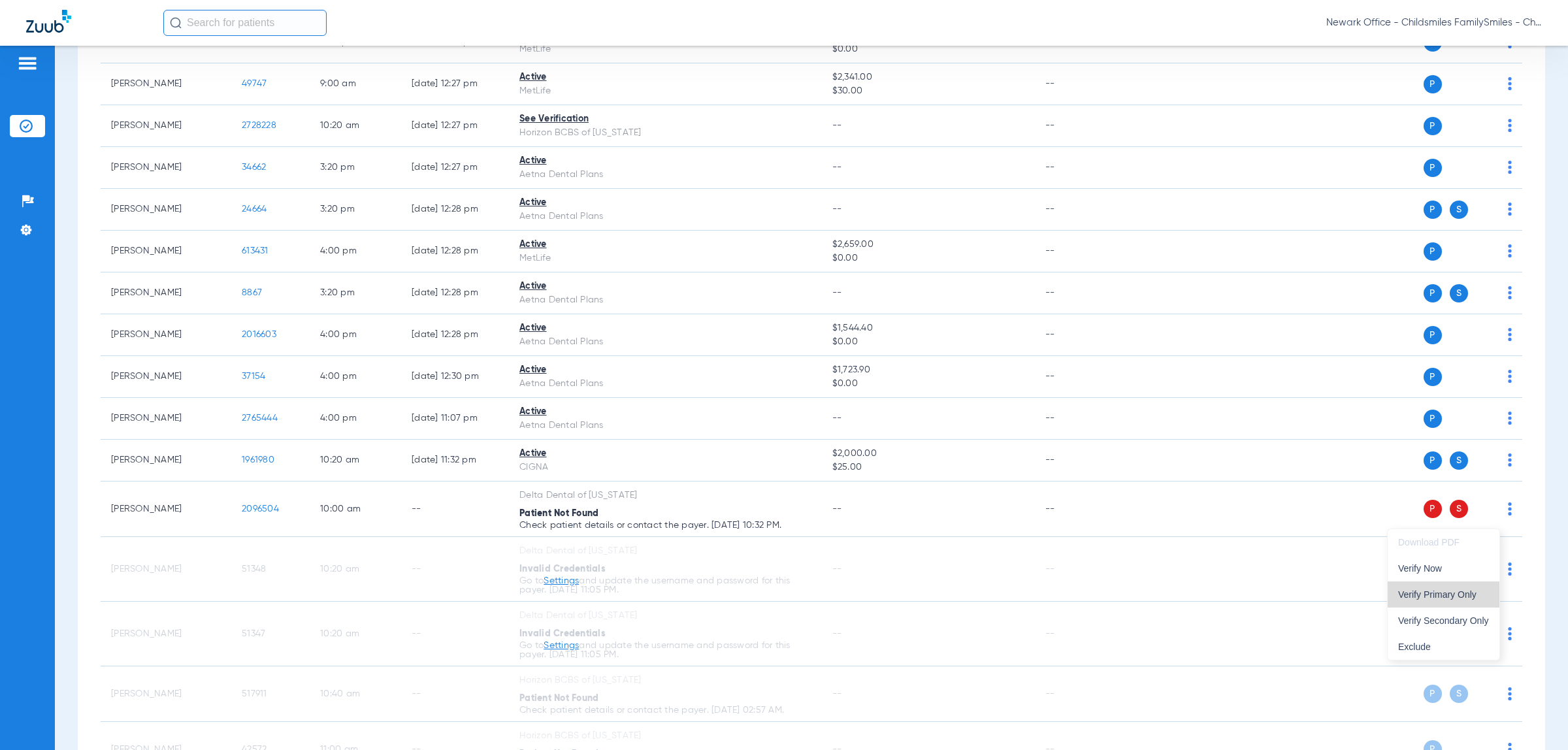
click at [1445, 592] on span "Verify Primary Only" at bounding box center [1442, 594] width 91 height 9
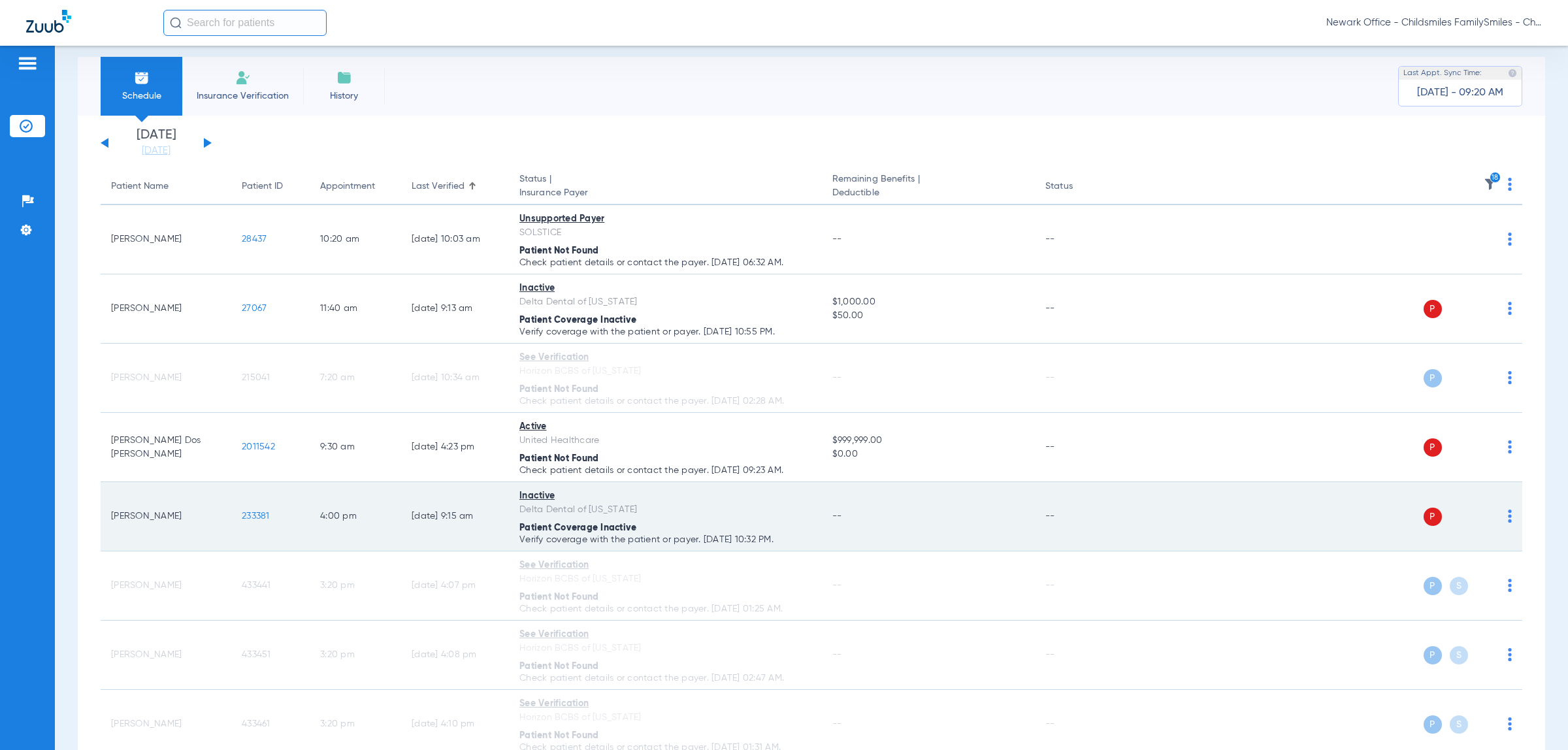
scroll to position [0, 0]
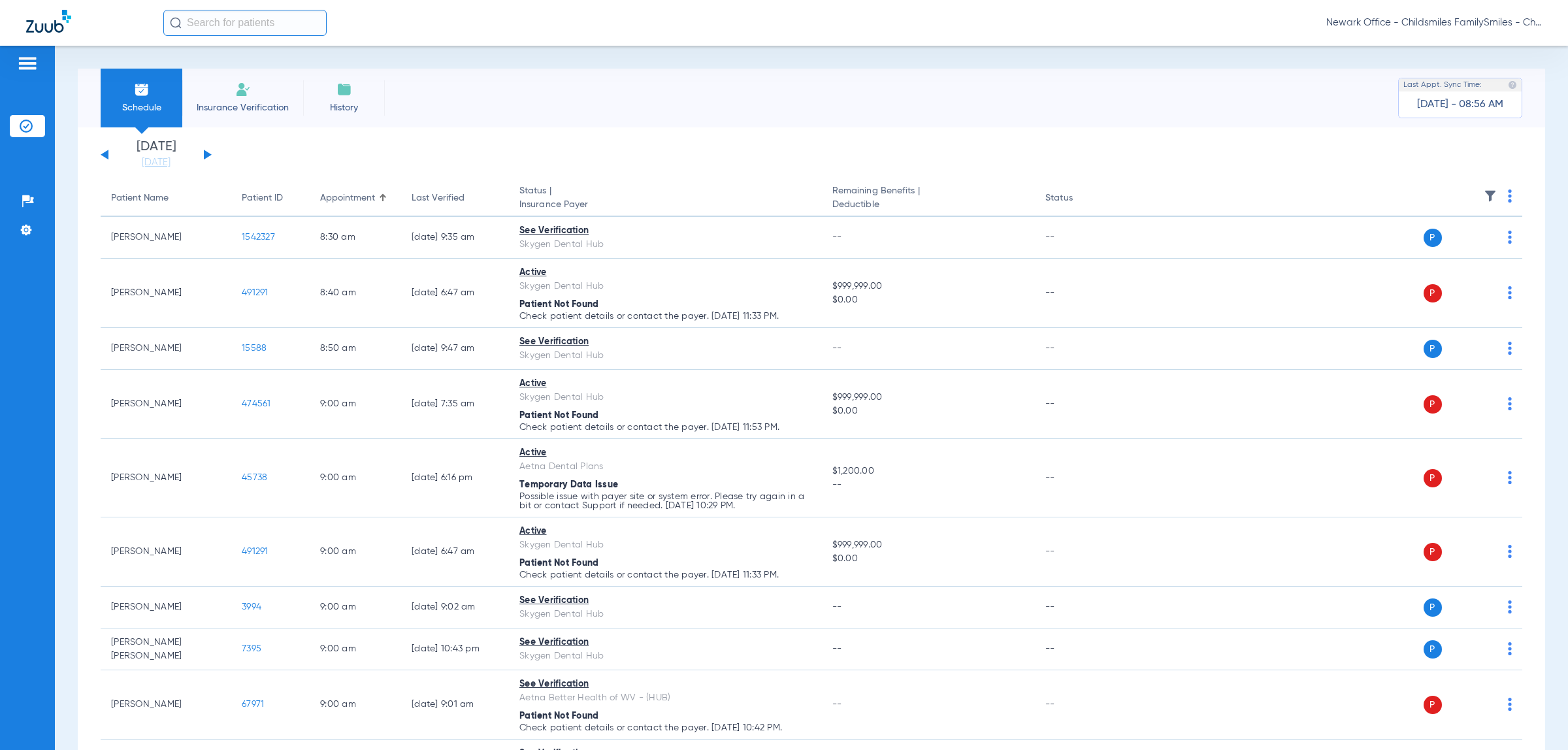
click at [1486, 19] on span "Newark Office - Childsmiles FamilySmiles - ChildSmiles Spec LLC - [GEOGRAPHIC_D…" at bounding box center [1434, 23] width 215 height 13
click at [1485, 38] on button "Account Selection" at bounding box center [1492, 47] width 94 height 26
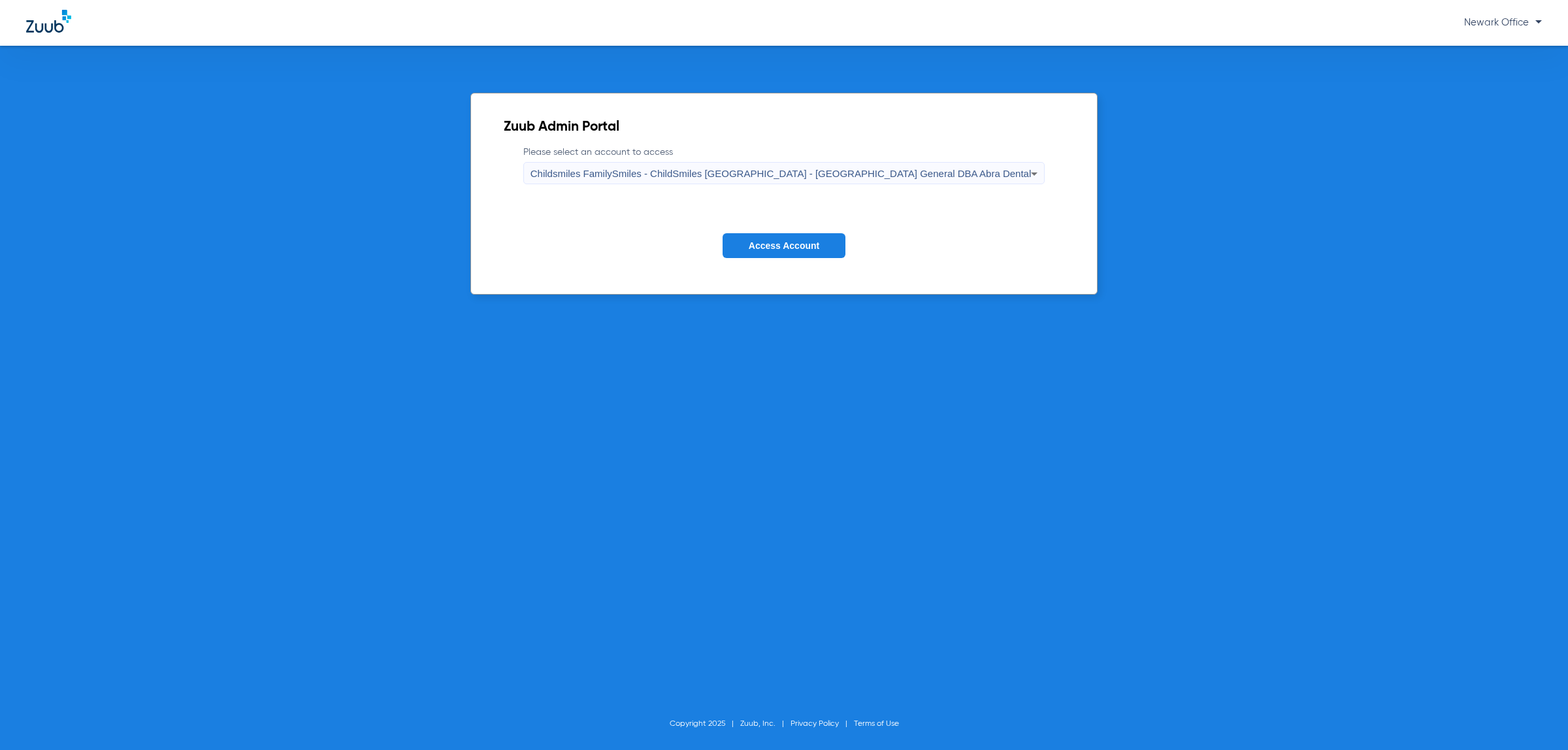
click at [689, 167] on div "Childsmiles FamilySmiles - ChildSmiles PA - Newark General DBA Abra Dental" at bounding box center [780, 173] width 501 height 22
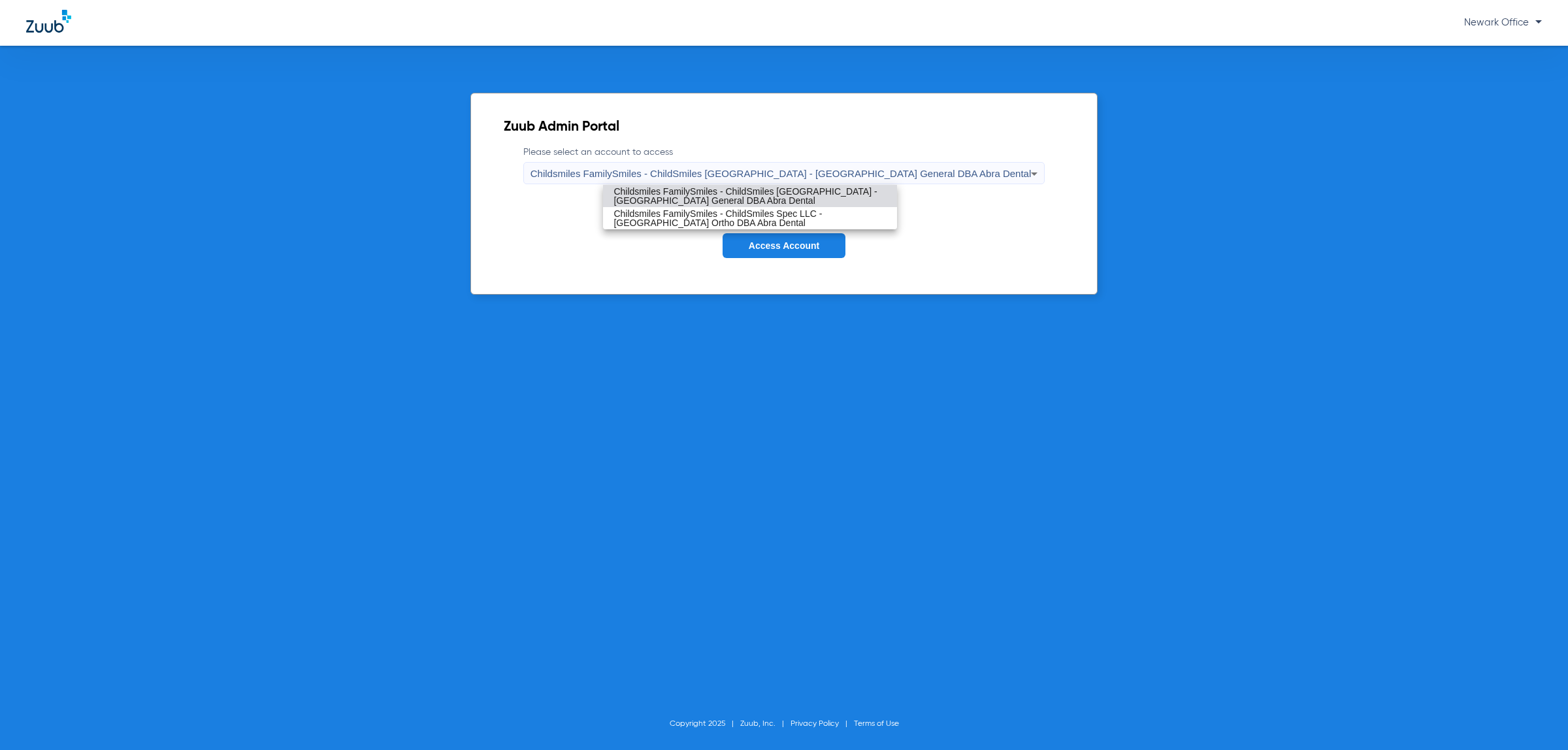
click at [723, 230] on div at bounding box center [784, 375] width 1568 height 750
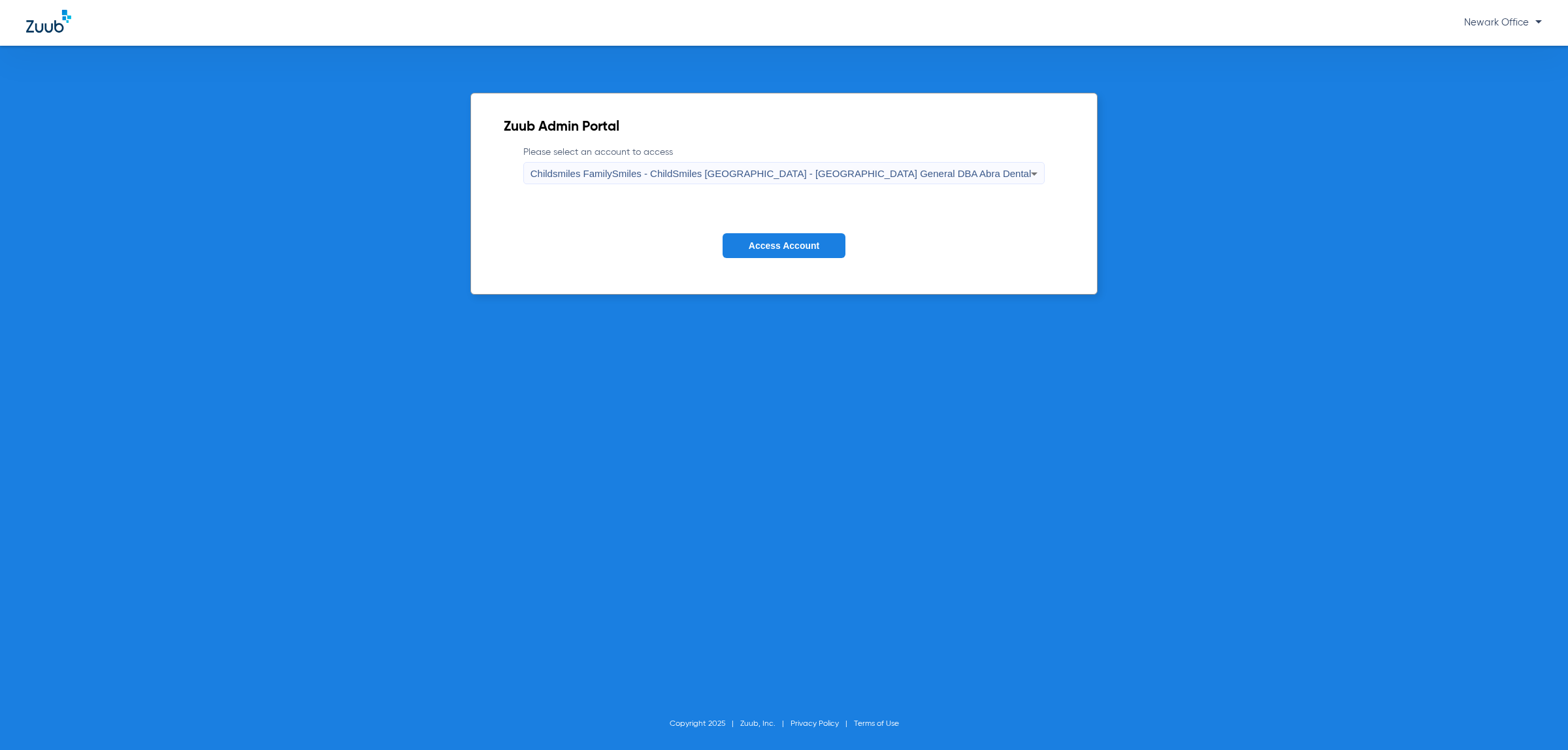
click at [772, 169] on span "Childsmiles FamilySmiles - ChildSmiles PA - Newark General DBA Abra Dental" at bounding box center [780, 173] width 501 height 11
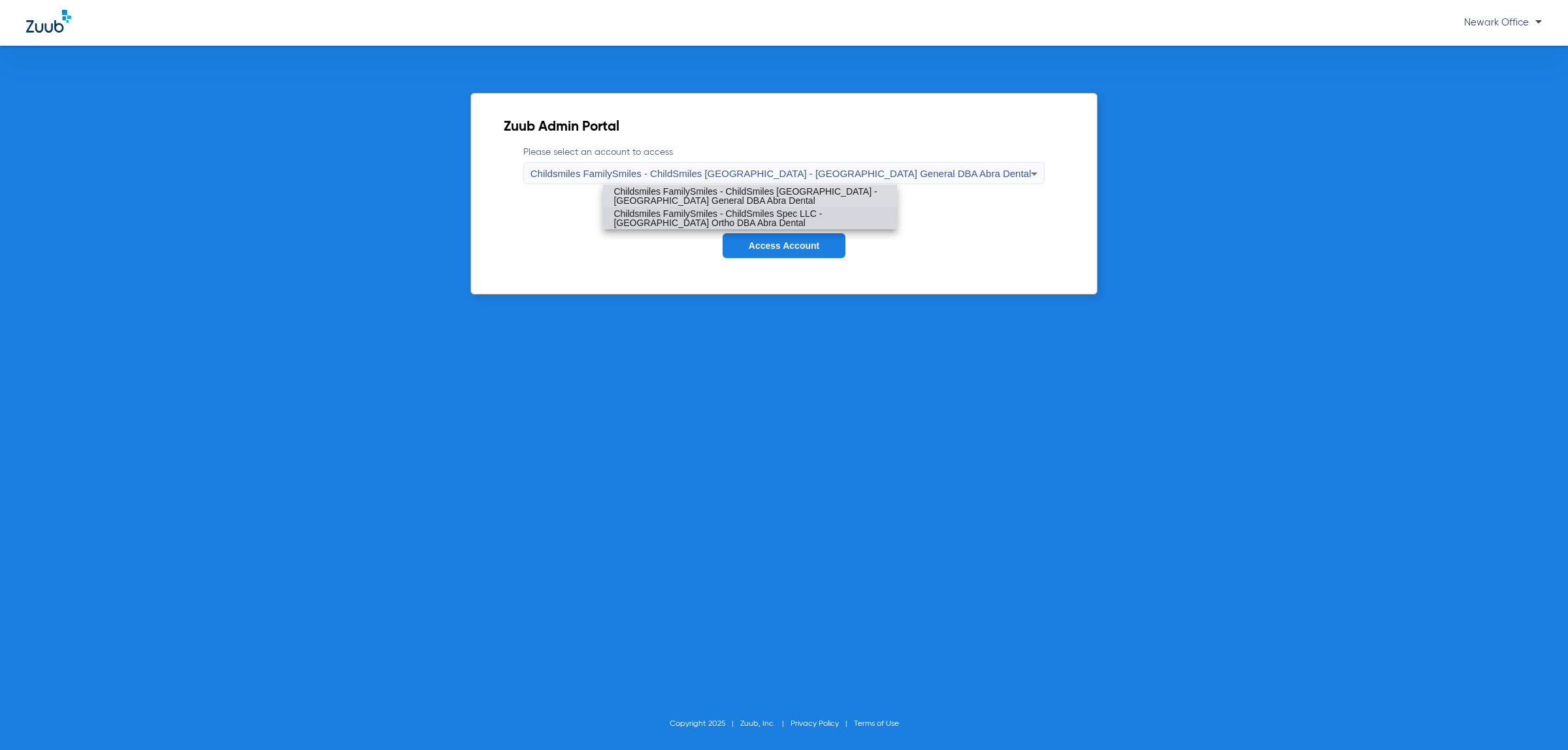
click at [762, 210] on span "Childsmiles FamilySmiles - ChildSmiles Spec LLC - Newark Ortho DBA Abra Dental" at bounding box center [750, 218] width 273 height 18
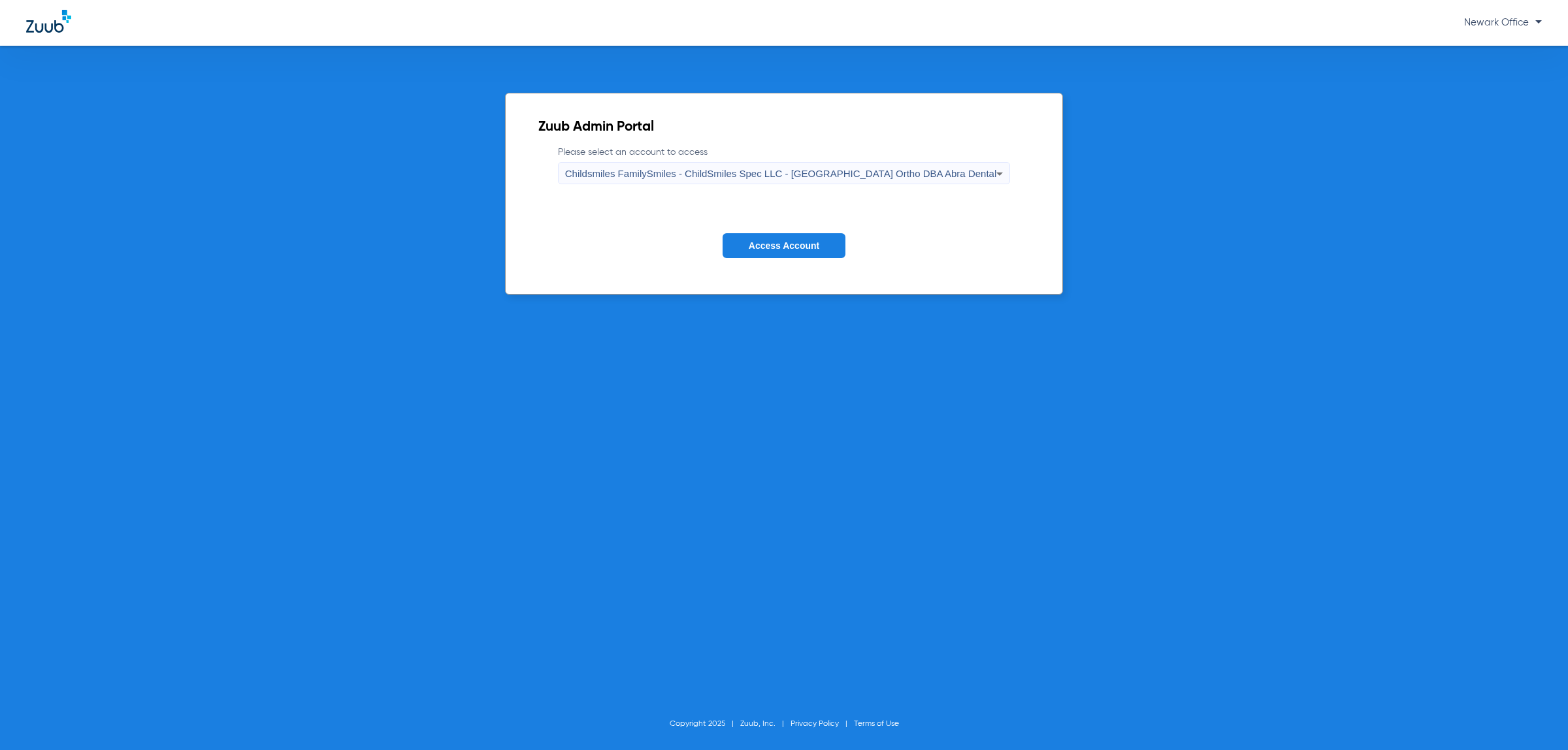
click at [774, 237] on button "Access Account" at bounding box center [784, 245] width 123 height 25
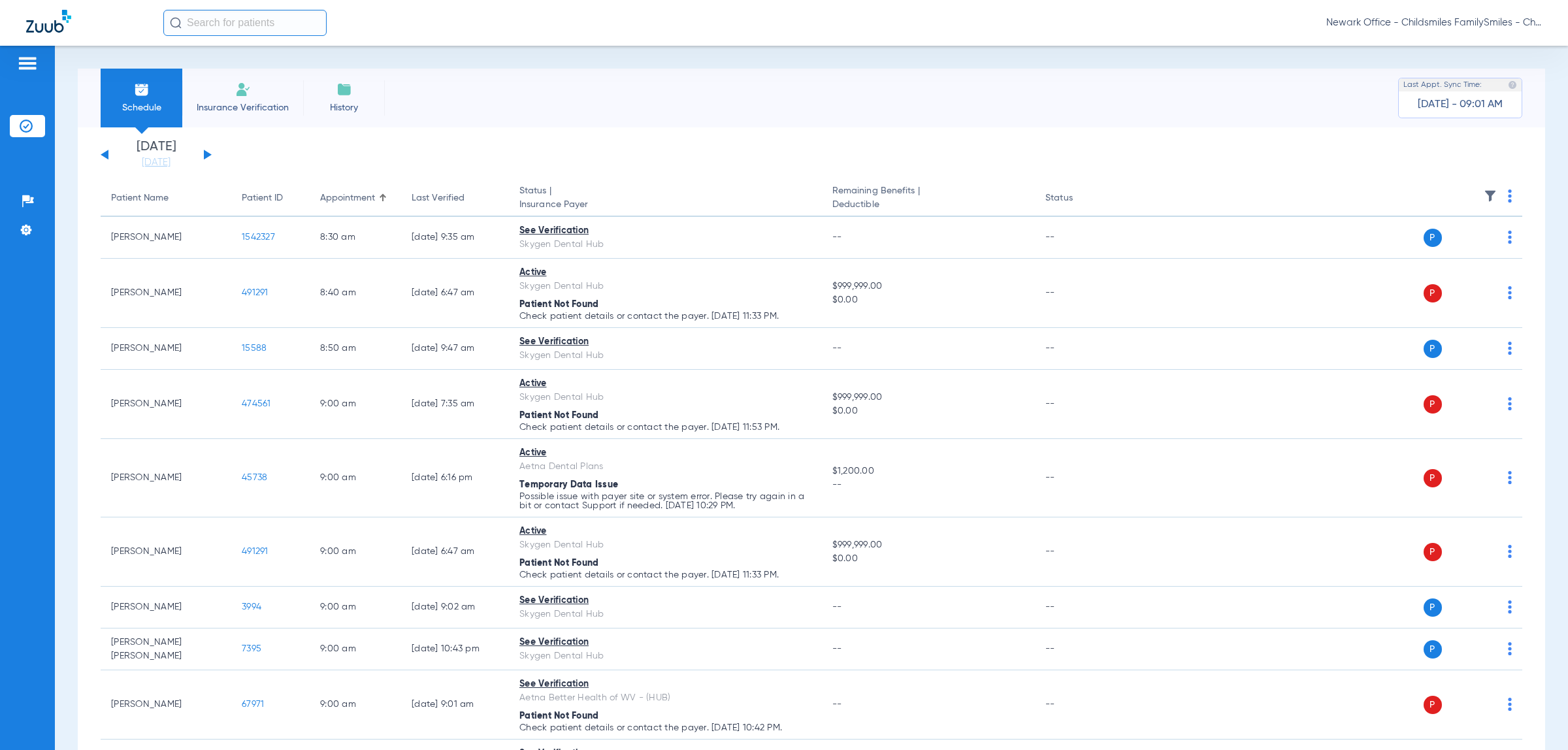
click at [200, 157] on div "Tuesday 06-17-2025 Wednesday 06-18-2025 Thursday 06-19-2025 Friday 06-20-2025 S…" at bounding box center [156, 155] width 111 height 29
click at [207, 155] on button at bounding box center [207, 154] width 8 height 10
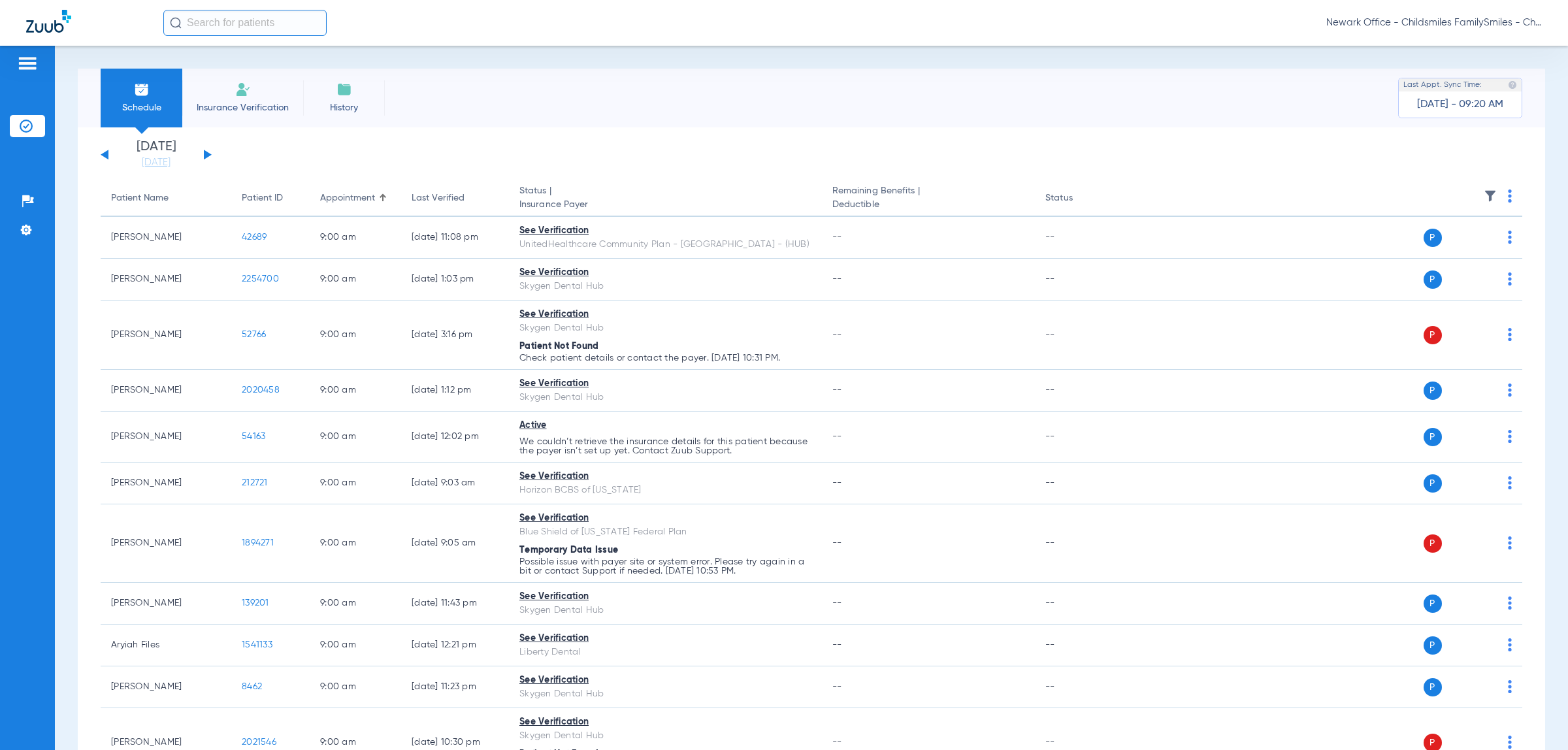
click at [1484, 192] on img at bounding box center [1490, 196] width 13 height 13
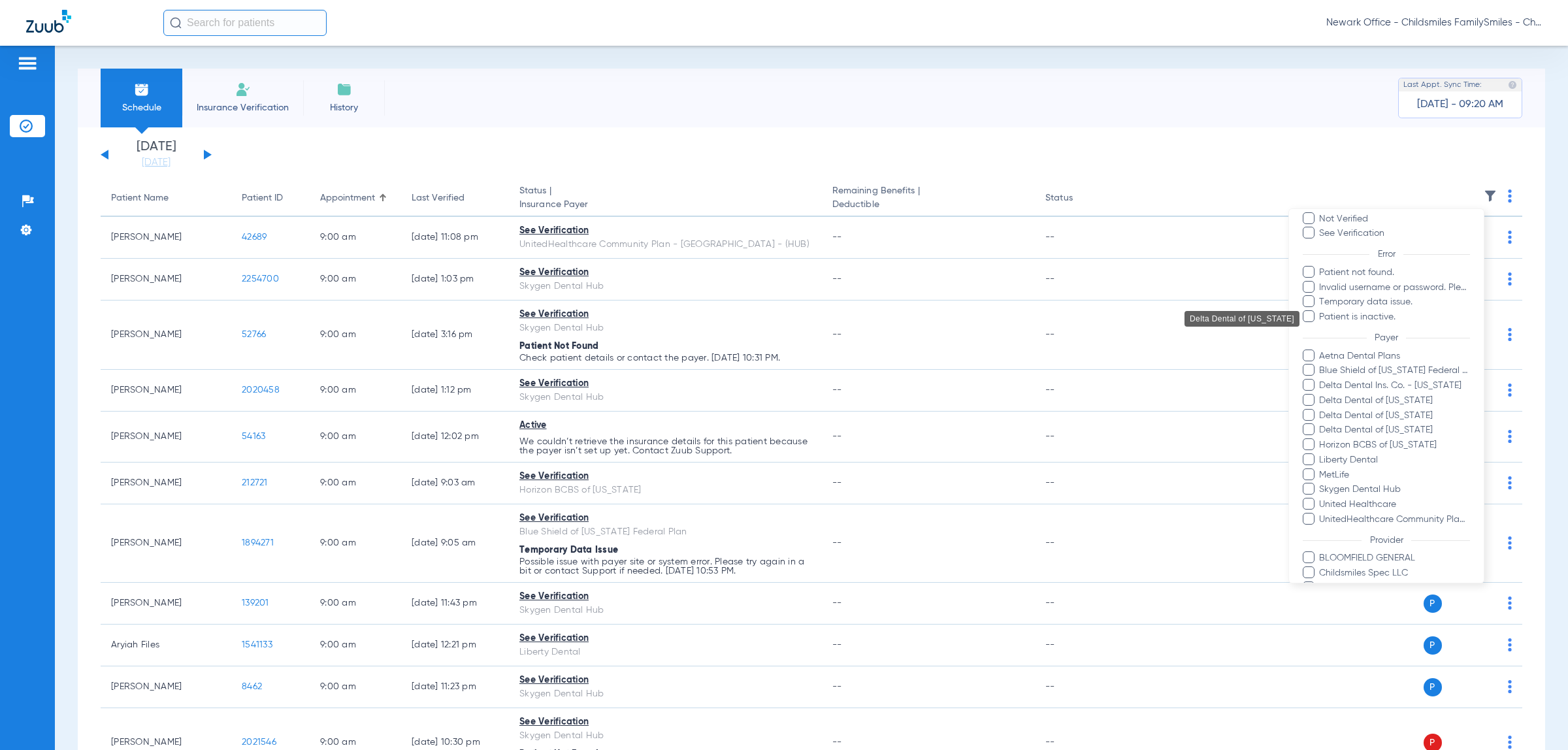
scroll to position [164, 0]
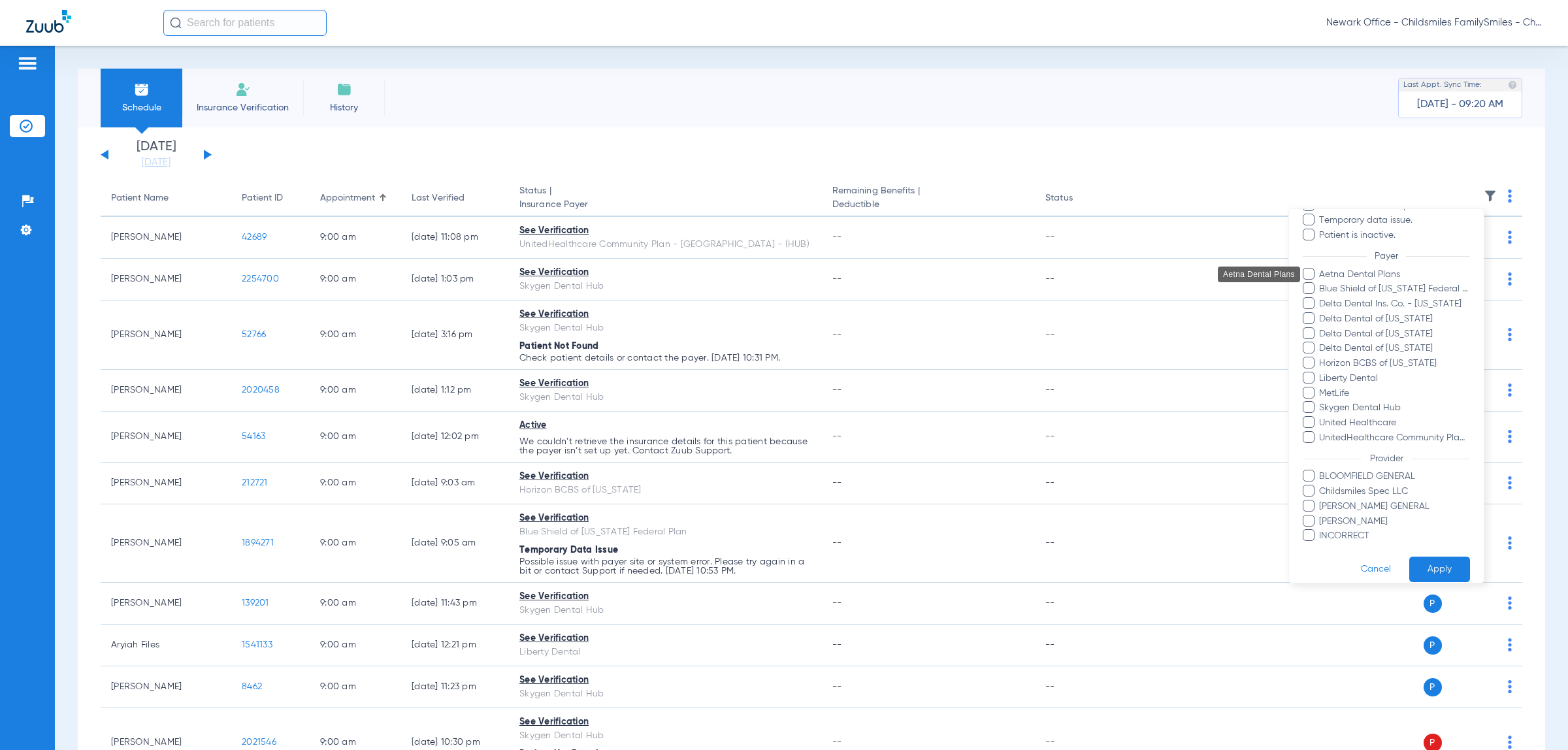
click at [1318, 274] on span "Aetna Dental Plans" at bounding box center [1394, 275] width 151 height 14
click at [1321, 284] on input "Aetna Dental Plans" at bounding box center [1321, 284] width 0 height 0
click at [1343, 288] on span "Blue Shield of California Federal Plan" at bounding box center [1394, 289] width 151 height 14
click at [1321, 298] on input "Blue Shield of California Federal Plan" at bounding box center [1321, 298] width 0 height 0
click at [1361, 304] on span "Delta Dental Ins. Co. - [US_STATE]" at bounding box center [1394, 304] width 151 height 14
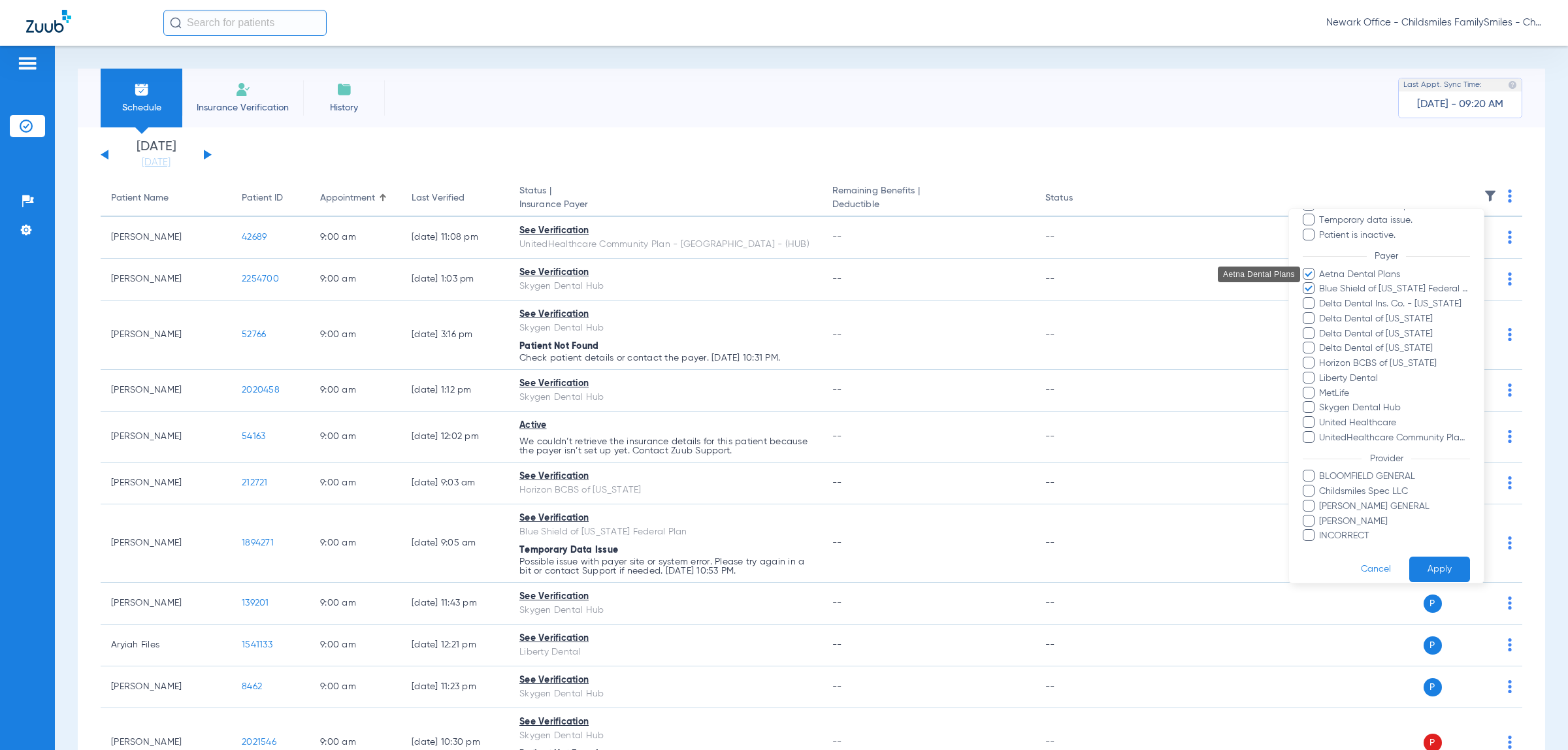
click at [1321, 313] on input "Delta Dental Ins. Co. - [US_STATE]" at bounding box center [1321, 313] width 0 height 0
click at [1357, 317] on span "Delta Dental of Massachusetts" at bounding box center [1394, 319] width 151 height 14
click at [1321, 328] on input "Delta Dental of Massachusetts" at bounding box center [1321, 328] width 0 height 0
click at [1357, 331] on span "Delta Dental of [US_STATE]" at bounding box center [1394, 334] width 151 height 14
click at [1321, 343] on input "Delta Dental of [US_STATE]" at bounding box center [1321, 343] width 0 height 0
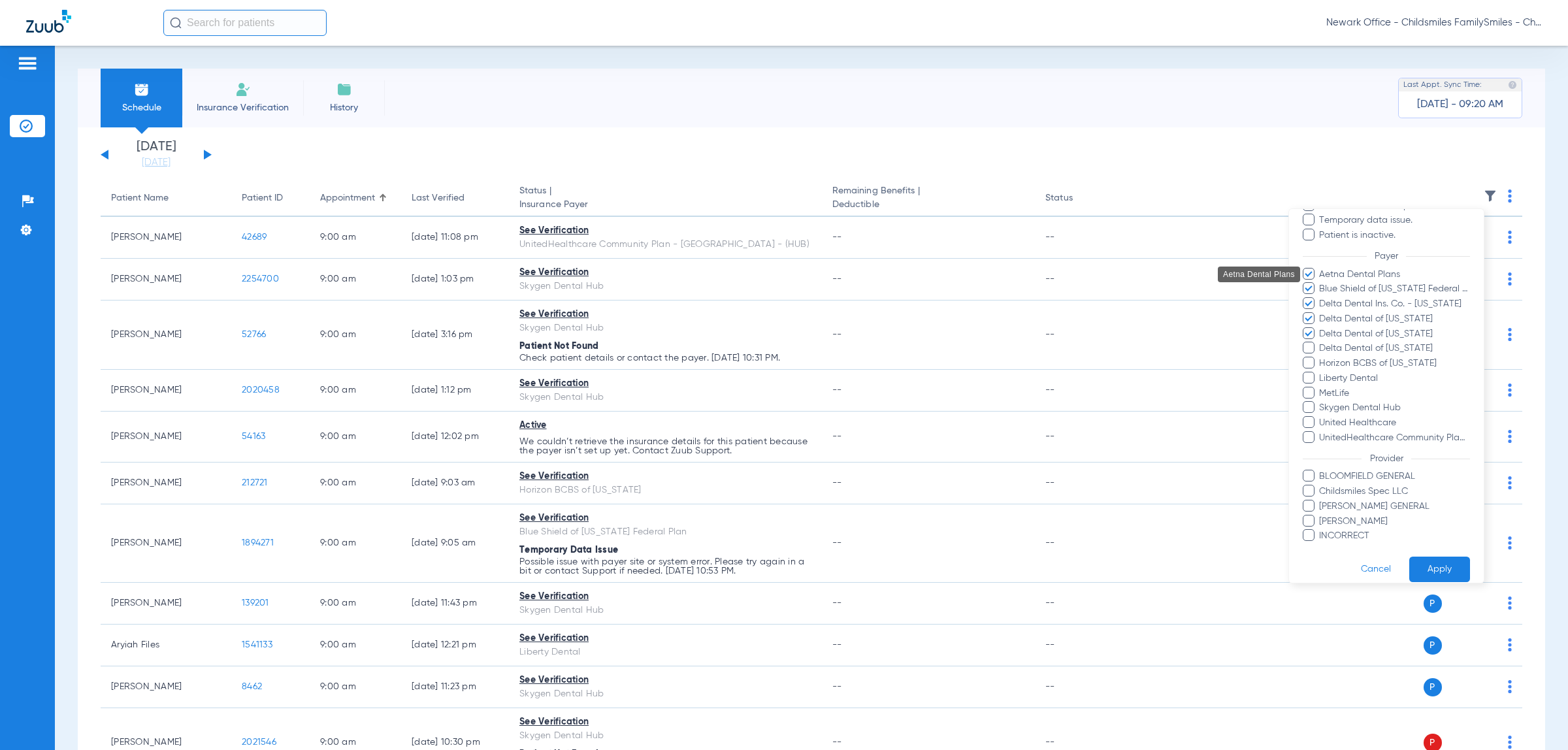
click at [1353, 347] on span "Delta Dental of [US_STATE]" at bounding box center [1394, 349] width 151 height 14
click at [1321, 358] on input "Delta Dental of [US_STATE]" at bounding box center [1321, 358] width 0 height 0
click at [1347, 362] on span "Horizon BCBS of [US_STATE]" at bounding box center [1394, 364] width 151 height 14
click at [1321, 373] on input "Horizon BCBS of [US_STATE]" at bounding box center [1321, 373] width 0 height 0
click at [1333, 389] on span "MetLife" at bounding box center [1394, 394] width 151 height 14
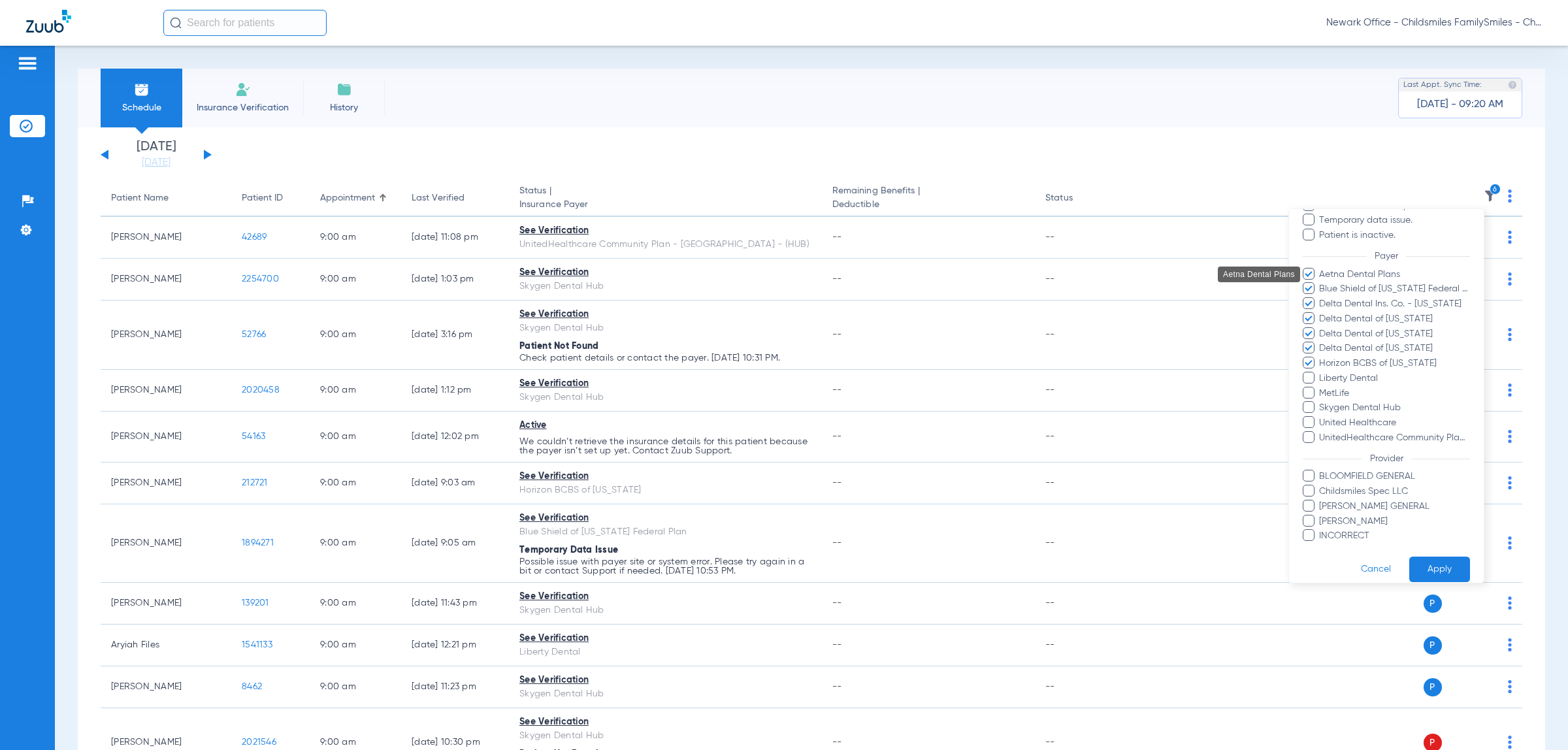
click at [1321, 403] on input "MetLife" at bounding box center [1321, 403] width 0 height 0
click at [1357, 416] on span "United Healthcare" at bounding box center [1394, 423] width 151 height 14
click at [1321, 432] on input "United Healthcare" at bounding box center [1321, 432] width 0 height 0
click at [1434, 564] on button "Apply" at bounding box center [1439, 569] width 61 height 25
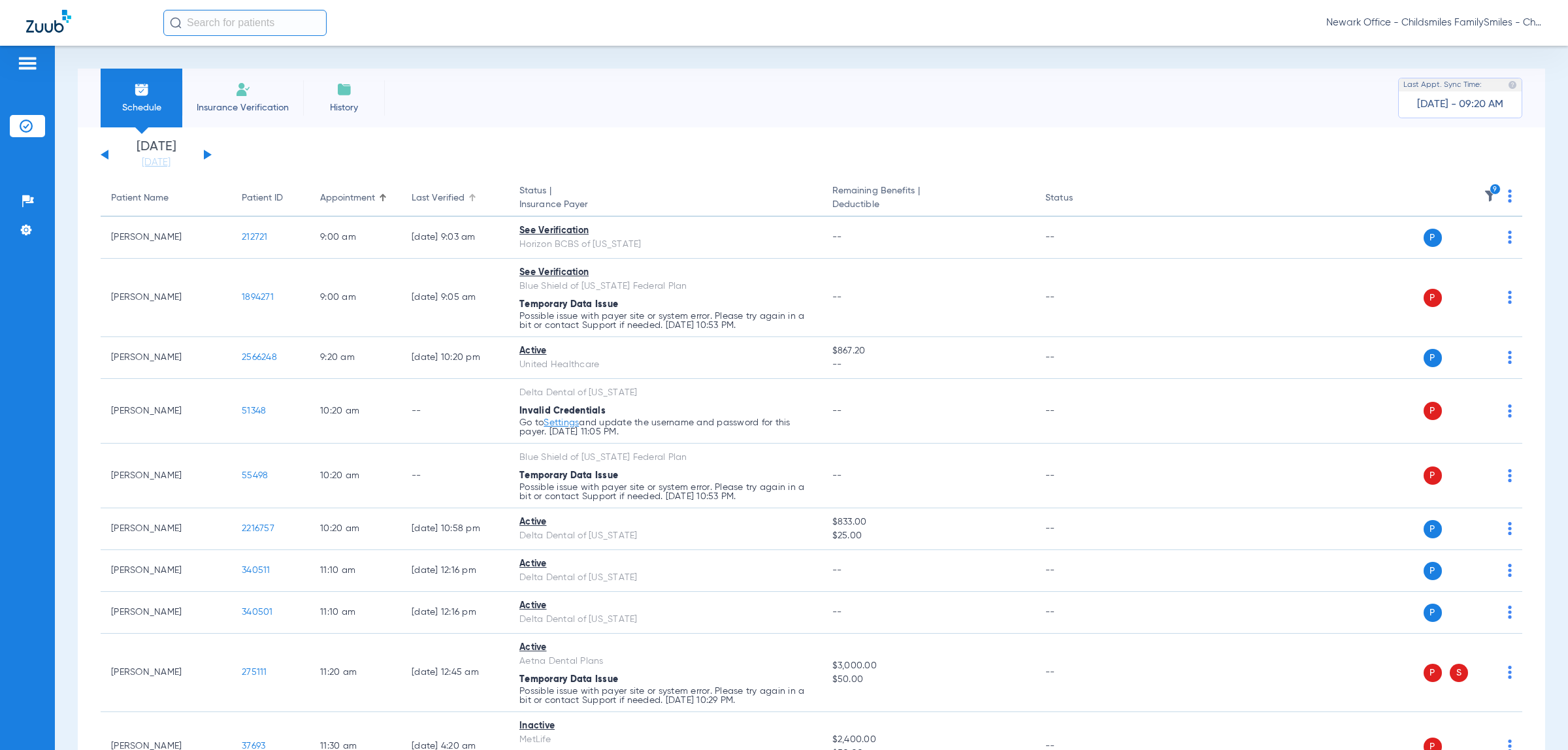
click at [449, 204] on div "Last Verified" at bounding box center [438, 199] width 53 height 14
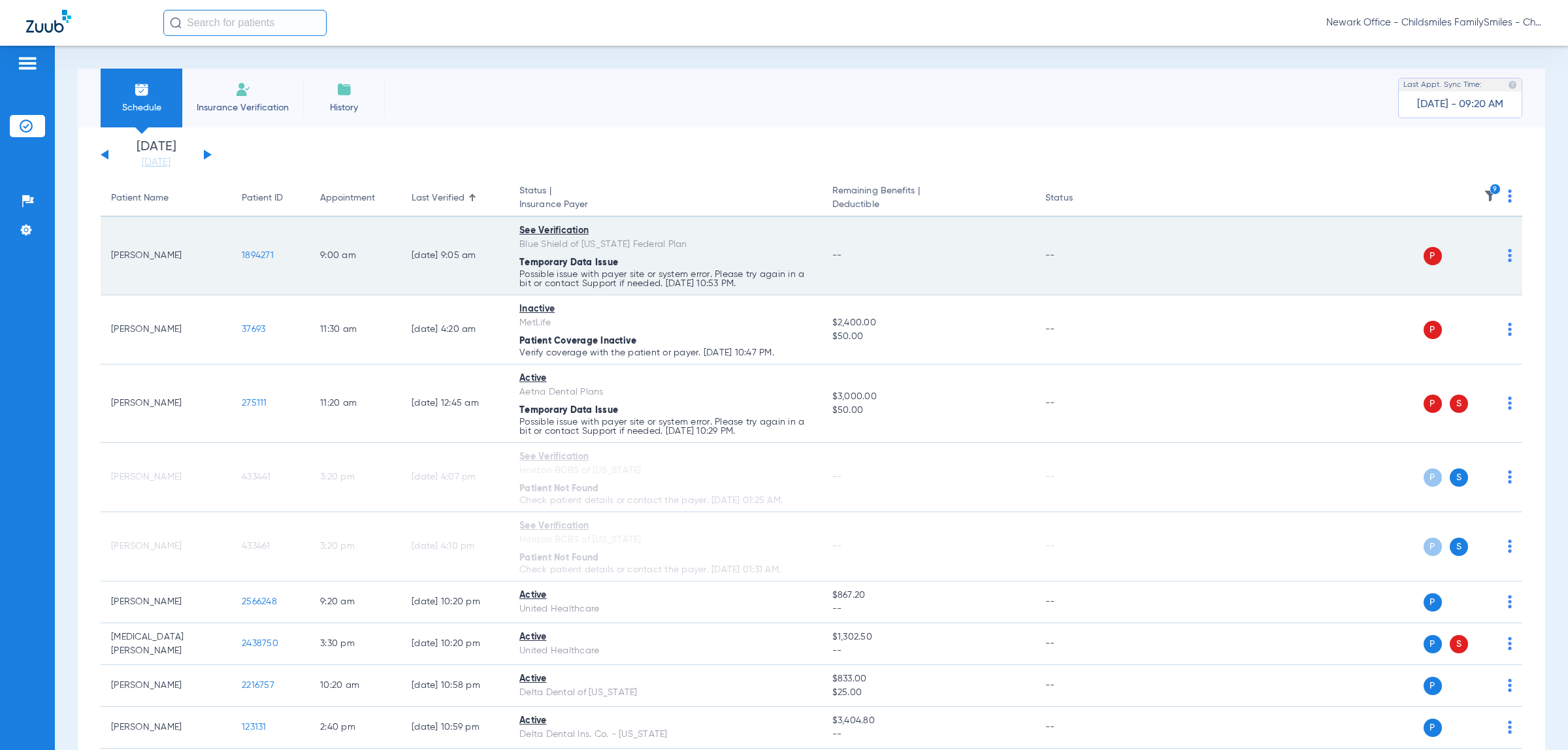
click at [1507, 260] on img at bounding box center [1509, 255] width 4 height 13
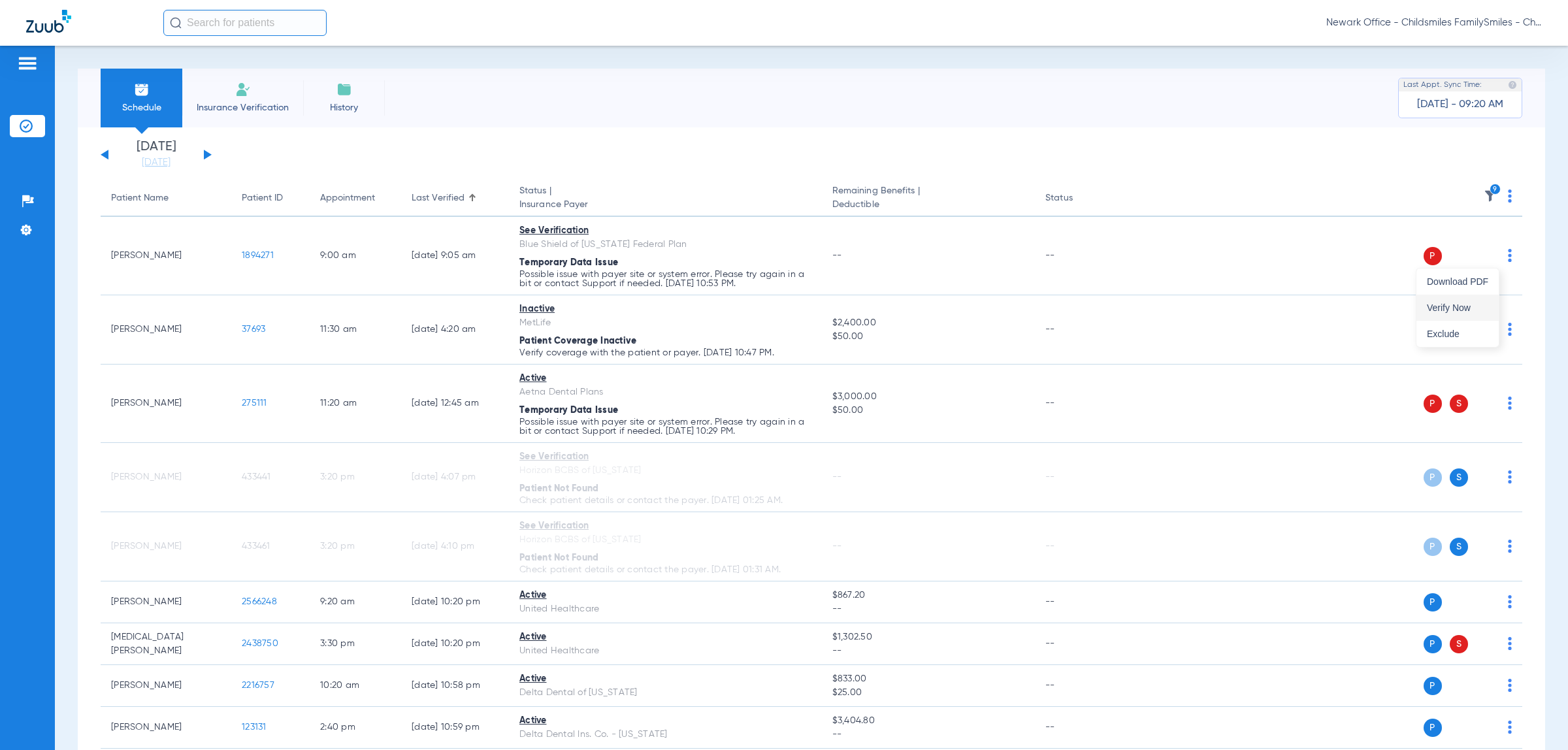
click at [1464, 311] on span "Verify Now" at bounding box center [1457, 308] width 62 height 9
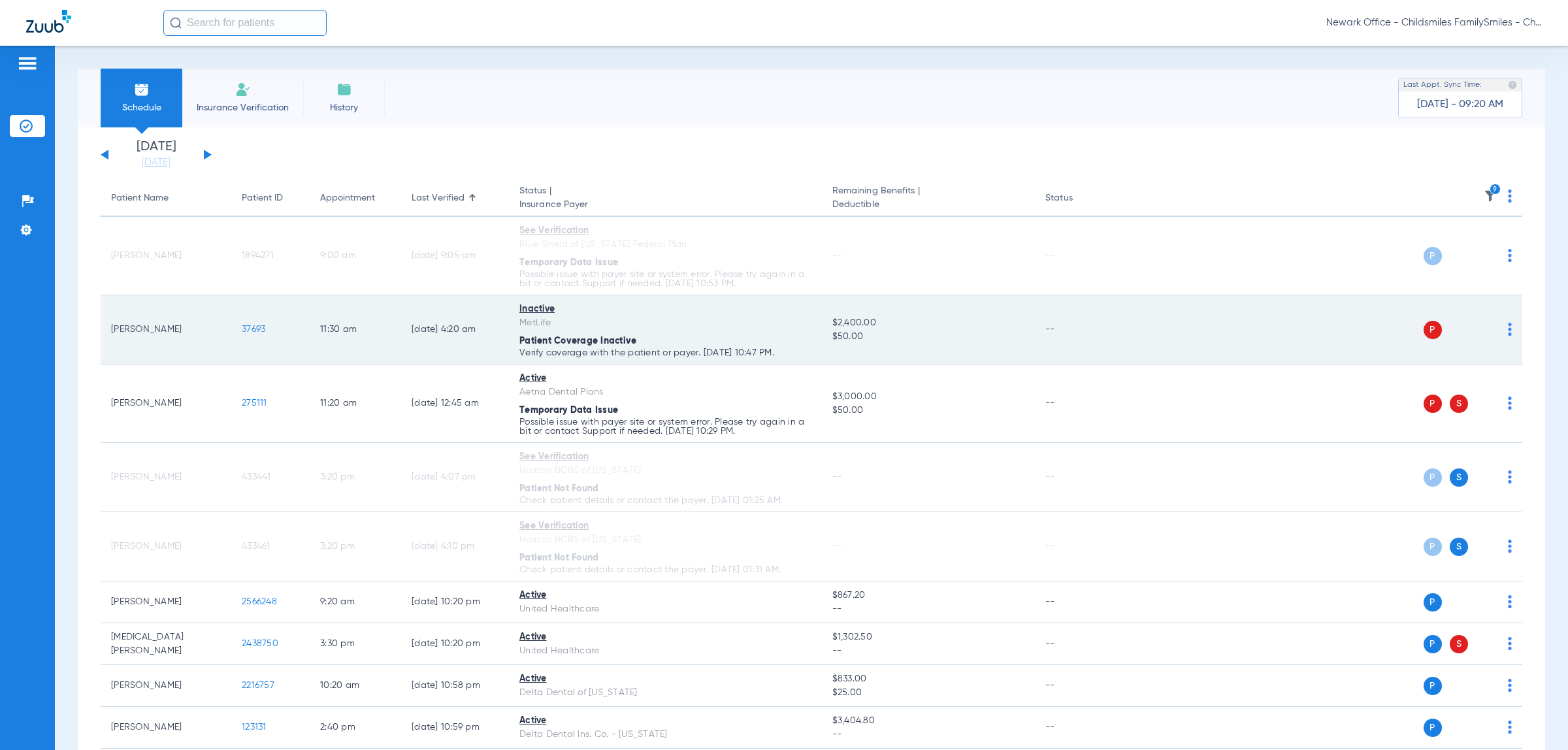
drag, startPoint x: 295, startPoint y: 345, endPoint x: 232, endPoint y: 345, distance: 63.0
click at [232, 345] on td "37693" at bounding box center [270, 330] width 78 height 69
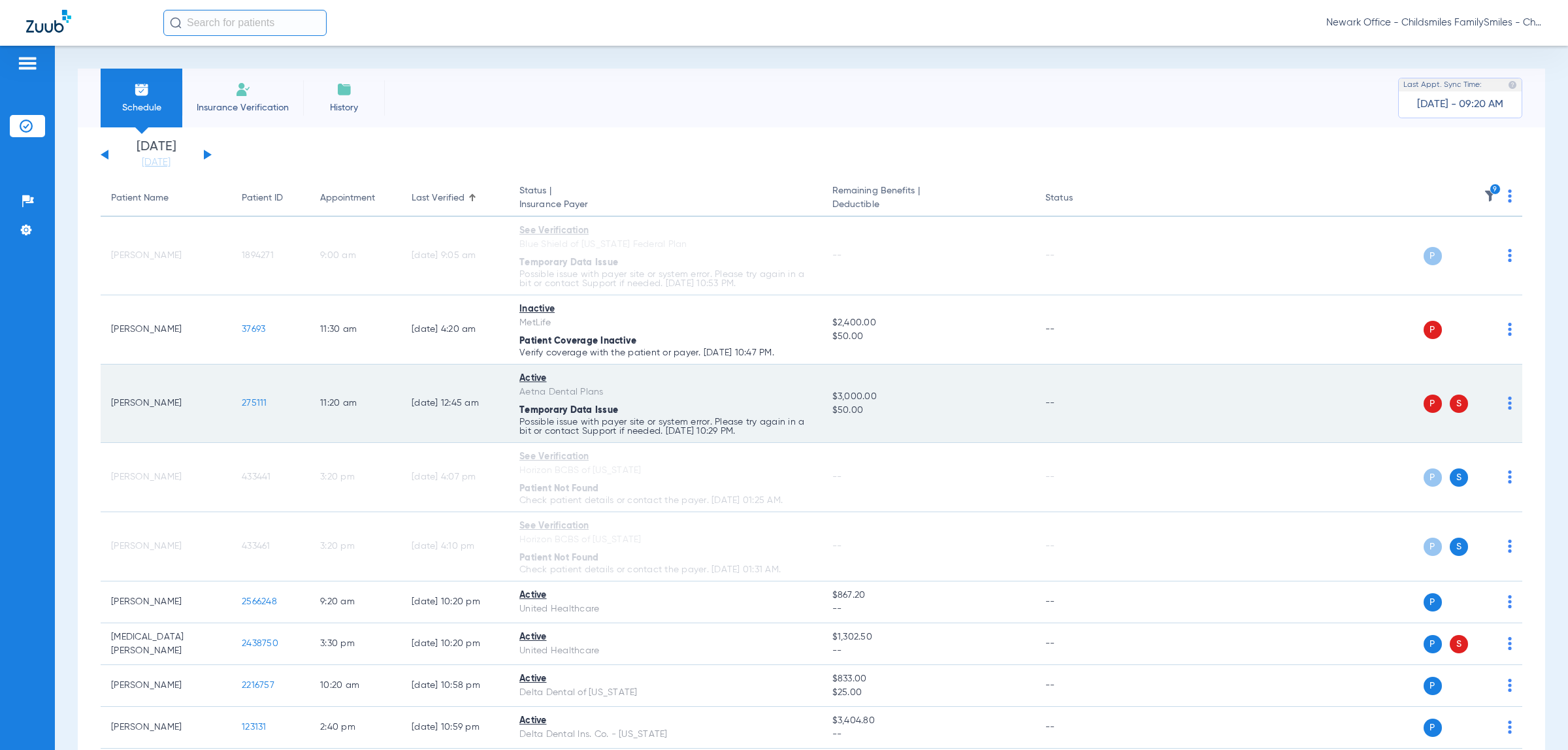
copy span "37693"
click at [1507, 406] on img at bounding box center [1509, 403] width 4 height 13
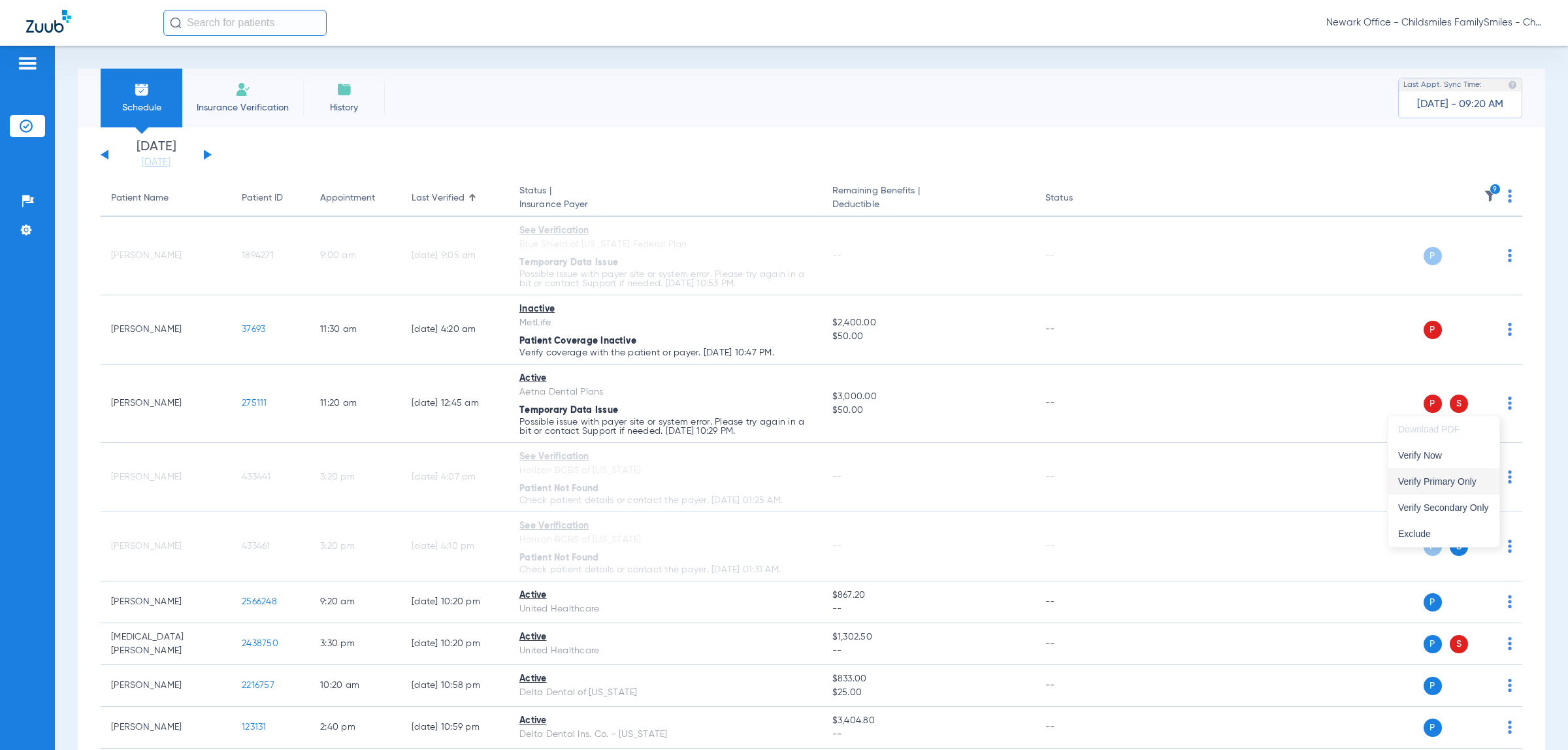
click at [1448, 475] on button "Verify Primary Only" at bounding box center [1443, 482] width 112 height 26
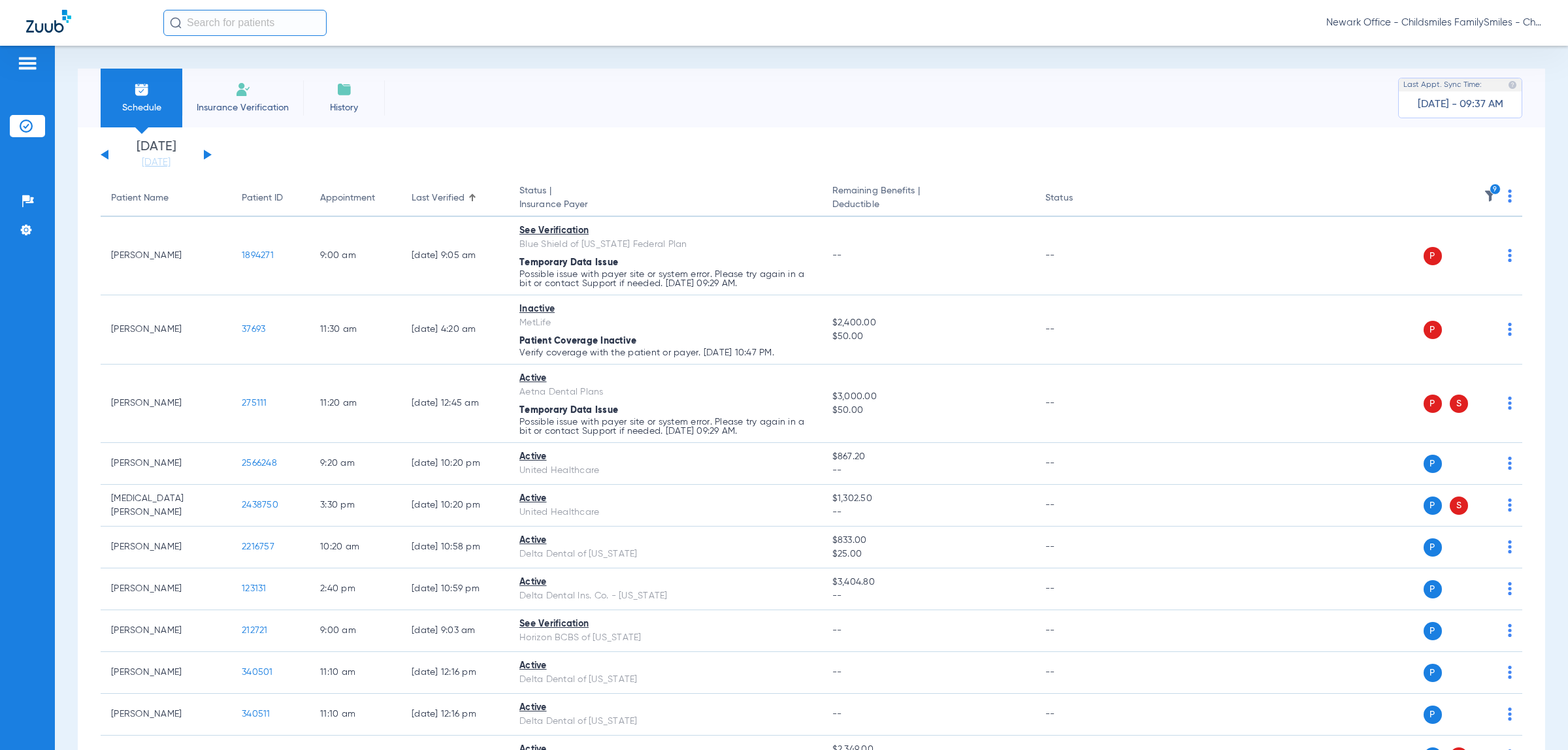
click at [250, 26] on input "text" at bounding box center [245, 23] width 163 height 26
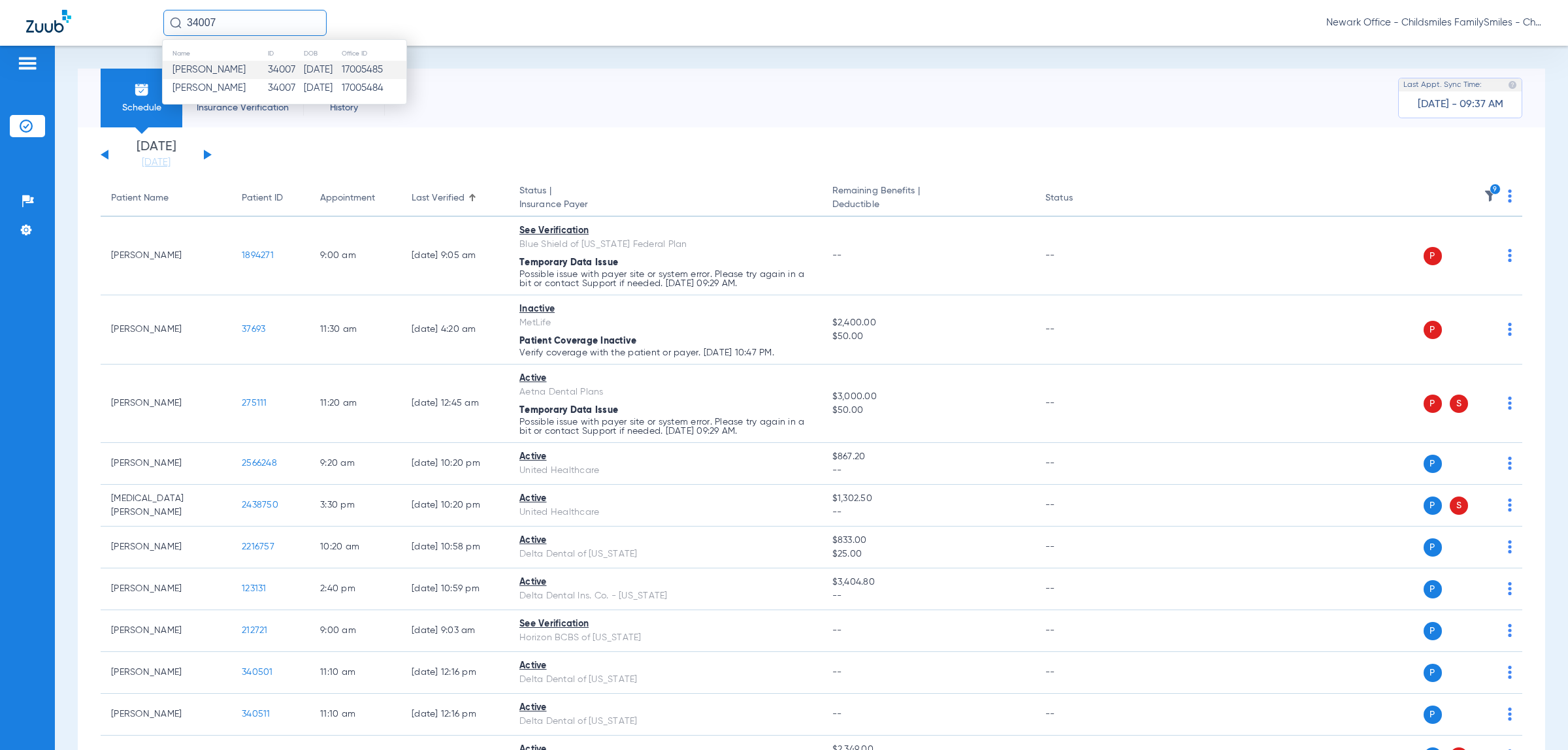
type input "34007"
click at [223, 73] on span "[PERSON_NAME]" at bounding box center [208, 69] width 73 height 10
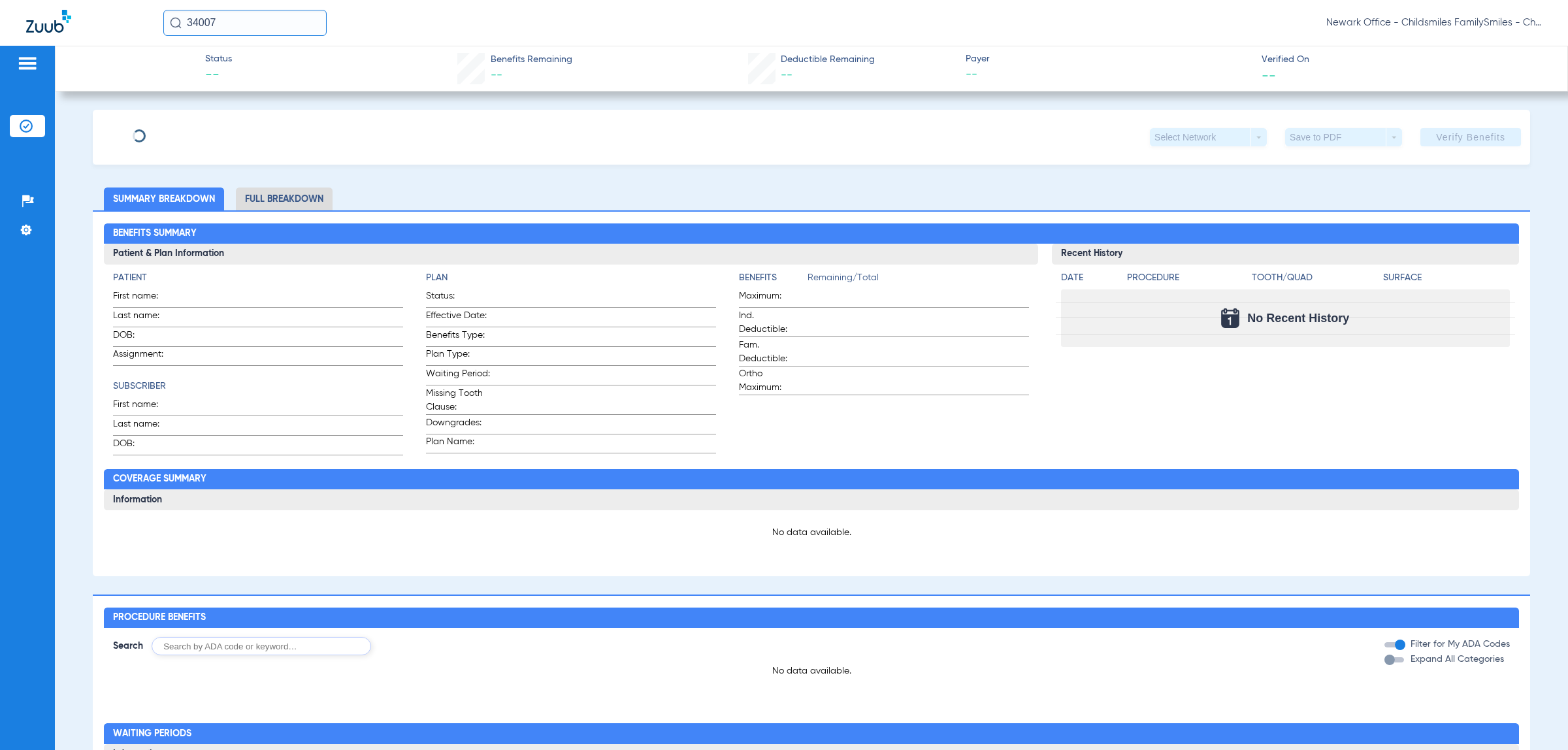
type input "CHRISTOPHER"
type input "POLANCO"
type input "12/19/1995"
type input "26515040"
click at [215, 135] on span "Edit" at bounding box center [208, 132] width 11 height 12
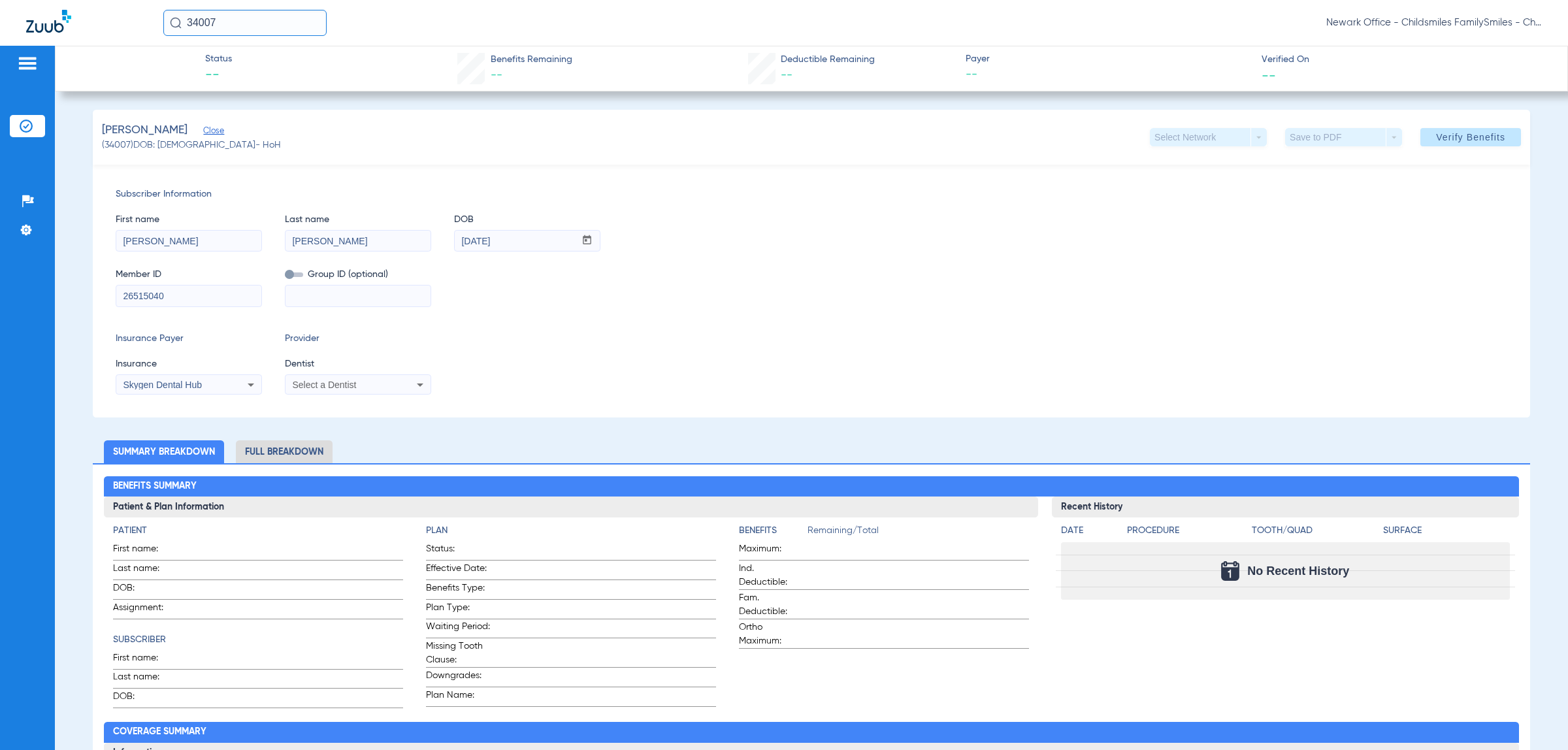
click at [257, 14] on input "34007" at bounding box center [245, 23] width 163 height 26
click at [217, 85] on span "[PERSON_NAME]" at bounding box center [208, 87] width 73 height 10
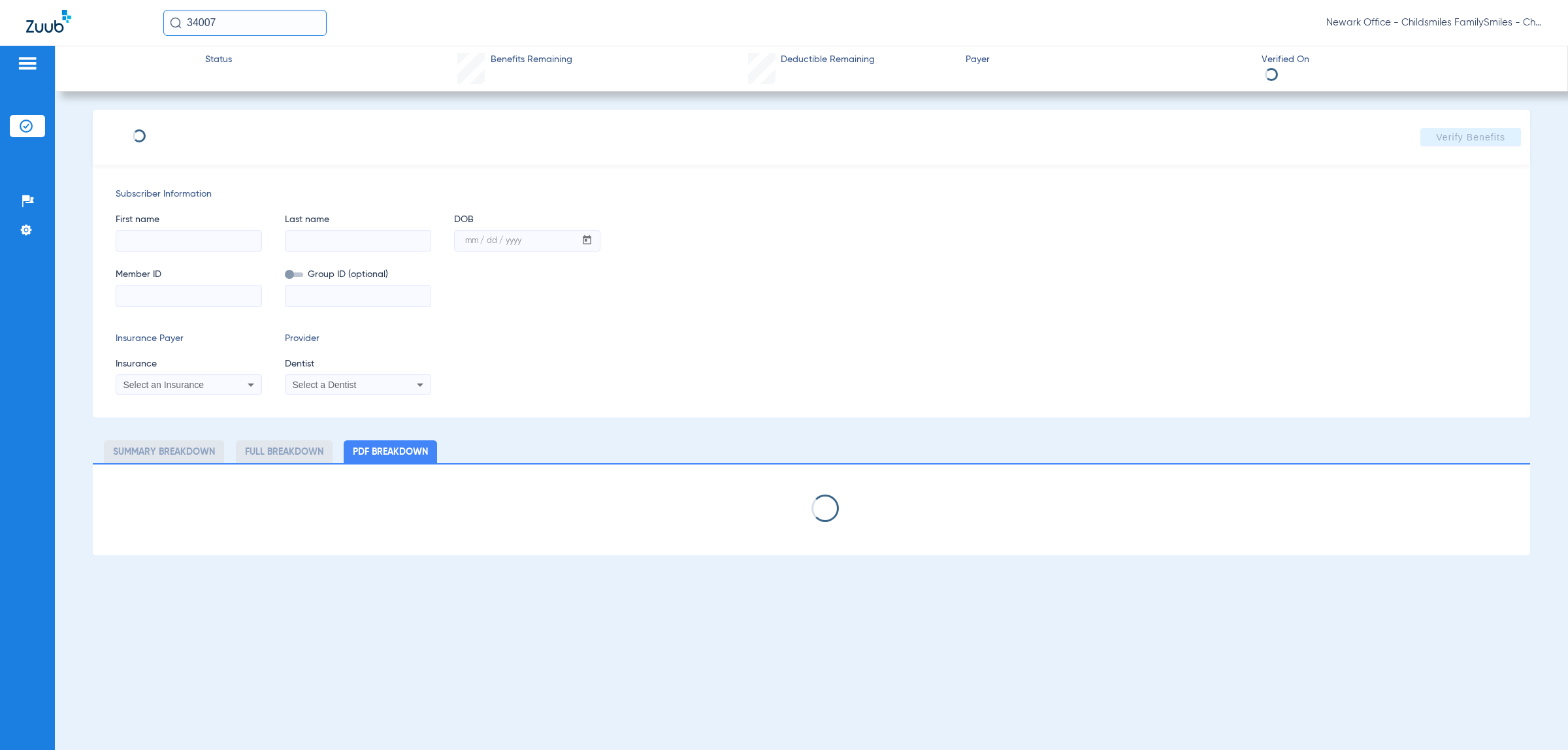
type input "CHRISTOPHER"
type input "POLANCO"
type input "12/19/1995"
type input "3HZN89993270"
type input "0961820014"
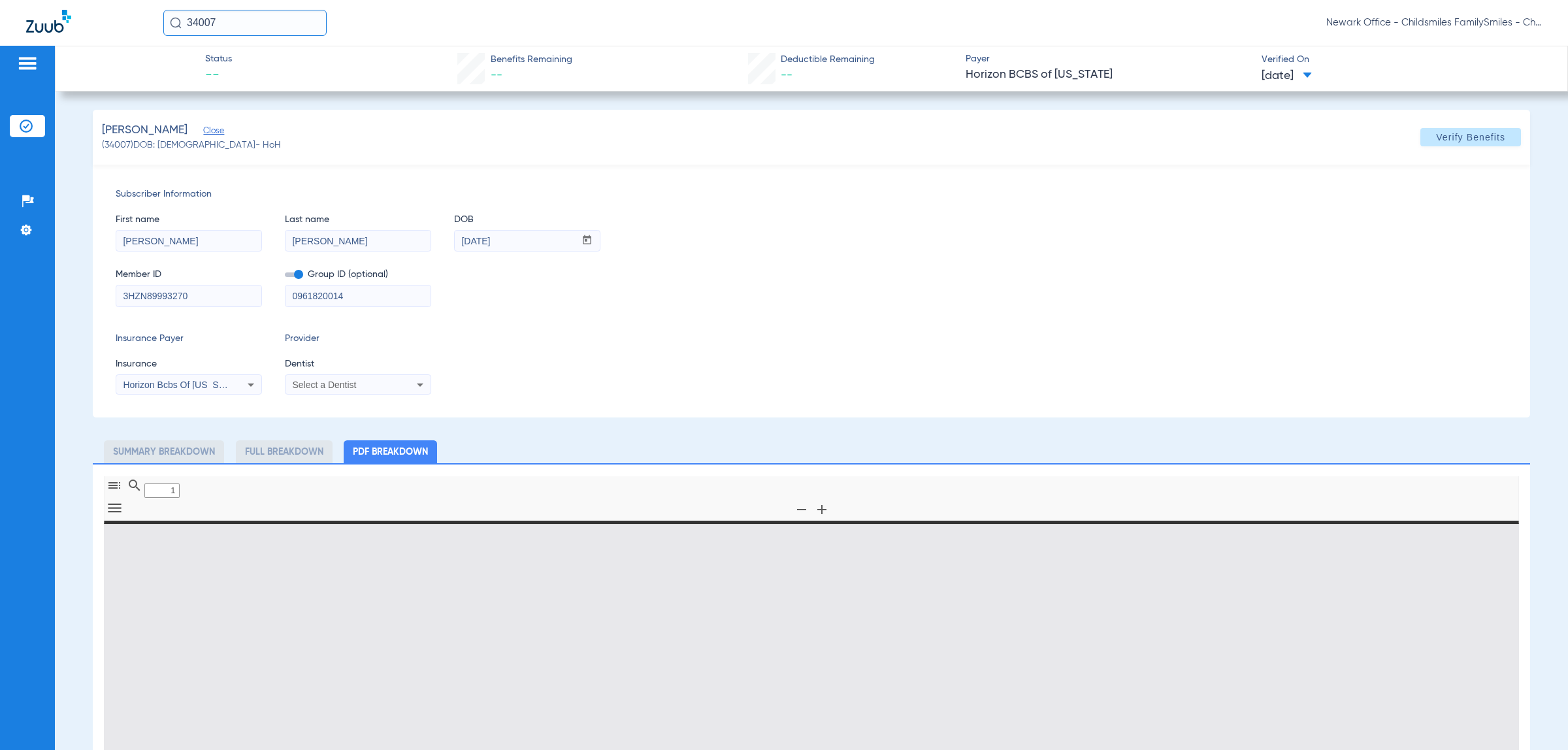
type input "0"
select select "page-width"
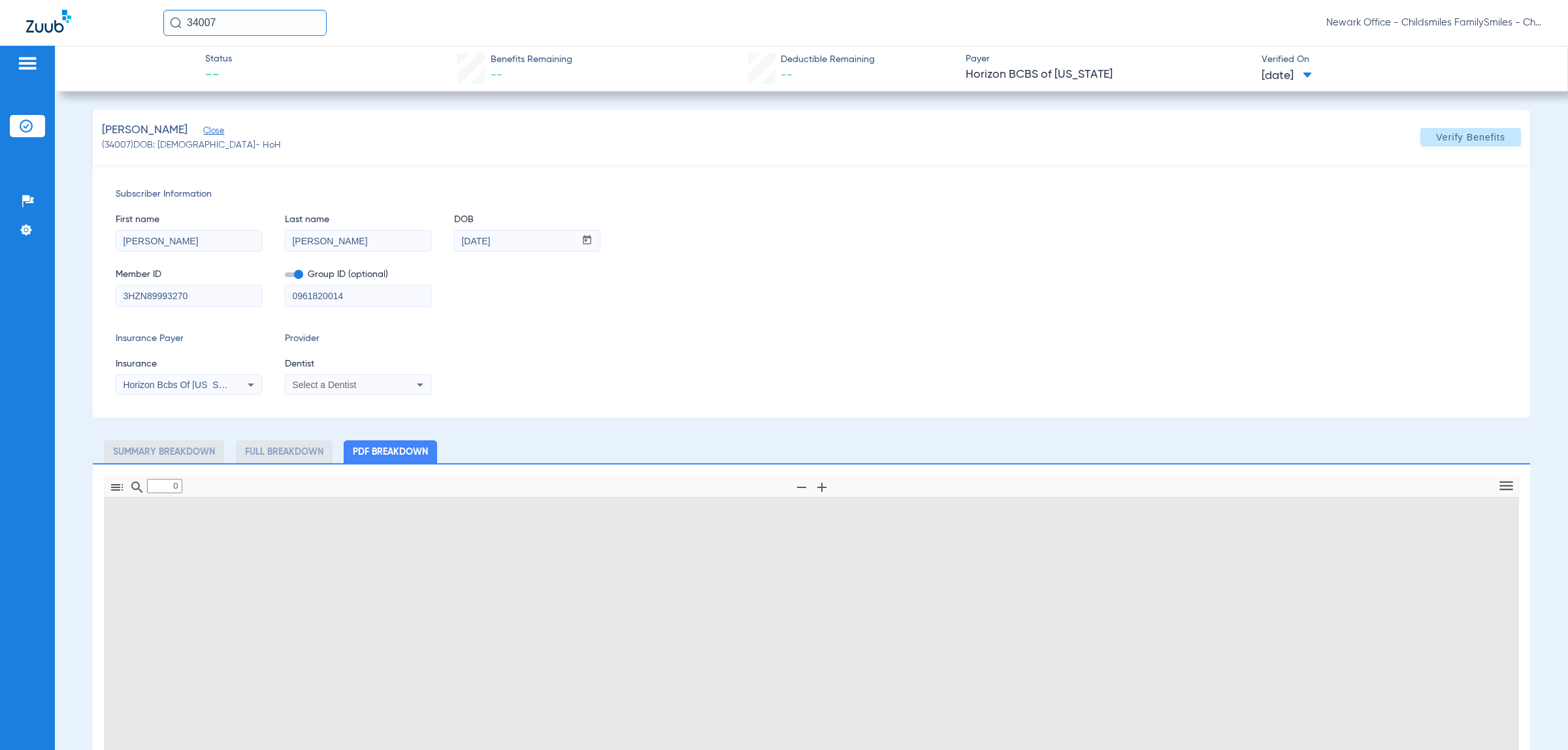
type input "1"
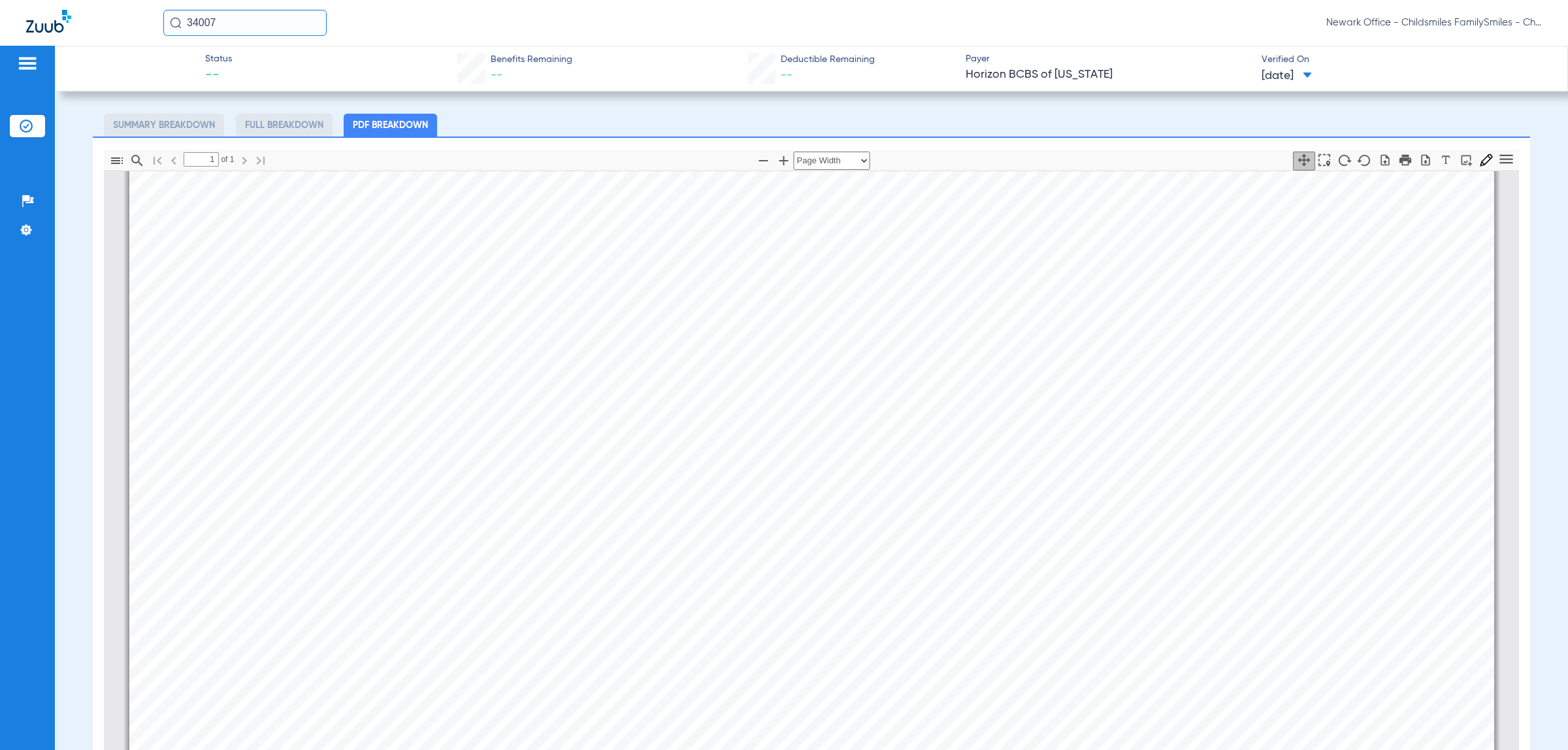
scroll to position [88, 0]
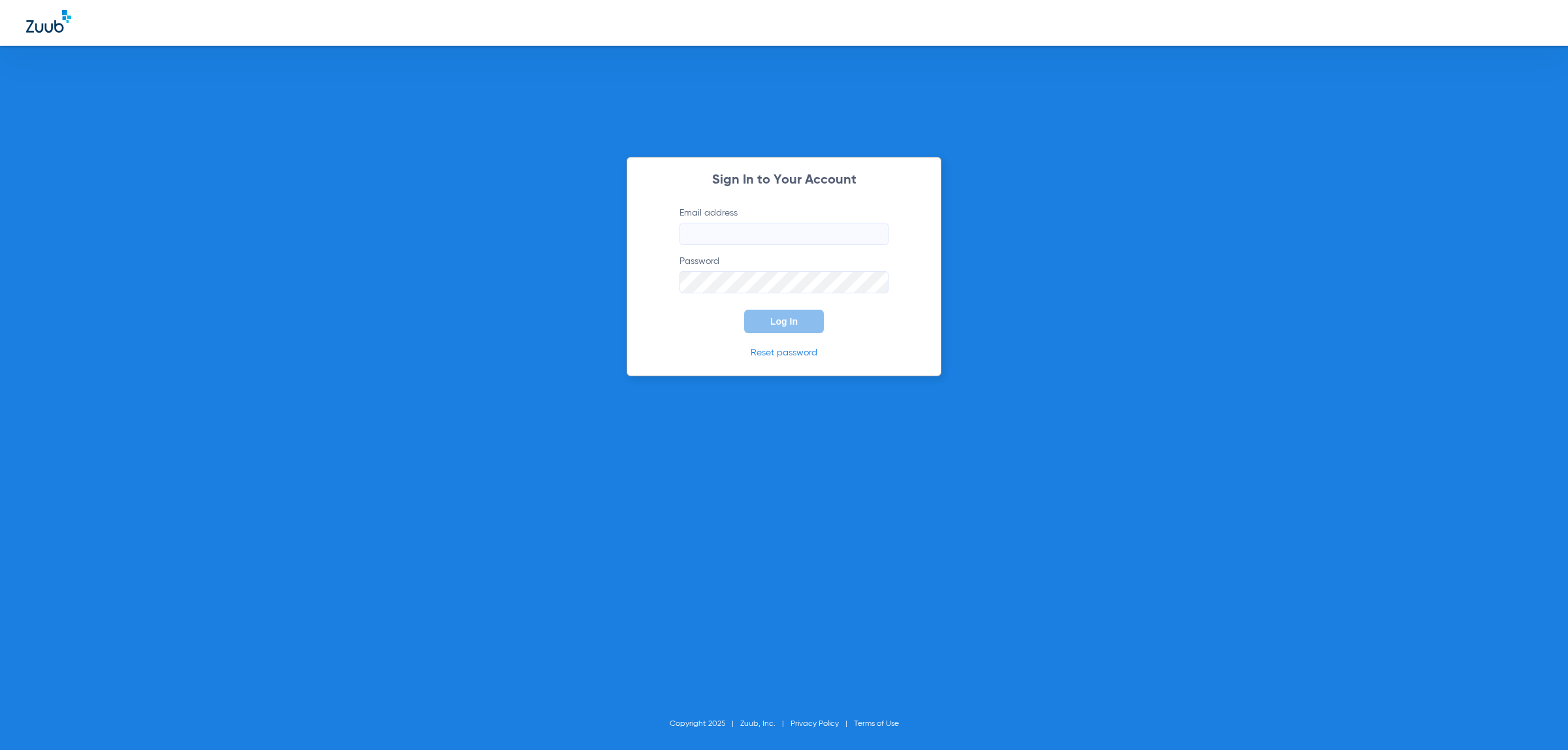
type input "somme@abradental.com"
click at [781, 317] on span "Log In" at bounding box center [783, 322] width 27 height 11
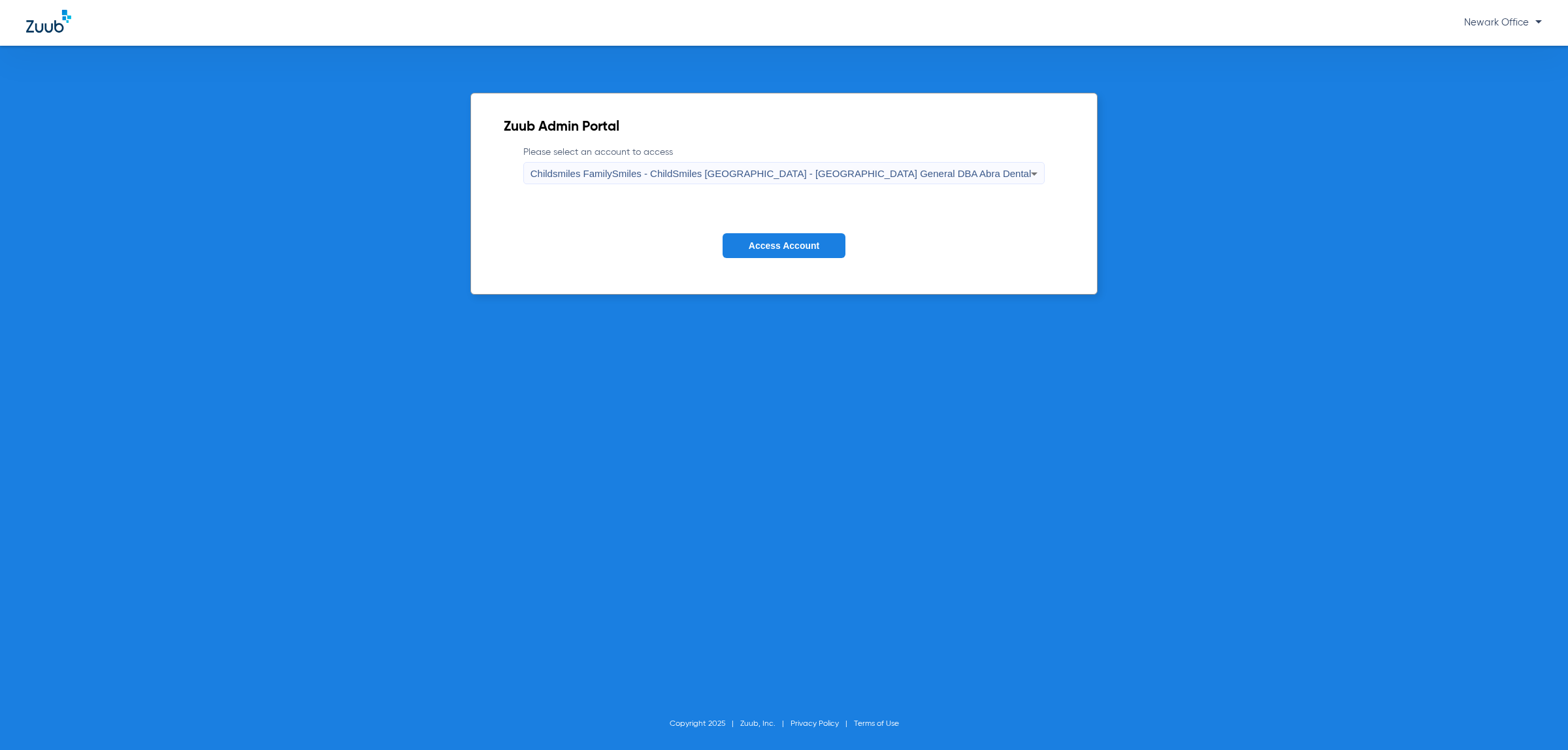
click at [823, 174] on span "Childsmiles FamilySmiles - ChildSmiles PA - Newark General DBA Abra Dental" at bounding box center [780, 173] width 501 height 11
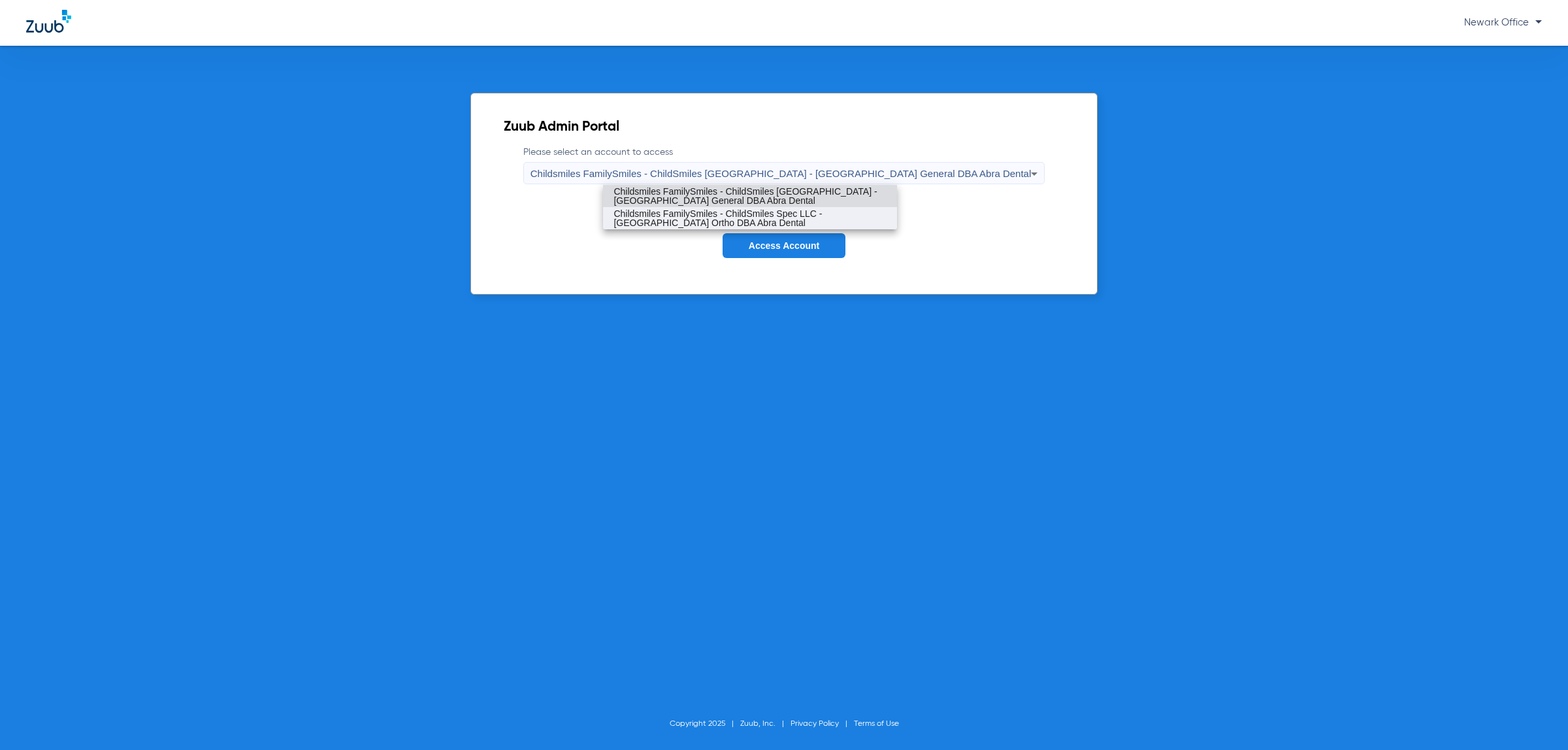
click at [813, 217] on span "Childsmiles FamilySmiles - ChildSmiles Spec LLC - Newark Ortho DBA Abra Dental" at bounding box center [750, 218] width 273 height 18
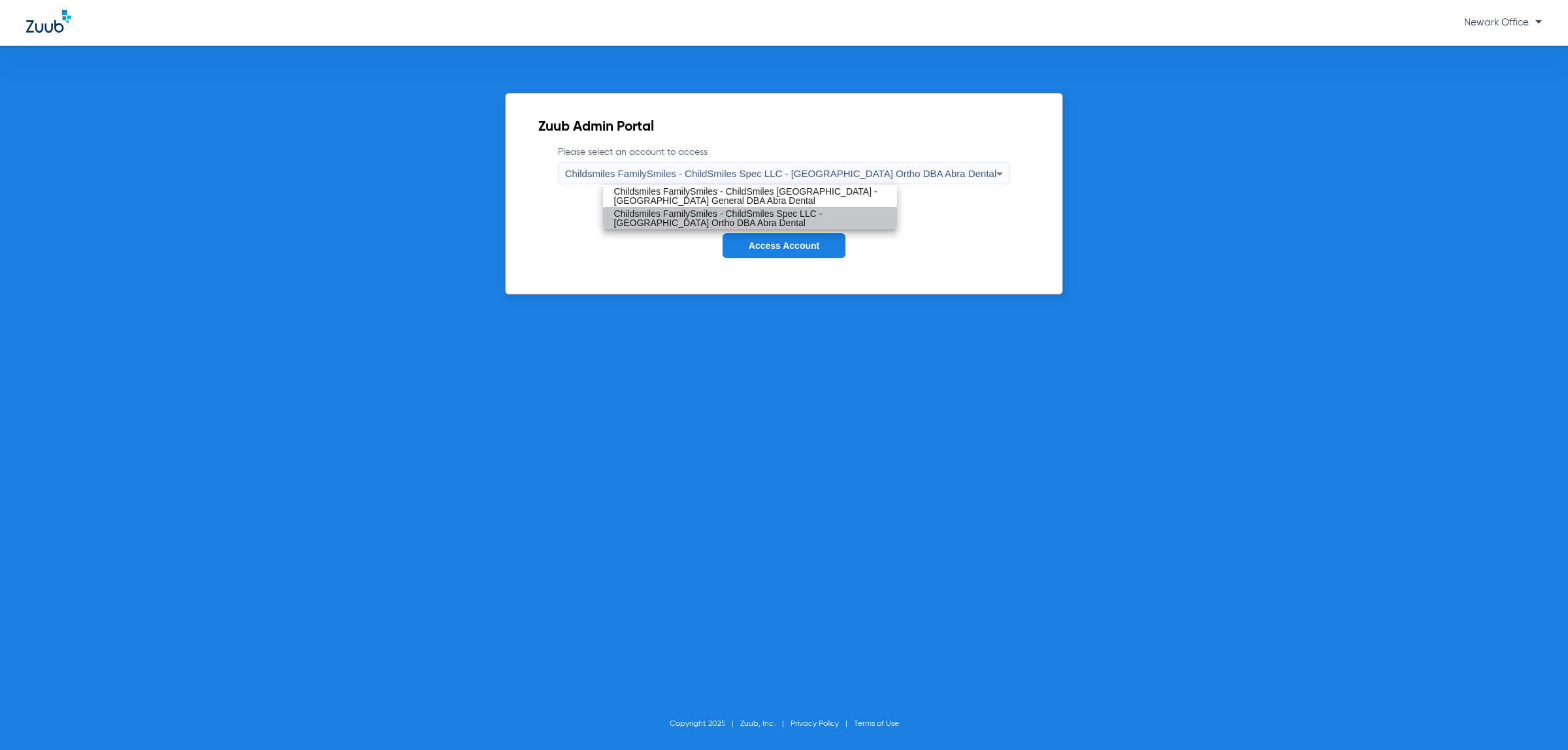
click at [805, 244] on span "Access Account" at bounding box center [784, 245] width 70 height 11
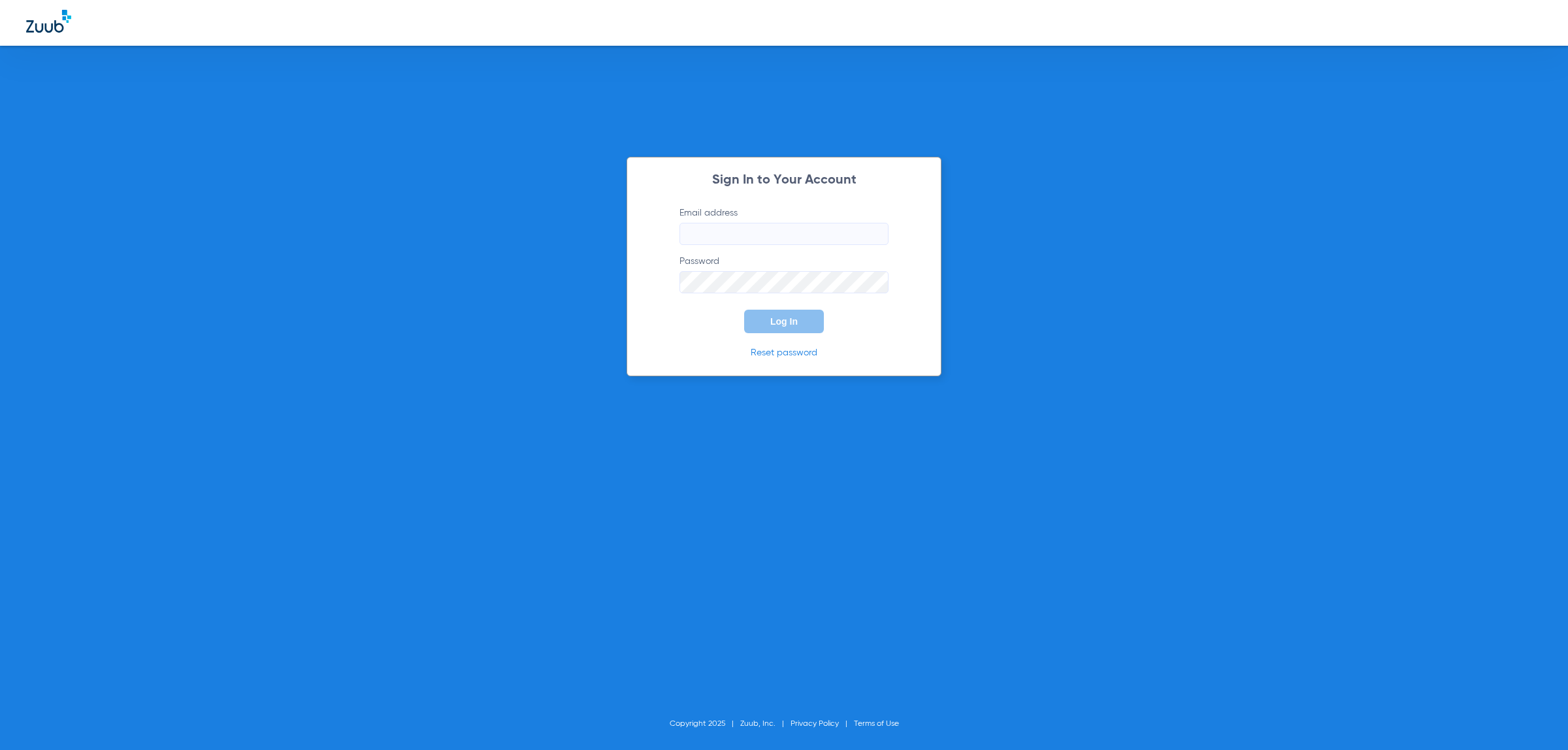
type input "somme@abradental.com"
drag, startPoint x: 800, startPoint y: 324, endPoint x: 737, endPoint y: 233, distance: 110.7
click at [800, 324] on button "Log In" at bounding box center [783, 321] width 80 height 24
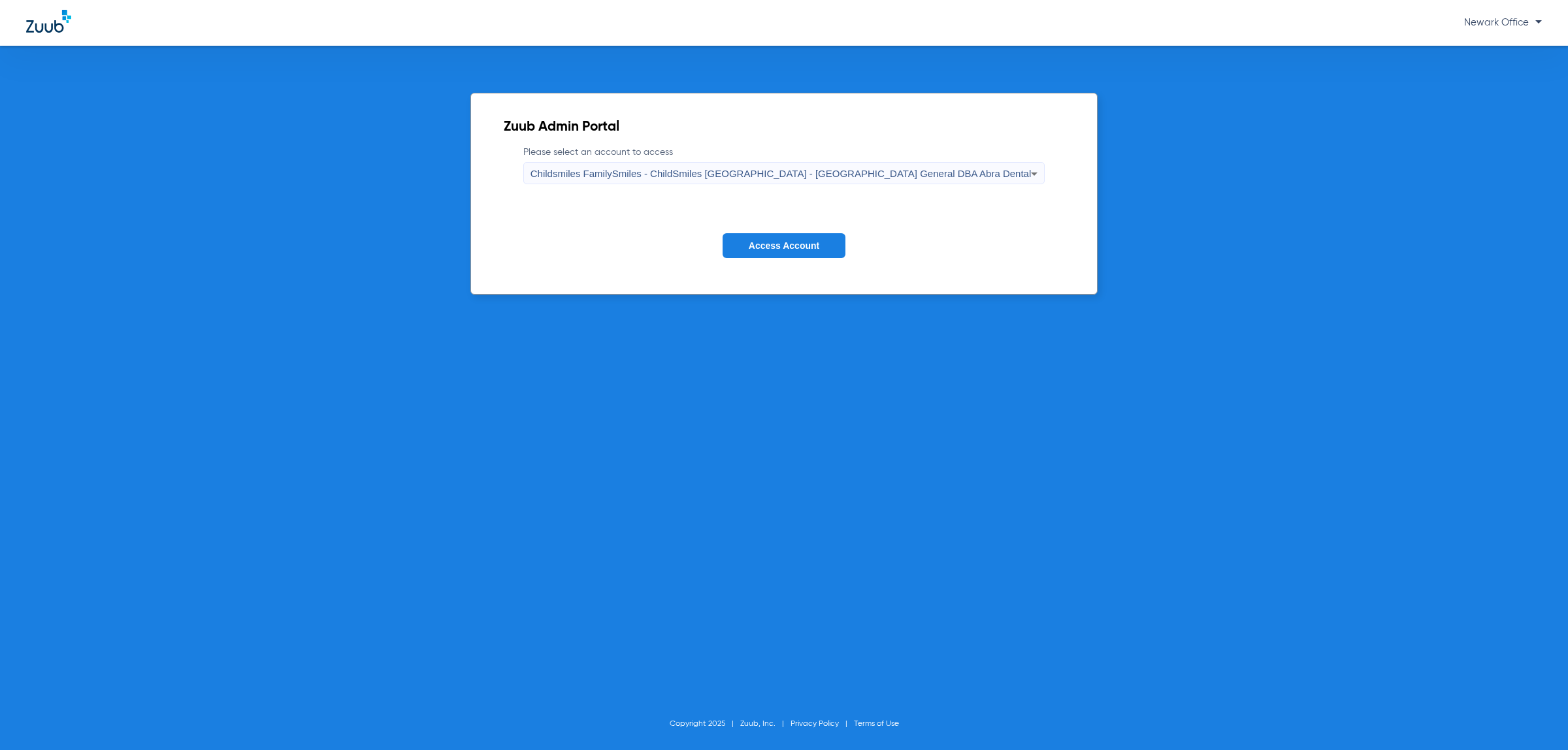
click at [754, 164] on div "Childsmiles FamilySmiles - ChildSmiles PA - Newark General DBA Abra Dental" at bounding box center [780, 173] width 501 height 22
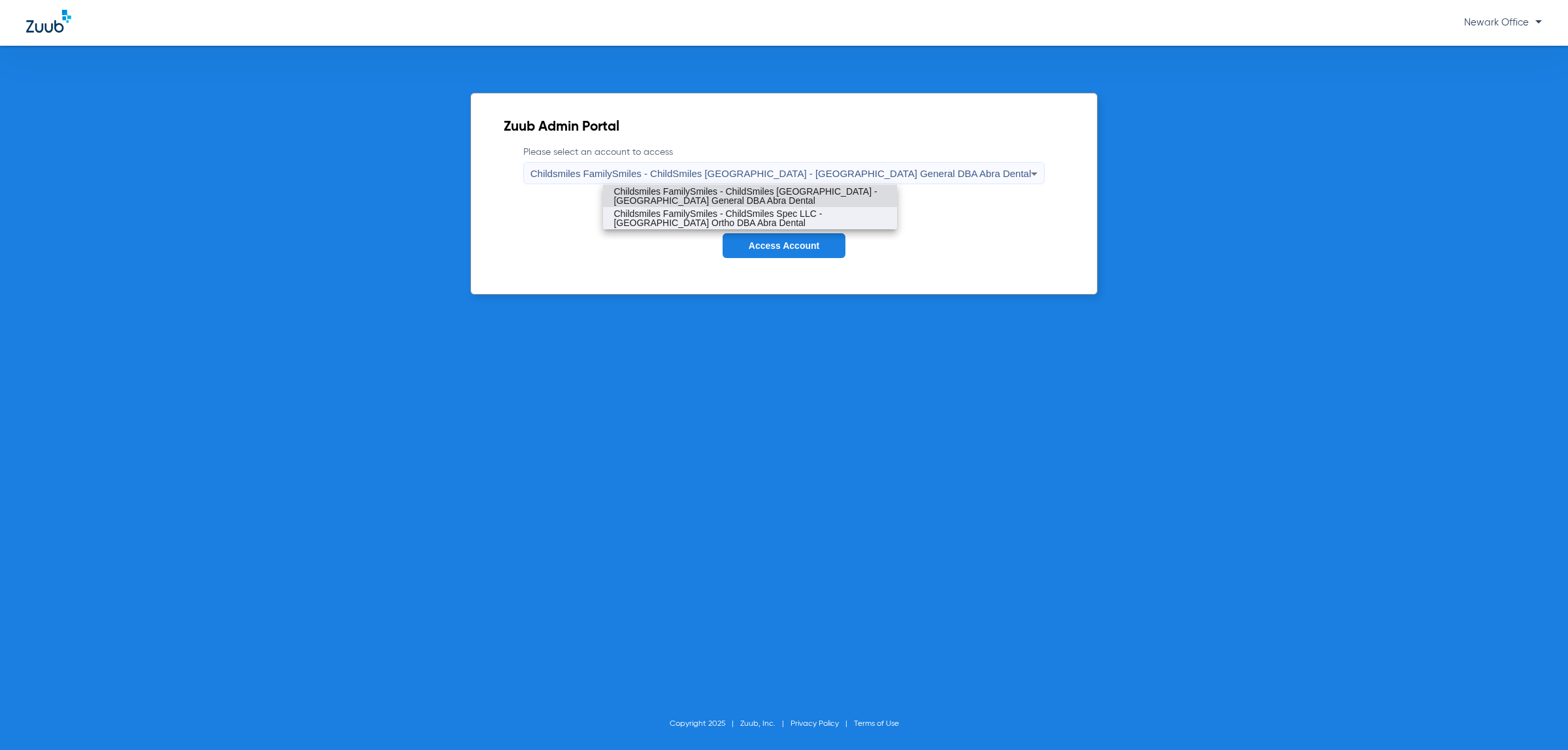
click at [762, 225] on span "Childsmiles FamilySmiles - ChildSmiles Spec LLC - Newark Ortho DBA Abra Dental" at bounding box center [750, 218] width 273 height 18
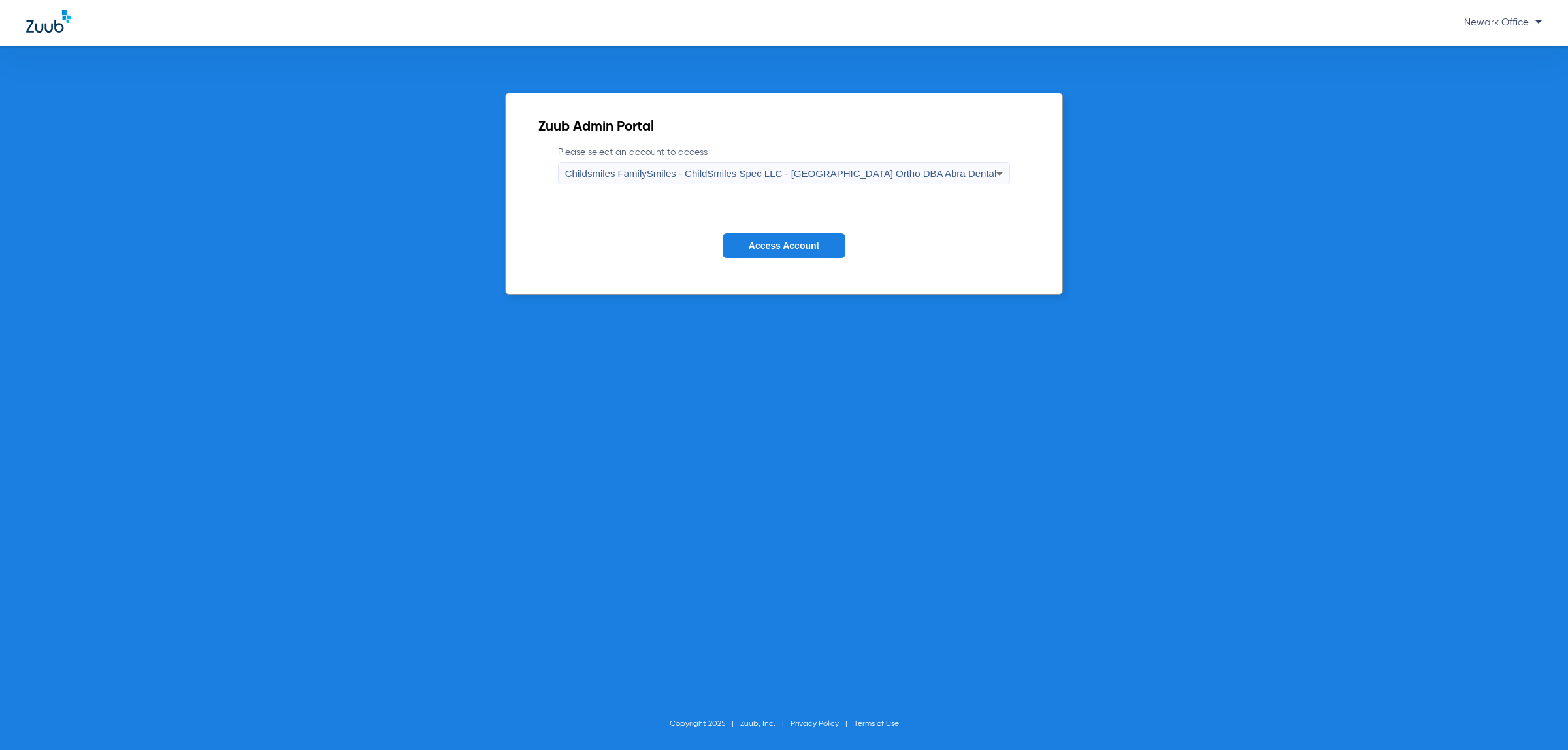
click at [808, 236] on button "Access Account" at bounding box center [784, 245] width 123 height 25
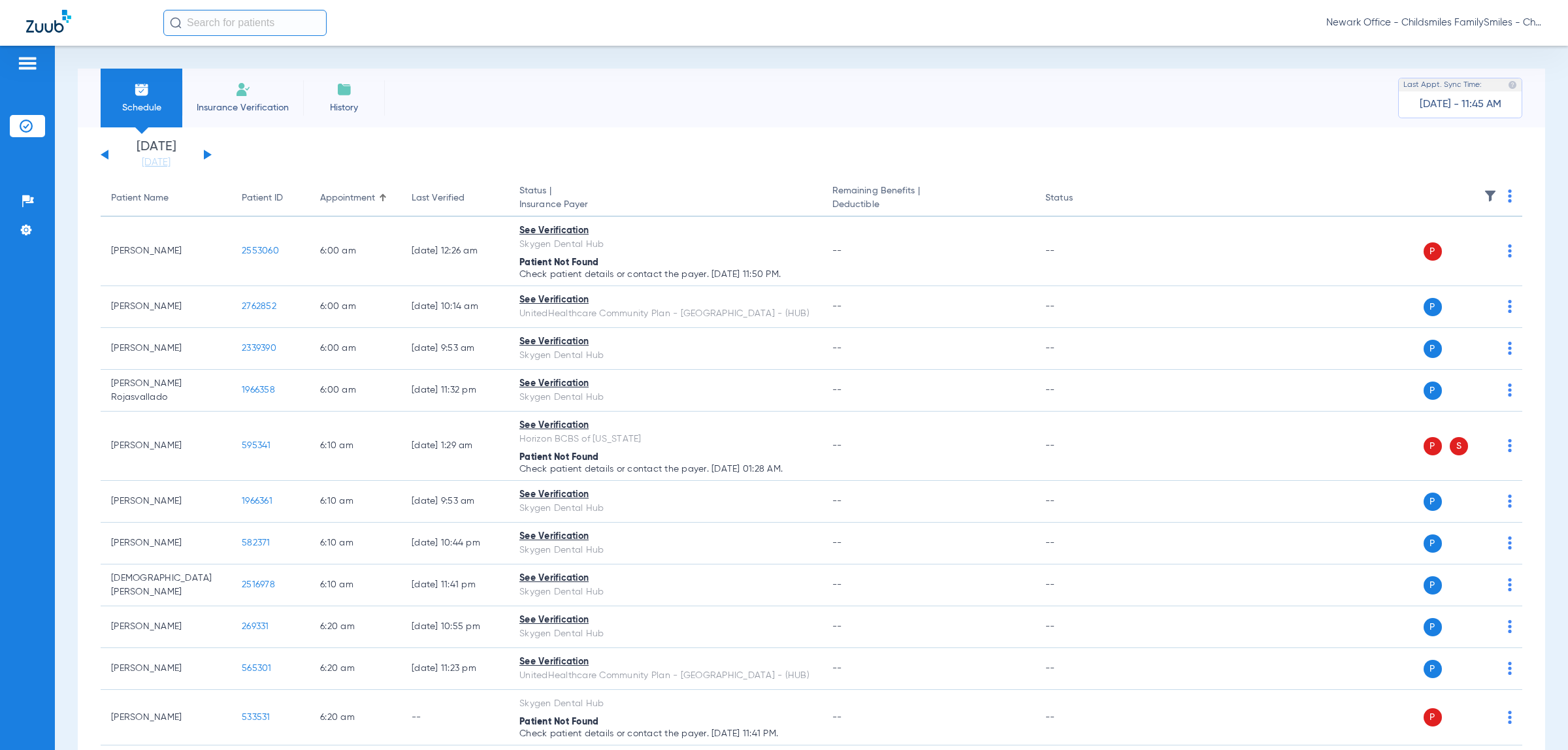
drag, startPoint x: 215, startPoint y: 157, endPoint x: 203, endPoint y: 150, distance: 13.9
click at [215, 157] on app-single-date-navigator "Tuesday 06-17-2025 Wednesday 06-18-2025 Thursday 06-19-2025 Friday 06-20-2025 S…" at bounding box center [810, 155] width 1421 height 29
click at [258, 22] on input "text" at bounding box center [245, 23] width 163 height 26
type input "2431104"
drag, startPoint x: 245, startPoint y: 57, endPoint x: 239, endPoint y: 68, distance: 12.5
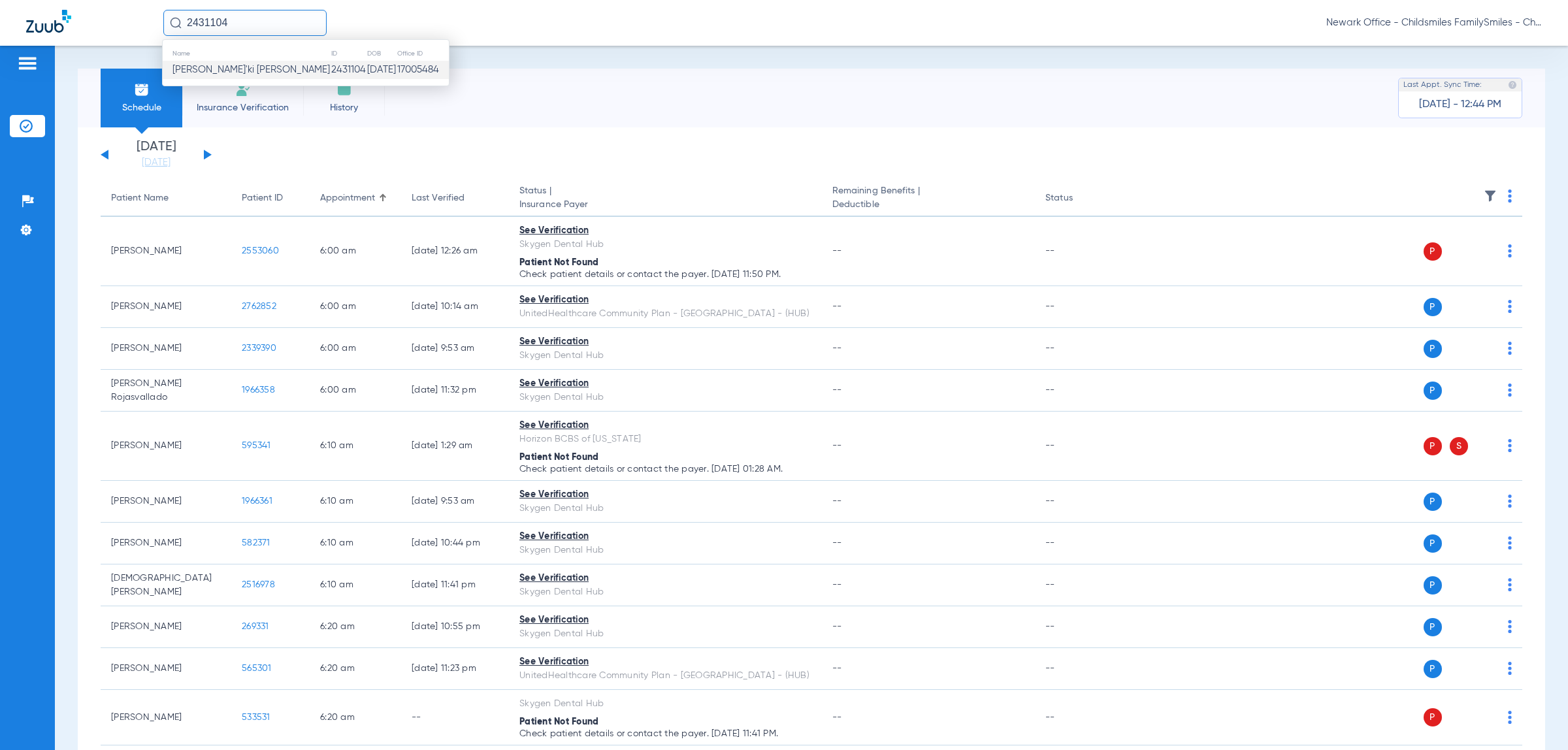
click at [243, 60] on th "Name" at bounding box center [246, 54] width 168 height 14
click at [239, 68] on td "Ja'ki Crawford" at bounding box center [246, 69] width 168 height 18
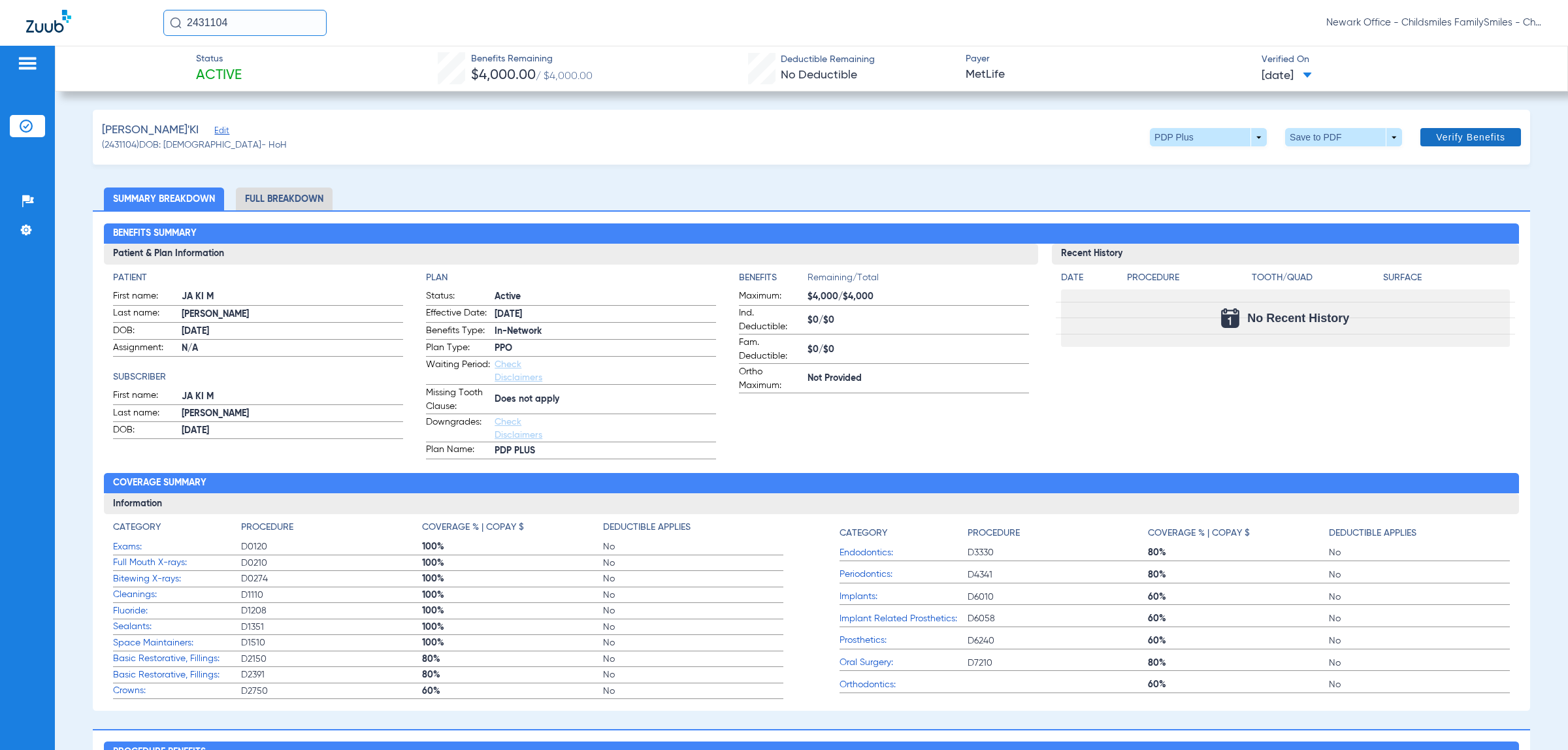
click at [1446, 142] on span "Verify Benefits" at bounding box center [1470, 137] width 69 height 11
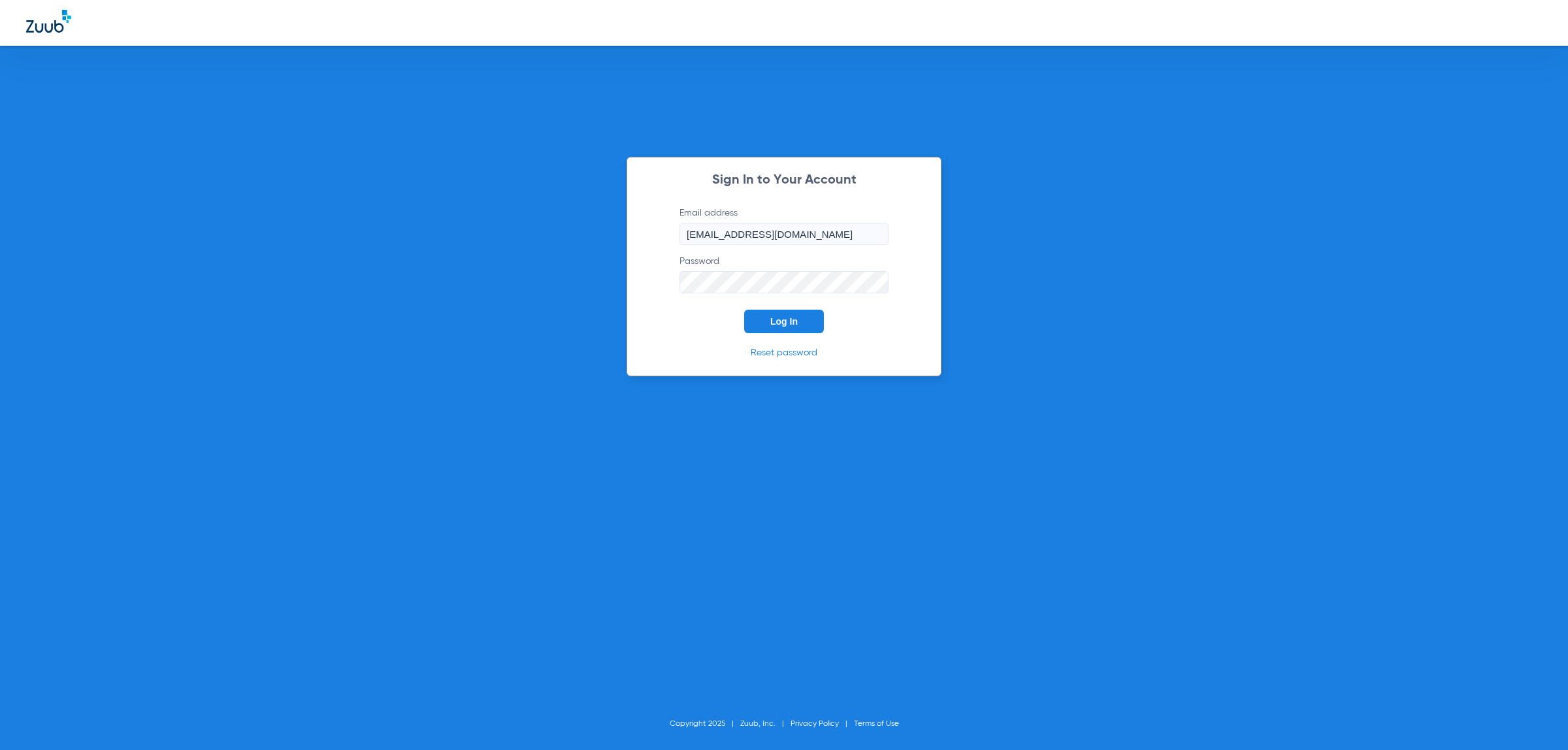
click at [781, 319] on span "Log In" at bounding box center [783, 322] width 27 height 11
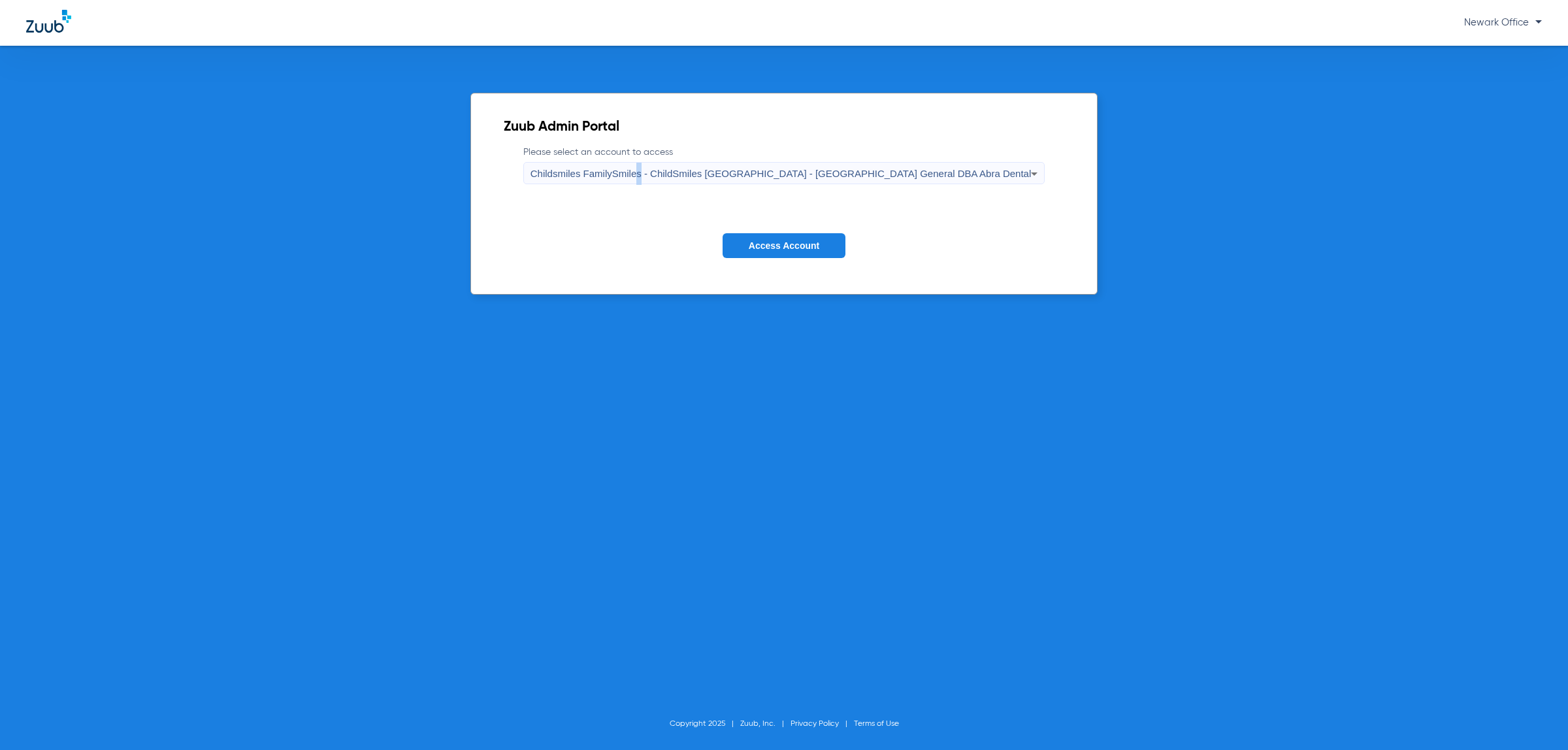
click at [720, 173] on span "Childsmiles FamilySmiles - ChildSmiles [GEOGRAPHIC_DATA] - [GEOGRAPHIC_DATA] Ge…" at bounding box center [780, 173] width 501 height 11
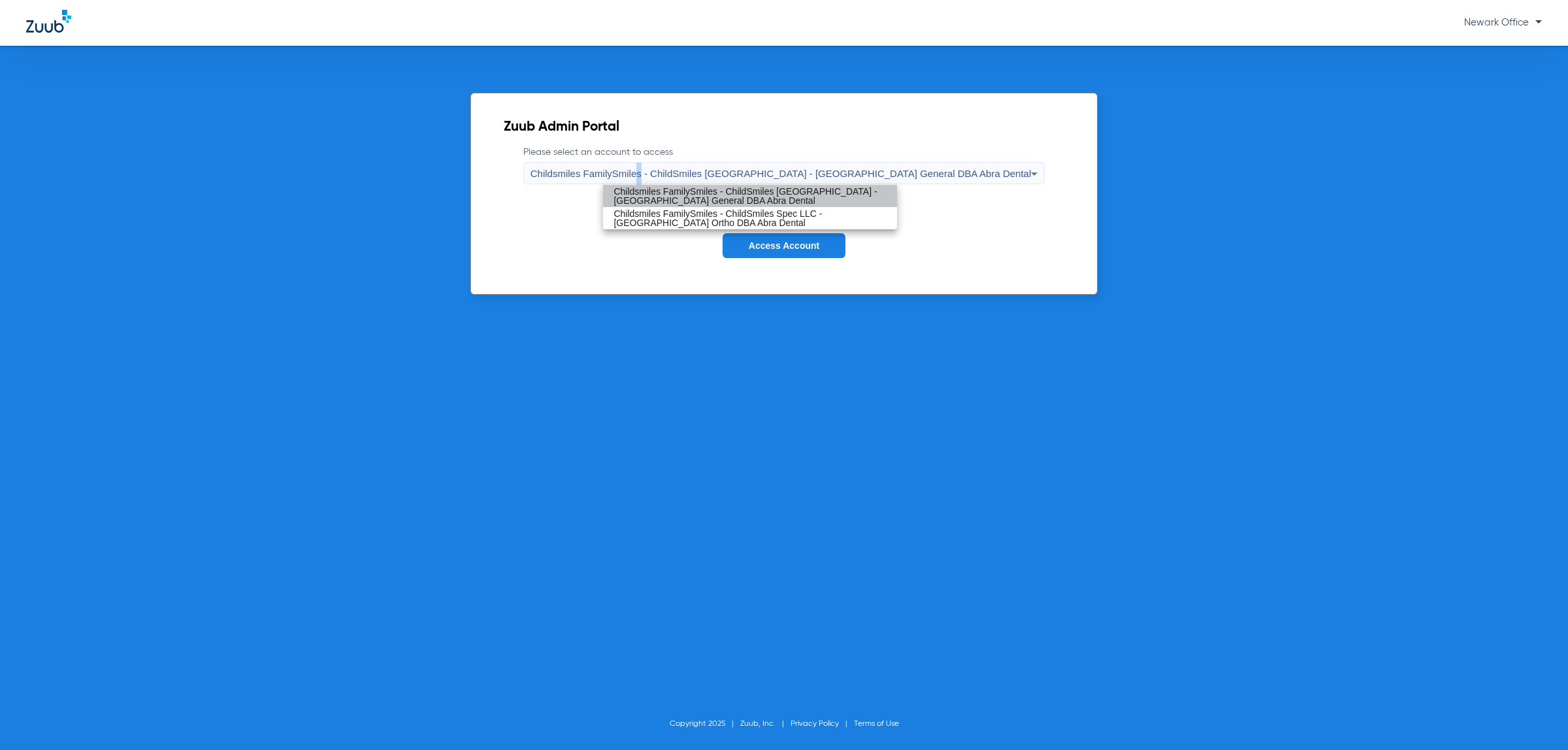
click at [795, 187] on span "Childsmiles FamilySmiles - ChildSmiles [GEOGRAPHIC_DATA] - [GEOGRAPHIC_DATA] Ge…" at bounding box center [750, 196] width 273 height 18
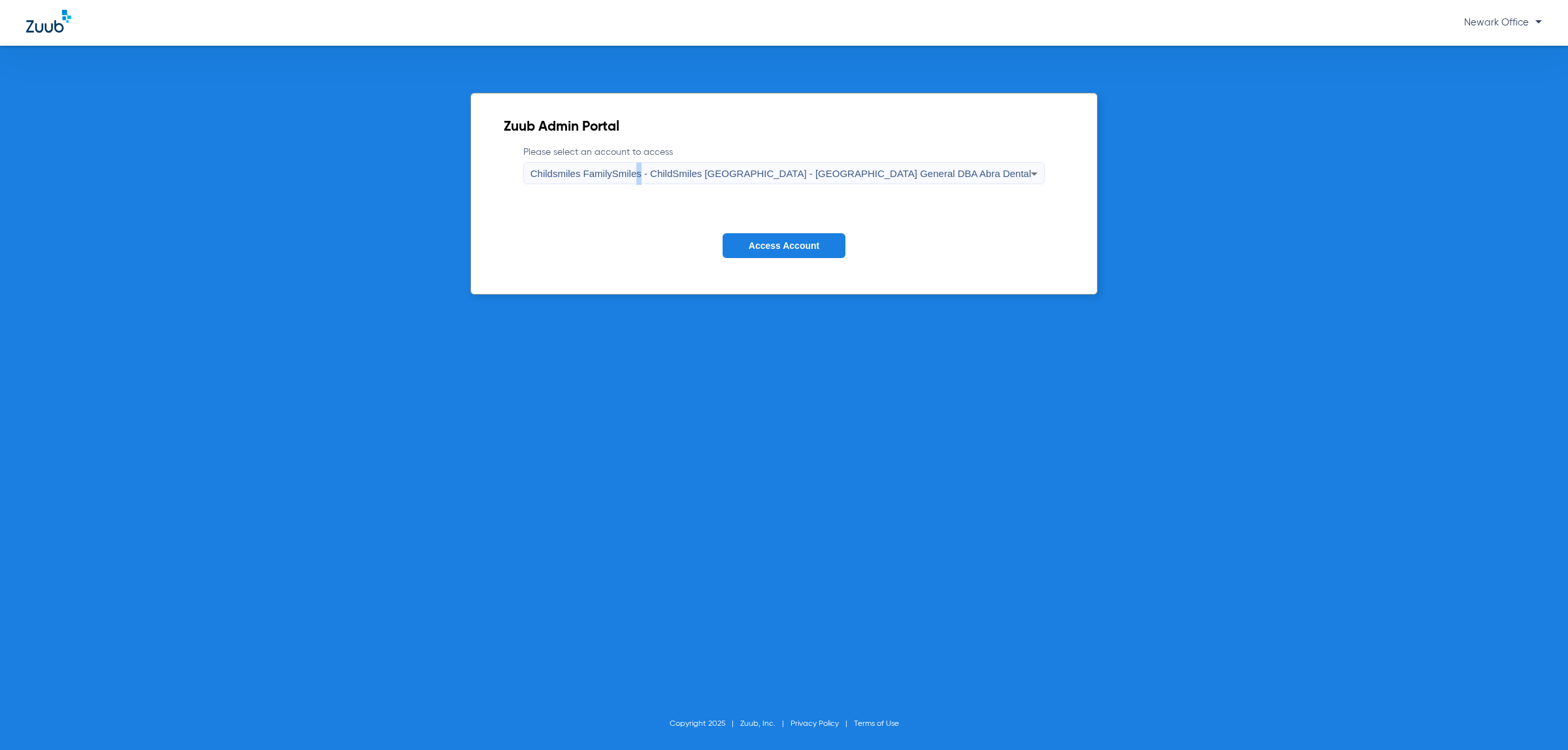
click at [811, 251] on span "Access Account" at bounding box center [784, 245] width 70 height 11
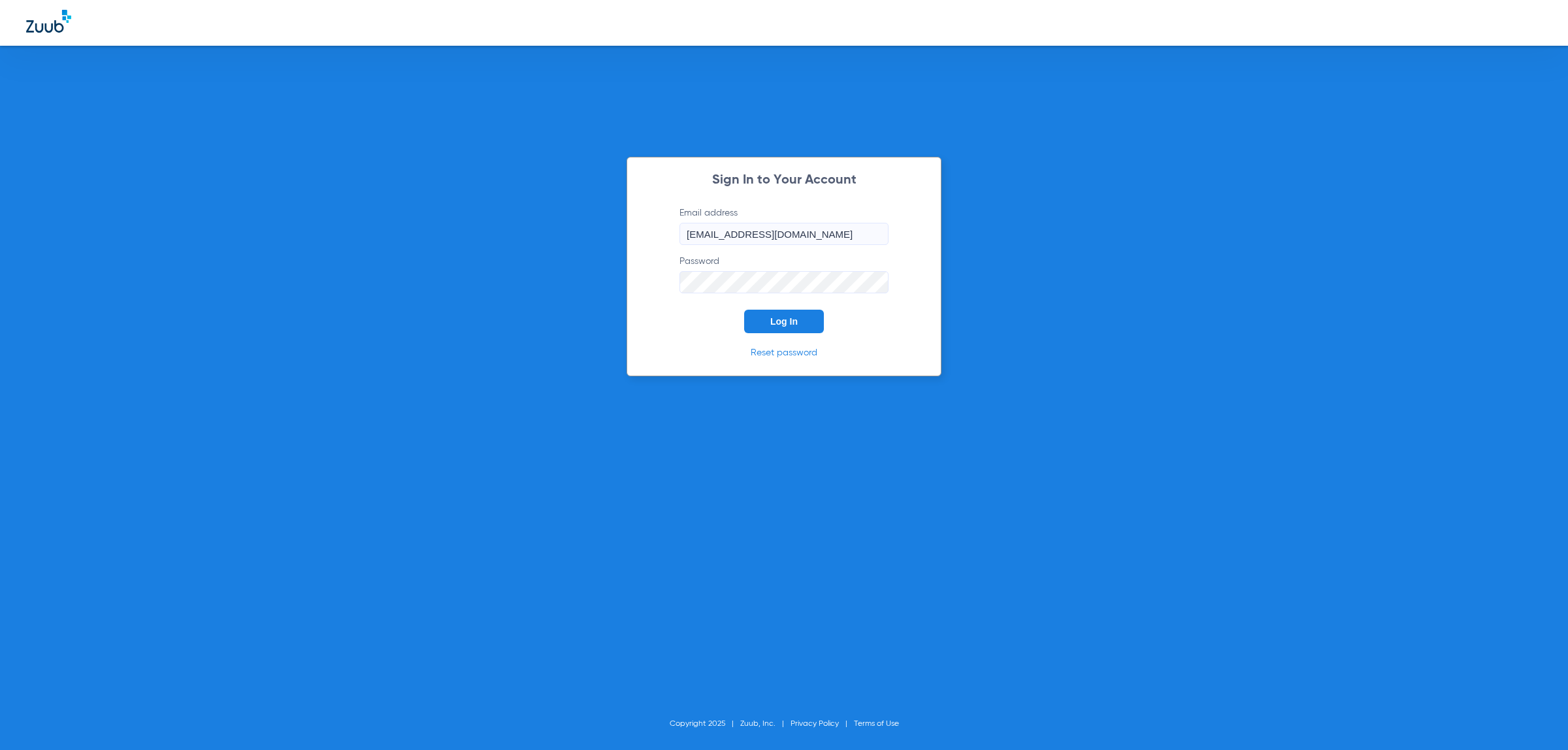
click at [789, 324] on span "Log In" at bounding box center [783, 322] width 27 height 11
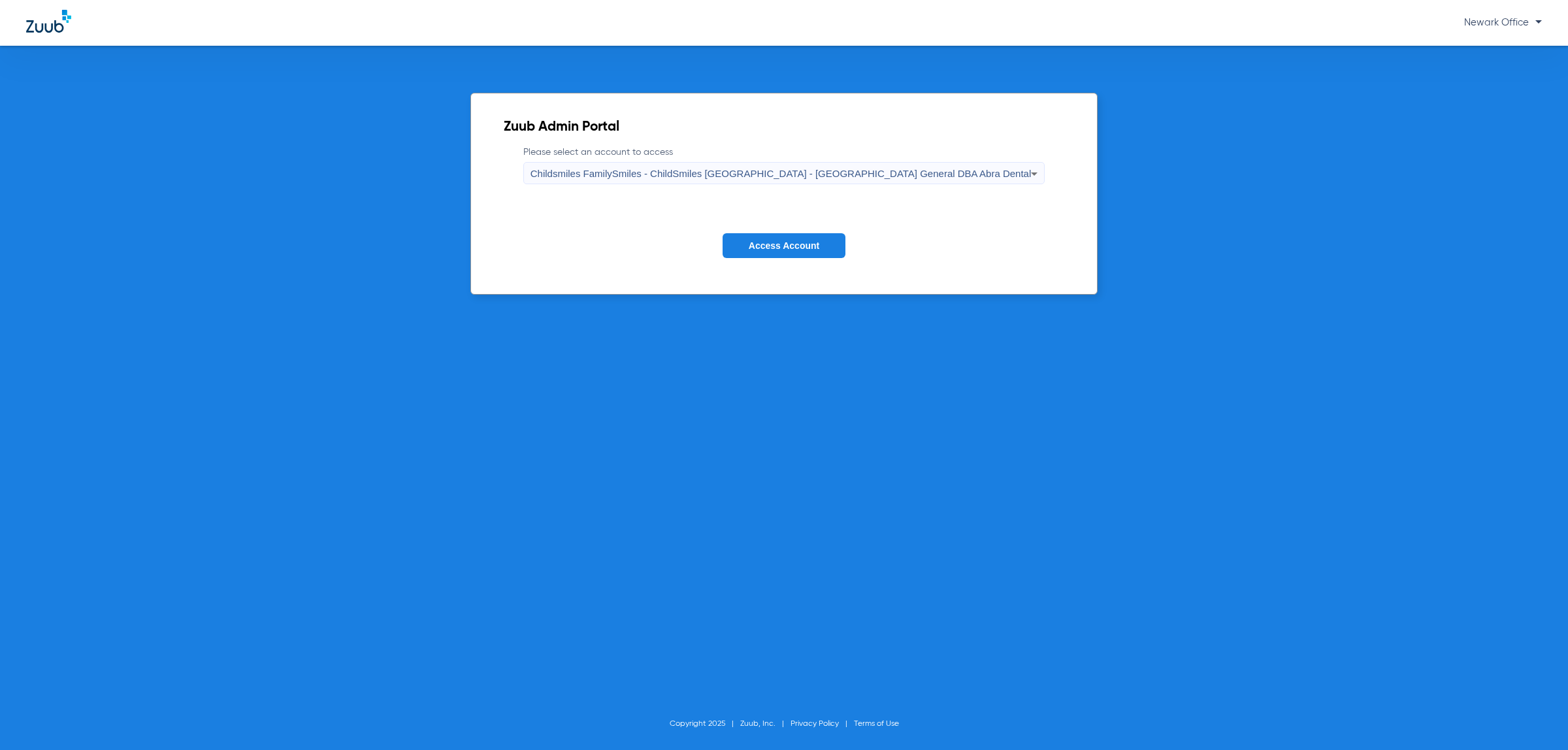
click at [893, 168] on span "Childsmiles FamilySmiles - ChildSmiles [GEOGRAPHIC_DATA] - [GEOGRAPHIC_DATA] Ge…" at bounding box center [780, 173] width 501 height 11
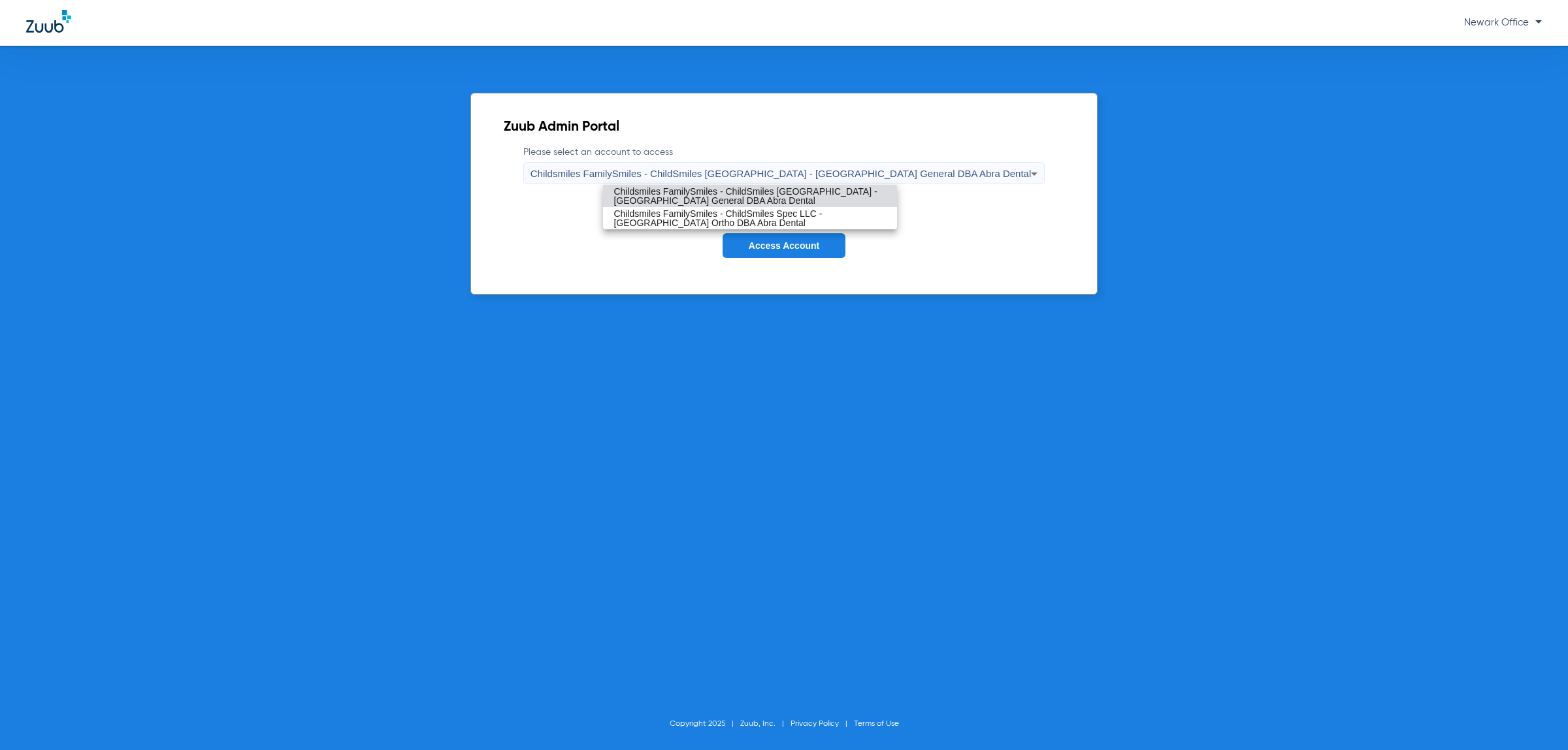
click at [797, 194] on span "Childsmiles FamilySmiles - ChildSmiles [GEOGRAPHIC_DATA] - [GEOGRAPHIC_DATA] Ge…" at bounding box center [750, 196] width 273 height 18
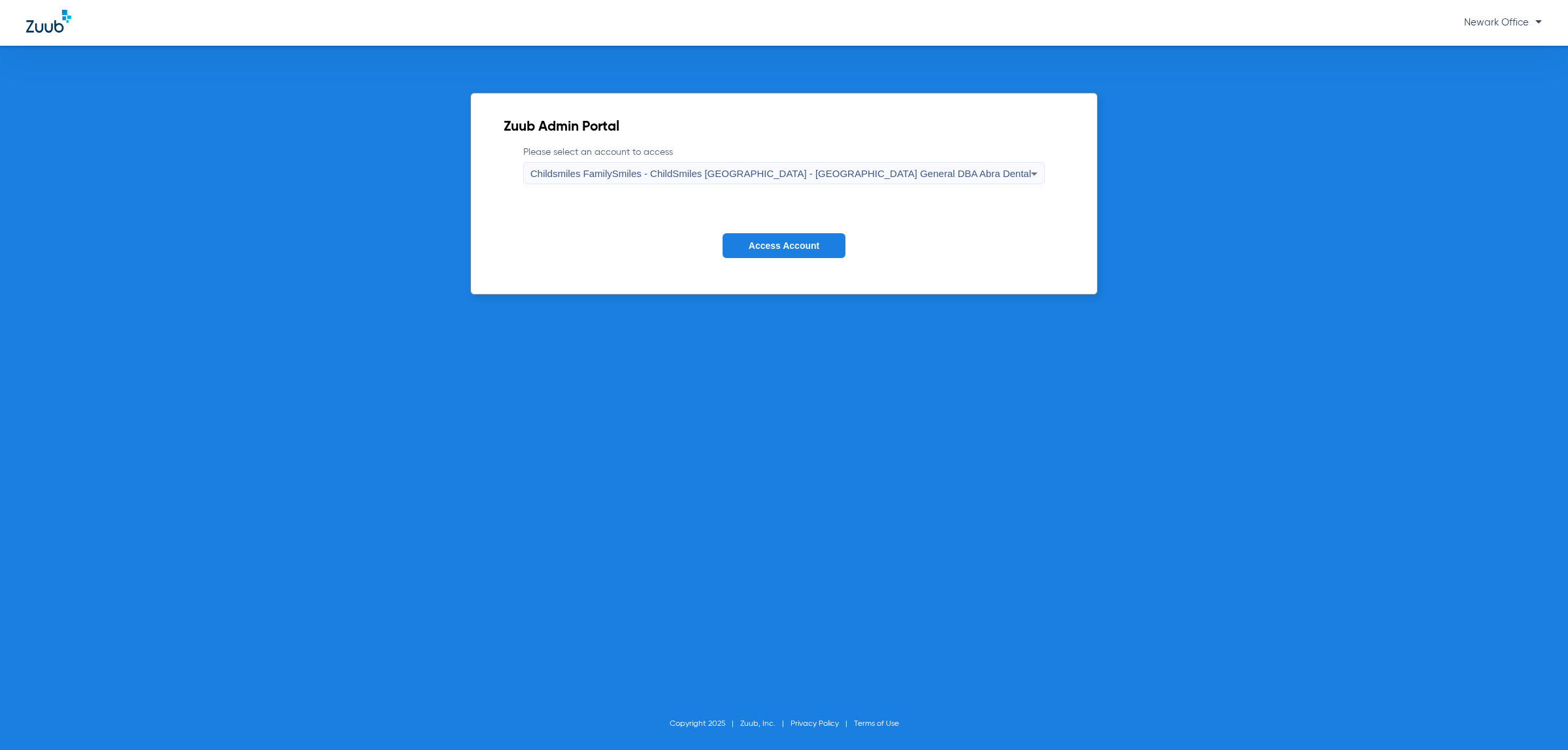
click at [775, 256] on button "Access Account" at bounding box center [784, 245] width 123 height 25
